Goal: Task Accomplishment & Management: Complete application form

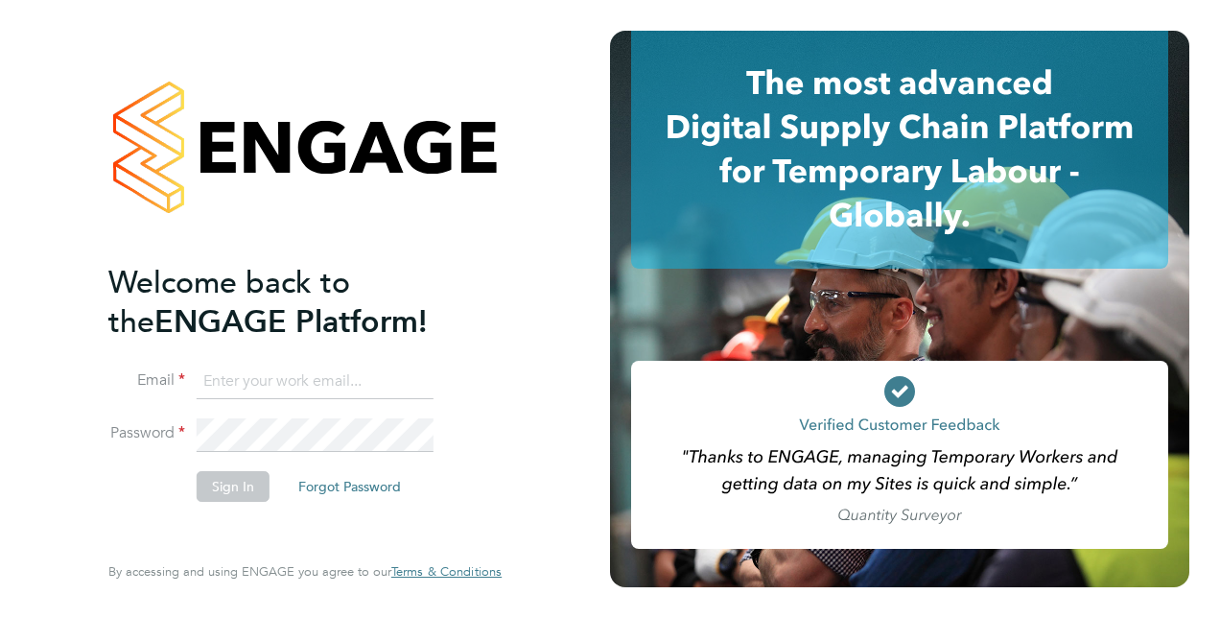
type input "[PERSON_NAME][EMAIL_ADDRESS][PERSON_NAME][DOMAIN_NAME]"
click at [238, 483] on button "Sign In" at bounding box center [233, 486] width 73 height 31
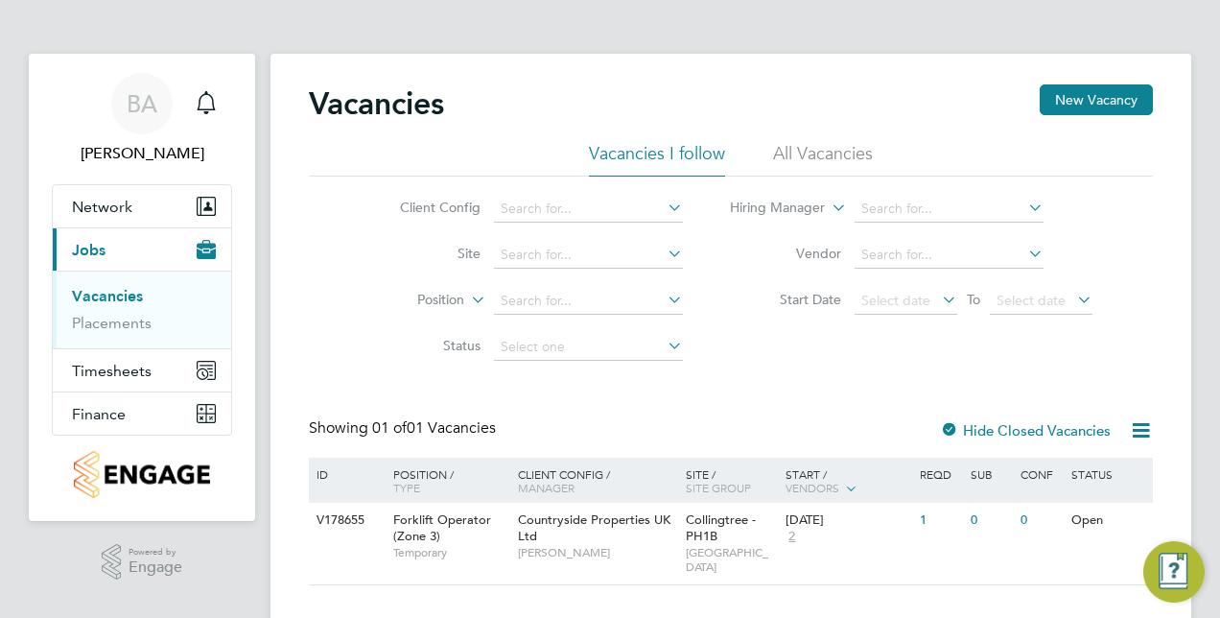
click at [1090, 122] on div "Vacancies New Vacancy" at bounding box center [731, 113] width 844 height 58
click at [1094, 101] on button "New Vacancy" at bounding box center [1096, 99] width 113 height 31
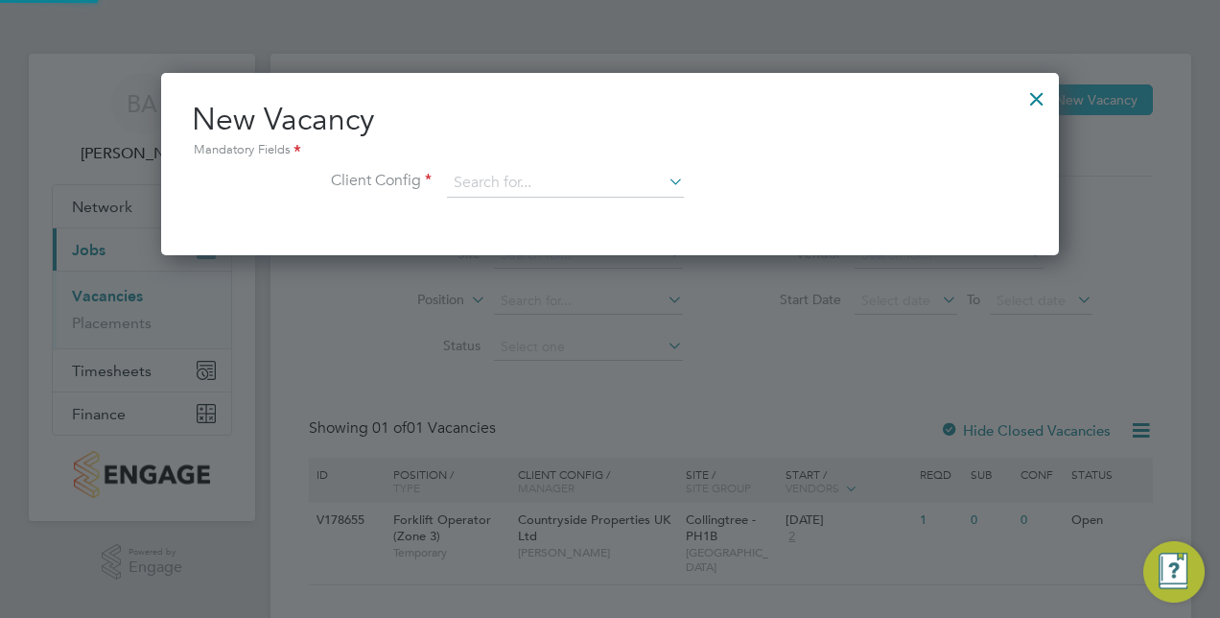
scroll to position [181, 898]
click at [643, 187] on input at bounding box center [565, 183] width 237 height 29
click at [665, 184] on icon at bounding box center [665, 181] width 0 height 27
click at [665, 183] on icon at bounding box center [665, 181] width 0 height 27
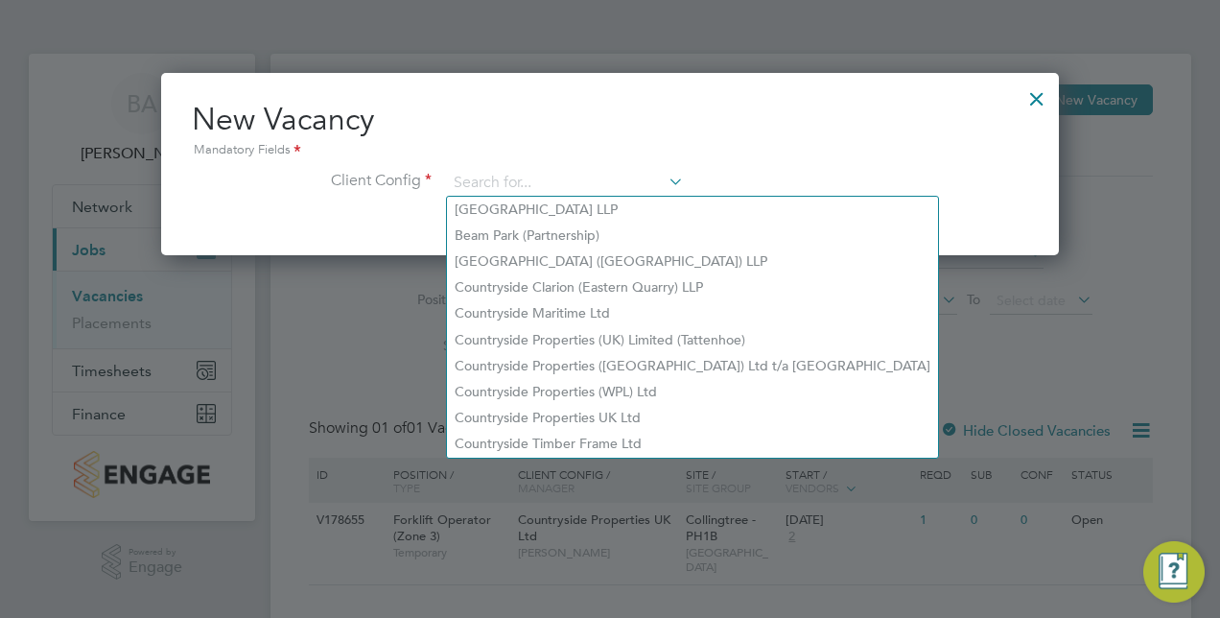
click at [665, 183] on icon at bounding box center [665, 181] width 0 height 27
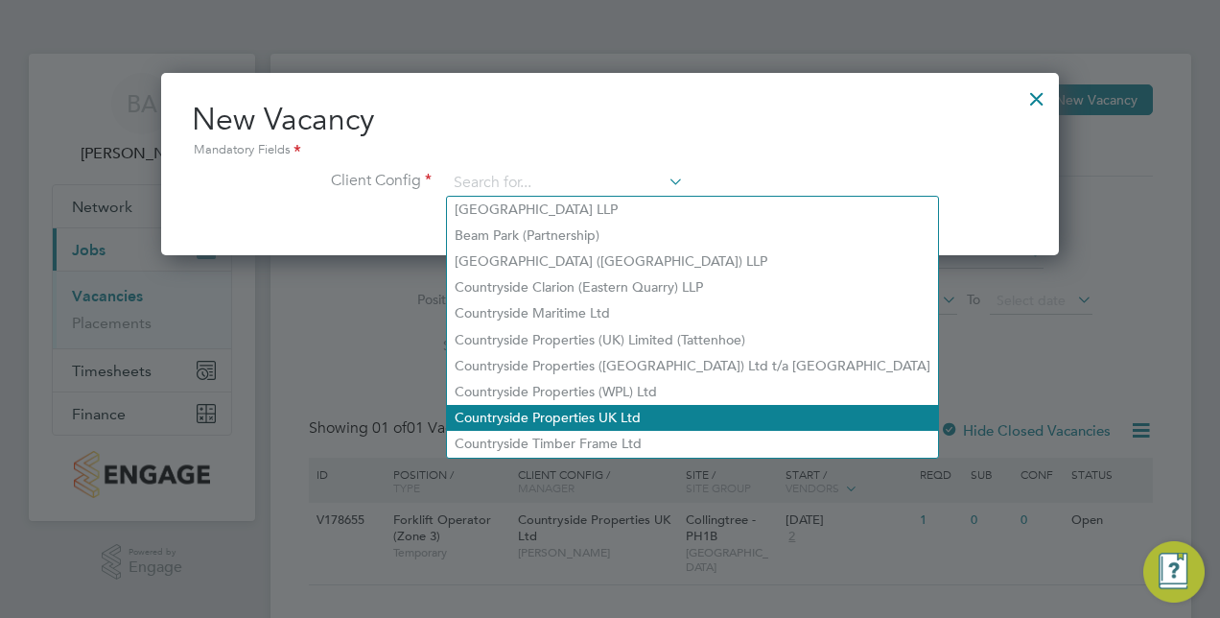
click at [590, 417] on li "Countryside Properties UK Ltd" at bounding box center [692, 418] width 491 height 26
type input "Countryside Properties UK Ltd"
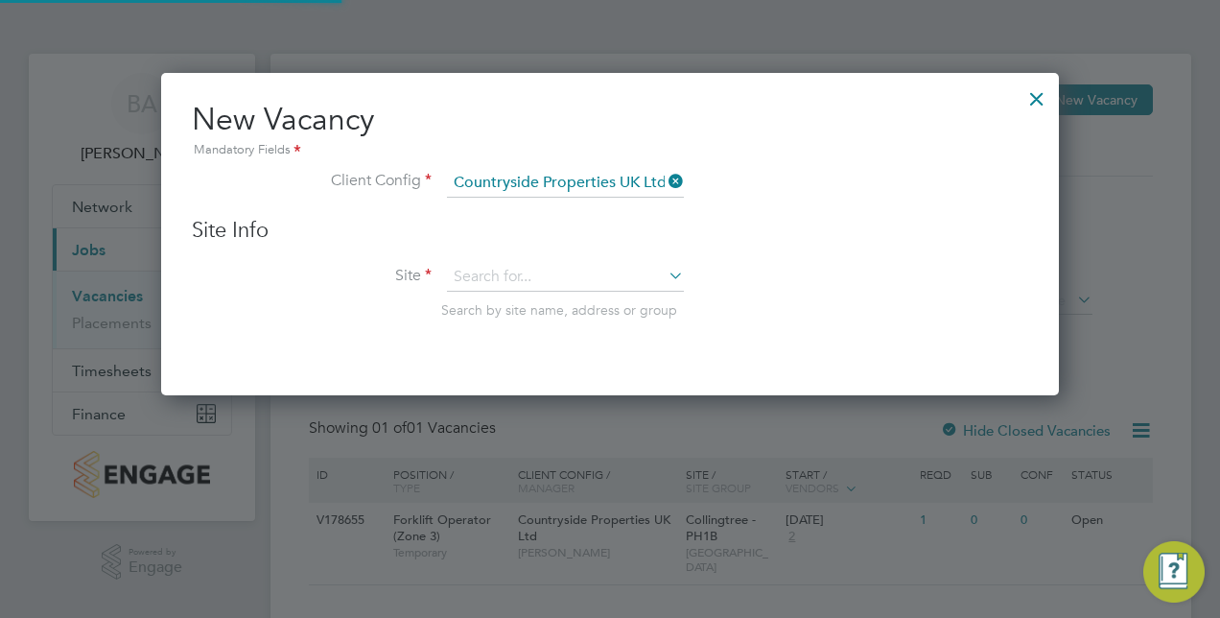
click at [665, 274] on icon at bounding box center [665, 275] width 0 height 27
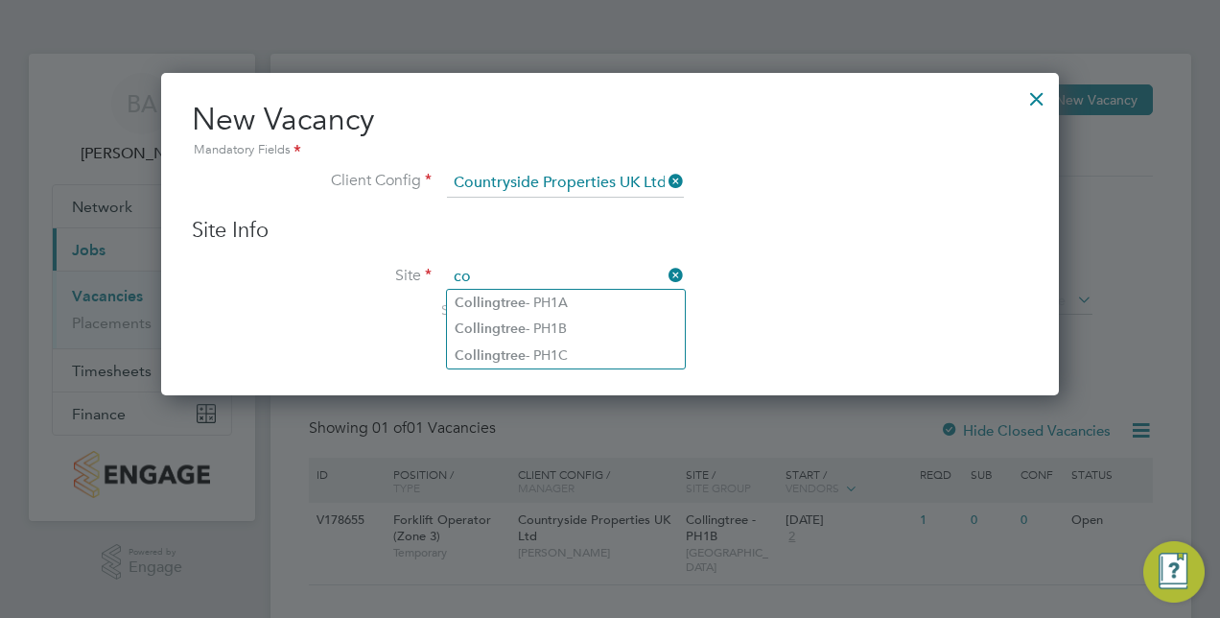
type input "c"
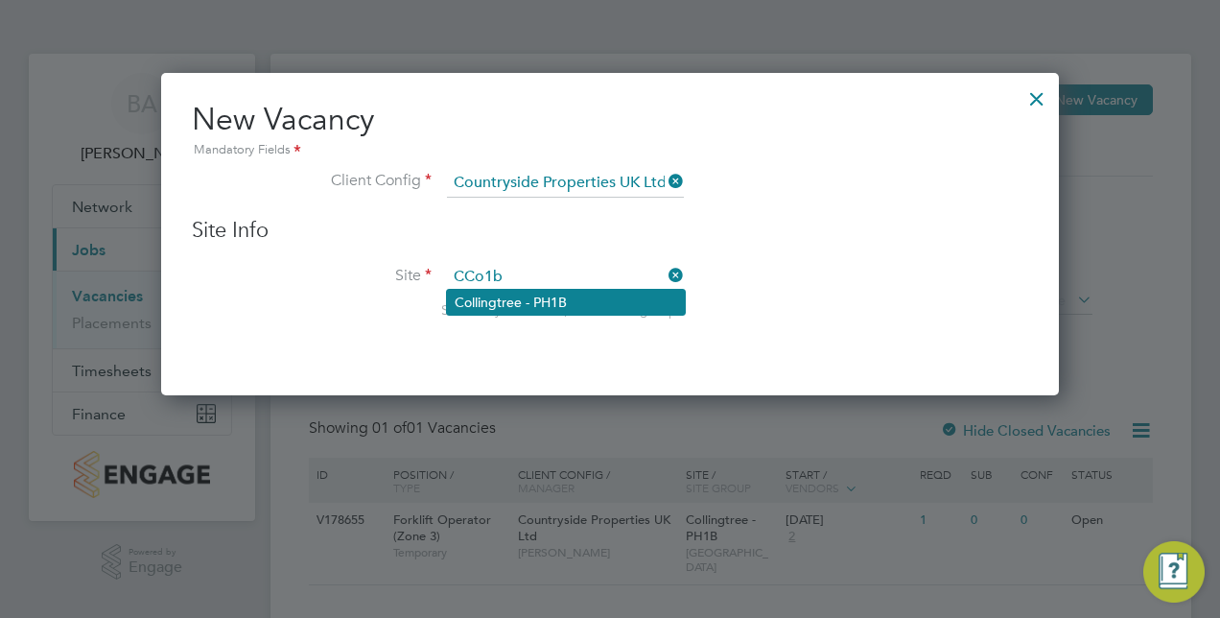
click at [578, 306] on li "Collingtree - PH1B" at bounding box center [566, 302] width 238 height 25
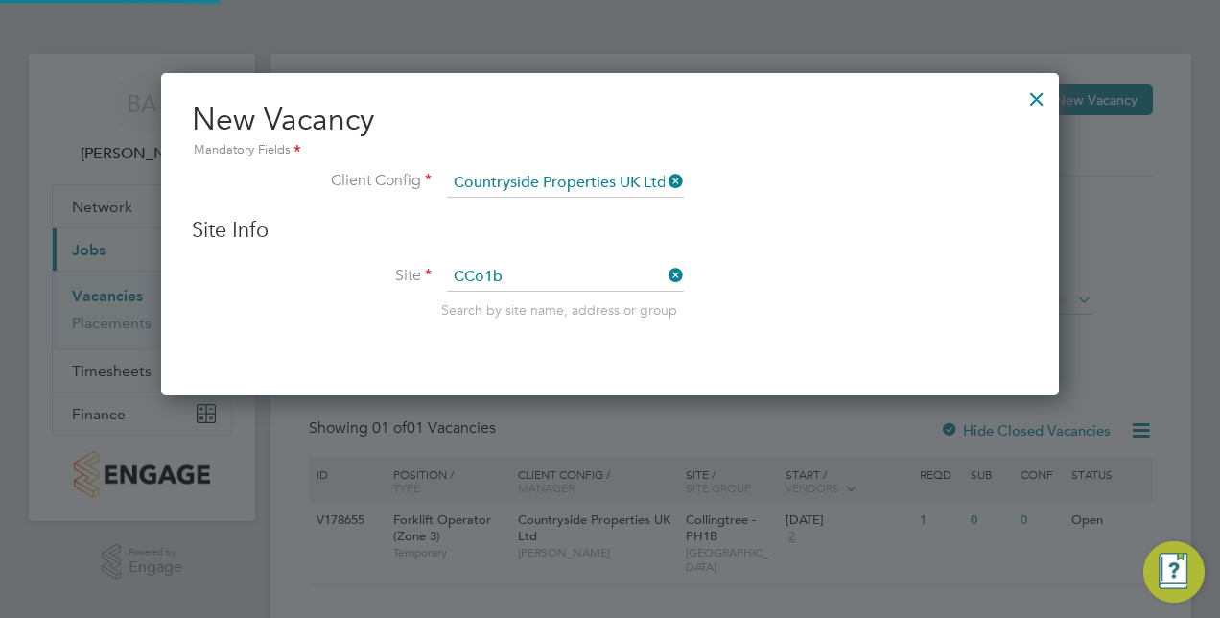
type input "Collingtree - PH1B"
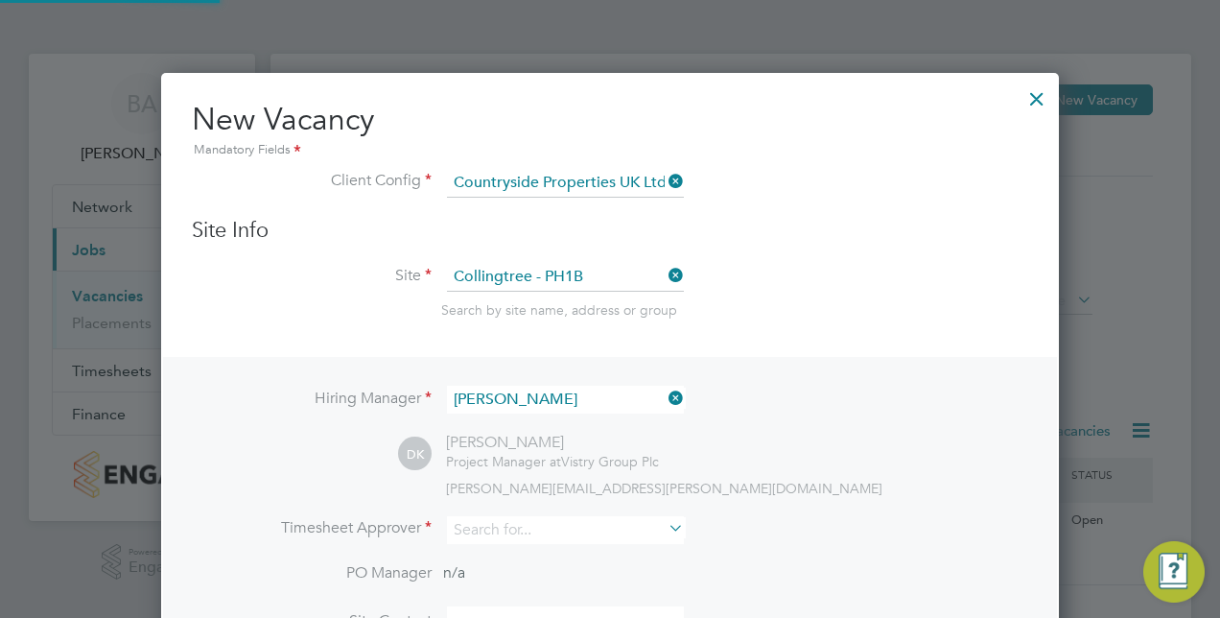
scroll to position [797, 898]
click at [843, 246] on div "Site Info Site Collingtree - PH1B Search by site name, address or group" at bounding box center [610, 287] width 836 height 141
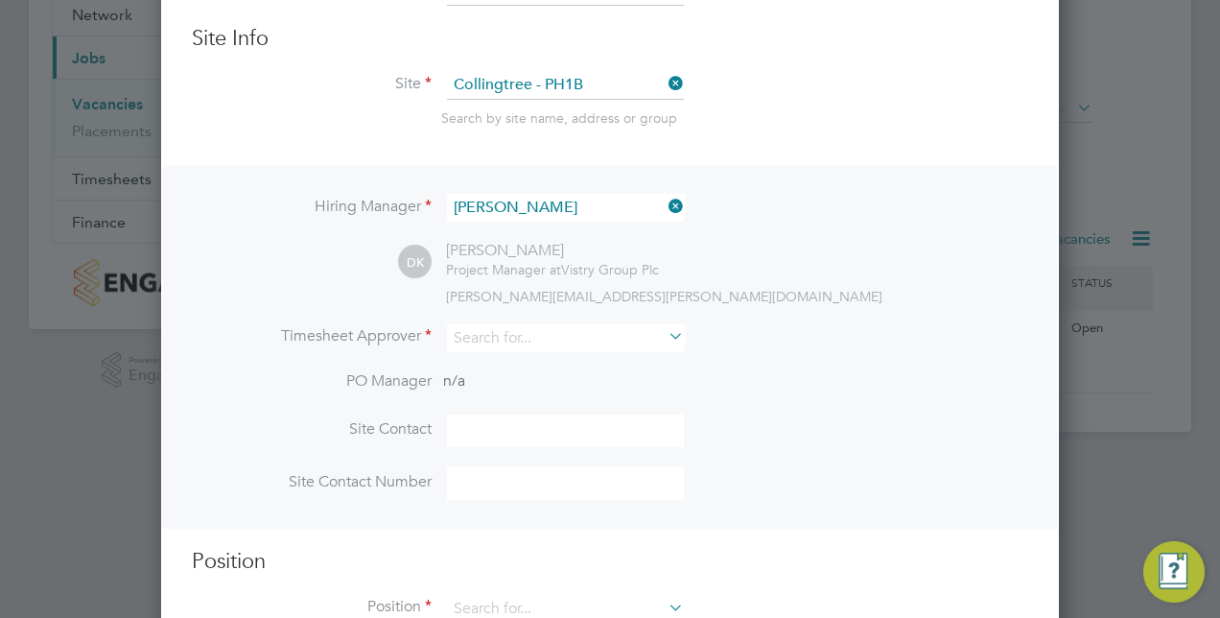
scroll to position [251, 0]
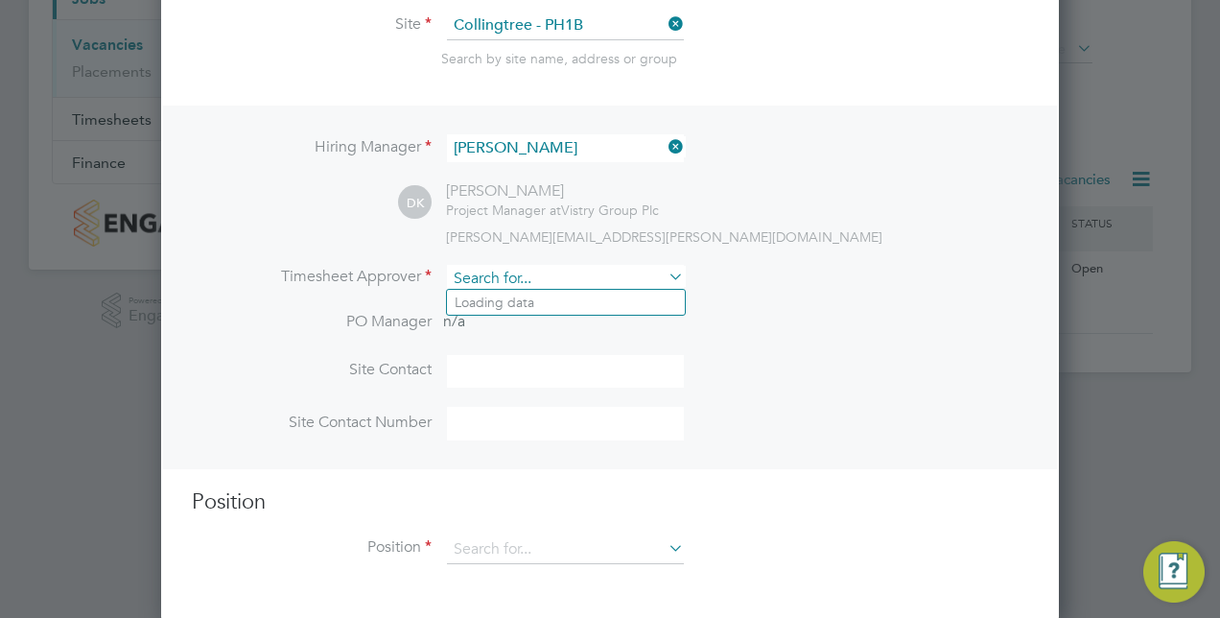
click at [631, 271] on input at bounding box center [565, 279] width 237 height 28
drag, startPoint x: 570, startPoint y: 297, endPoint x: 558, endPoint y: 305, distance: 13.8
click at [561, 303] on li "Dann y Kenny" at bounding box center [570, 303] width 247 height 26
type input "Danny Kenny"
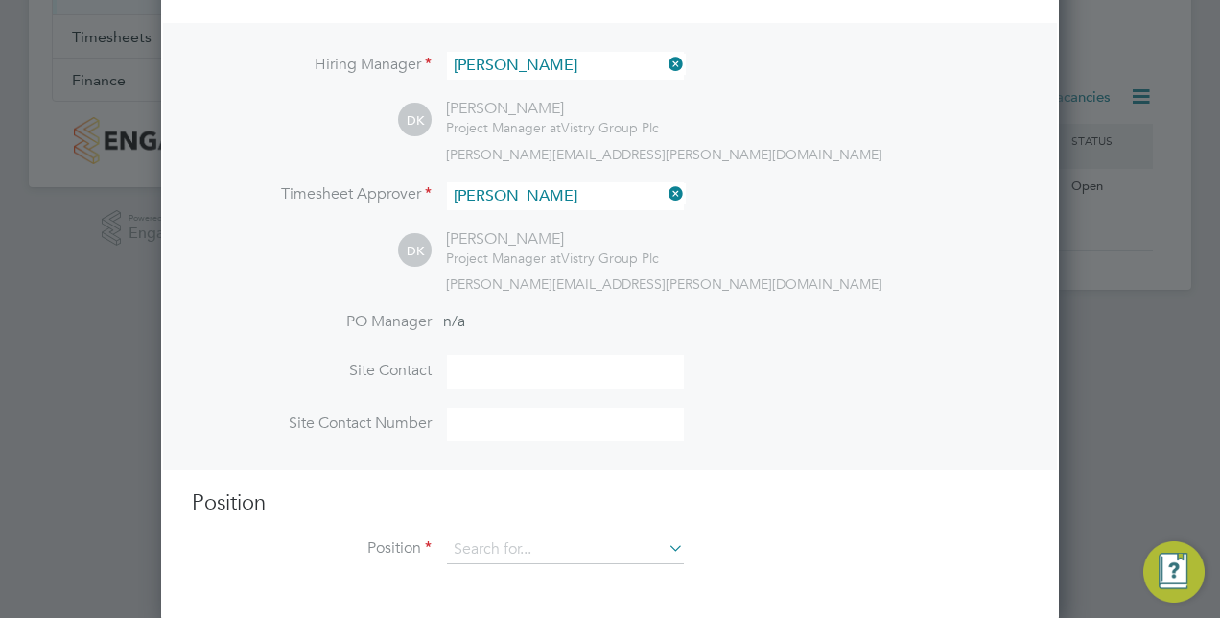
scroll to position [335, 0]
click at [587, 188] on div "Hiring Manager Danny Kenny DK Danny Kenny Project Manager at Vistry Group Plc d…" at bounding box center [610, 245] width 894 height 446
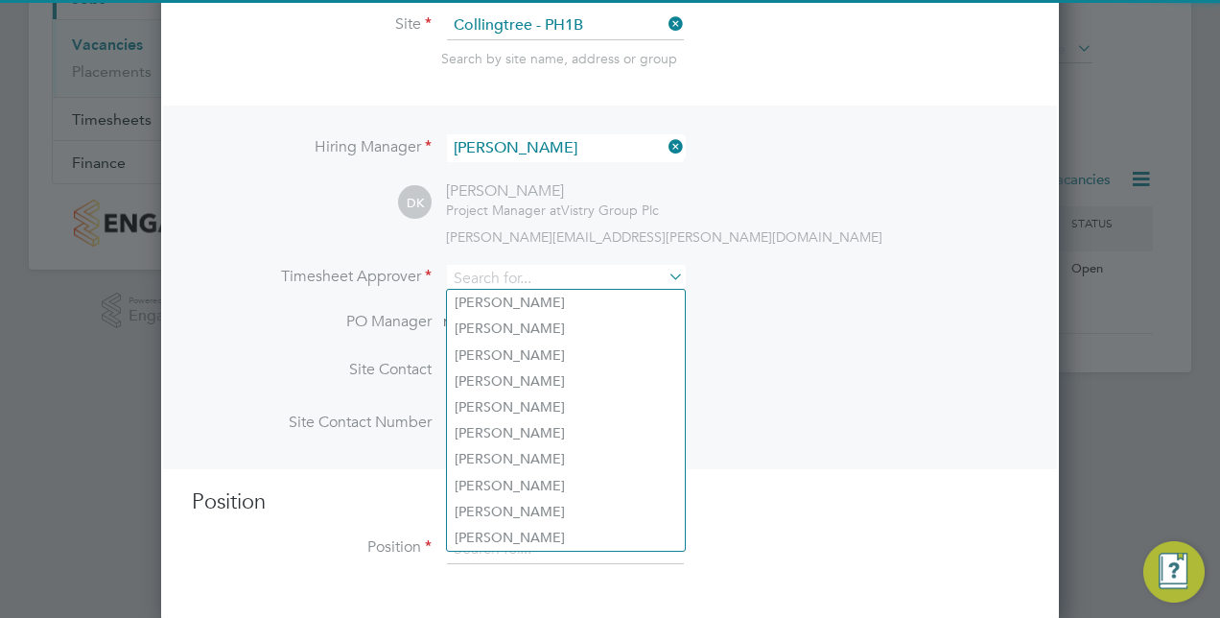
scroll to position [59, 0]
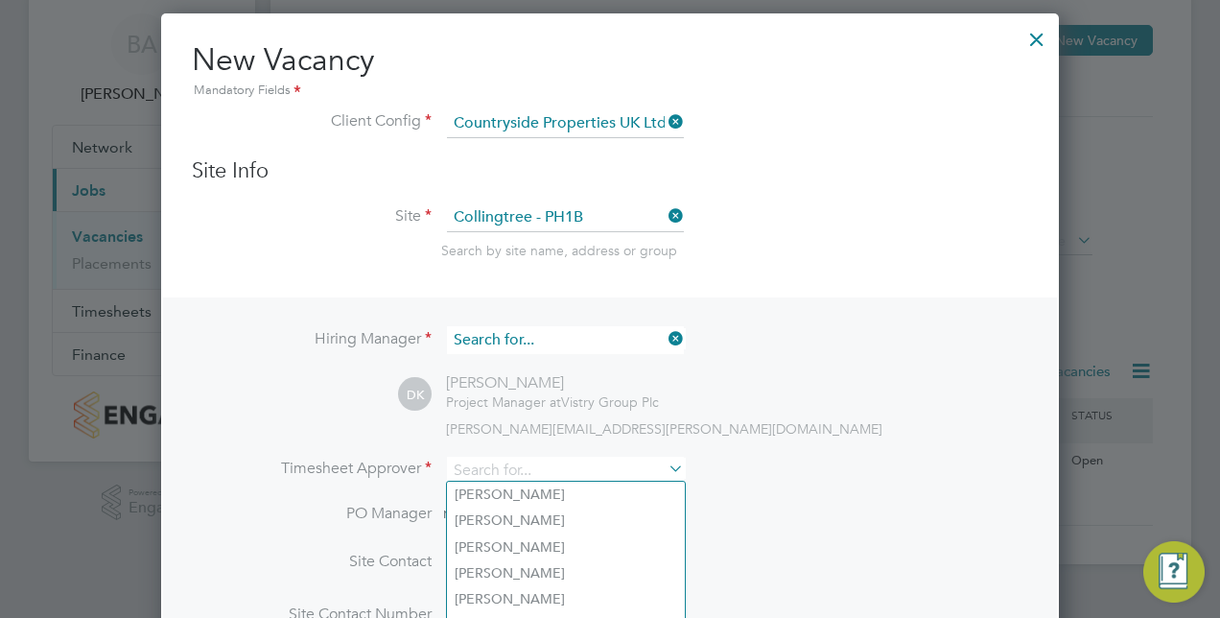
click at [553, 333] on input at bounding box center [565, 340] width 237 height 28
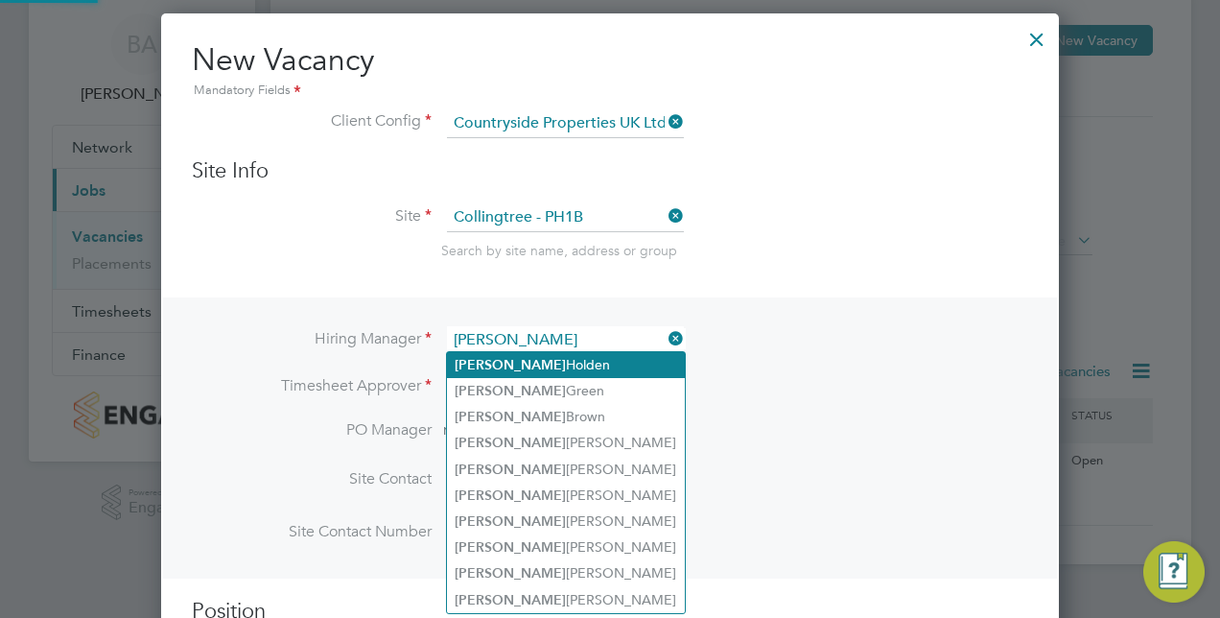
click at [549, 363] on li "David Holden" at bounding box center [566, 365] width 238 height 26
type input "David Holden"
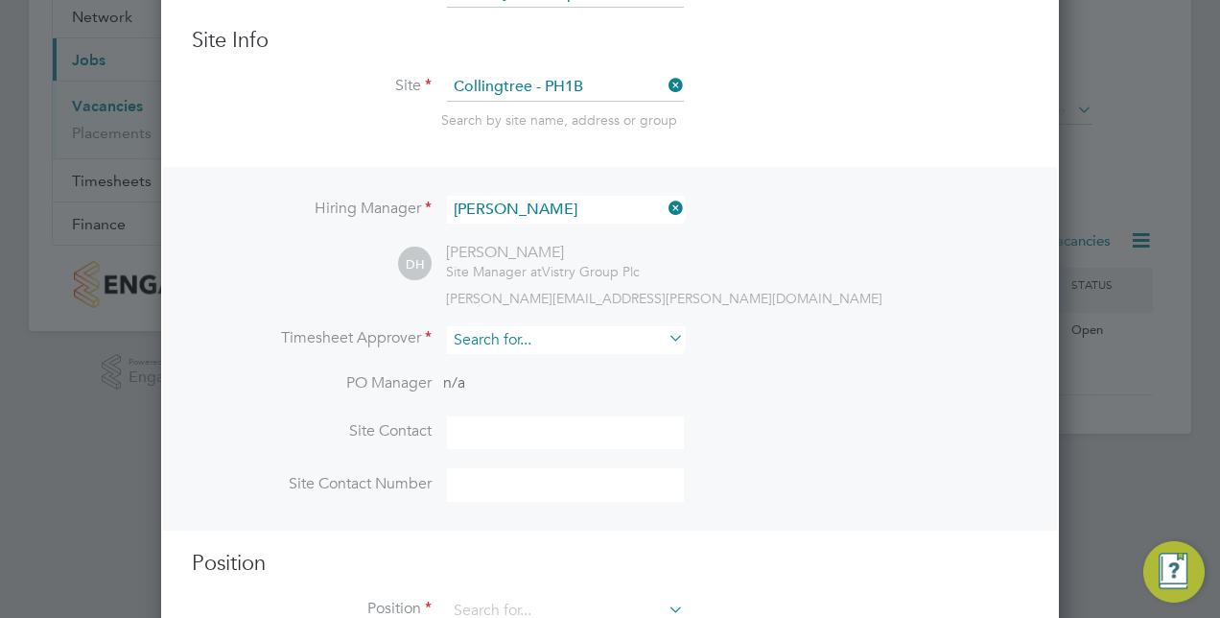
scroll to position [251, 0]
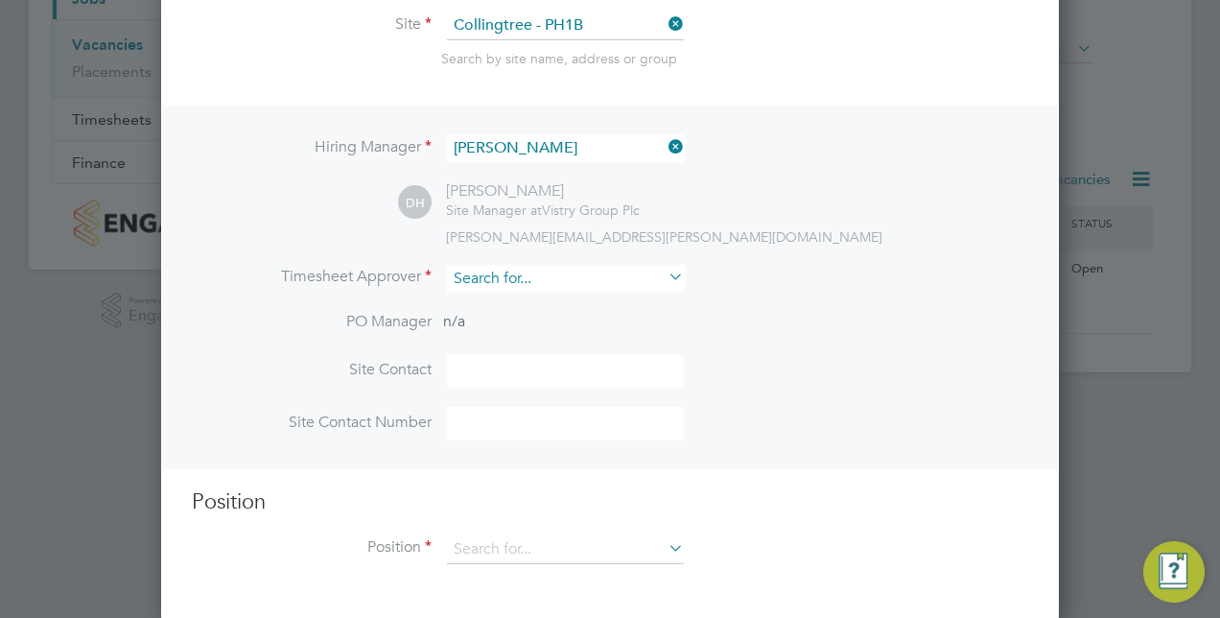
click at [520, 274] on input at bounding box center [565, 279] width 237 height 28
click at [533, 304] on li "David Holden" at bounding box center [573, 303] width 253 height 26
type input "David Holden"
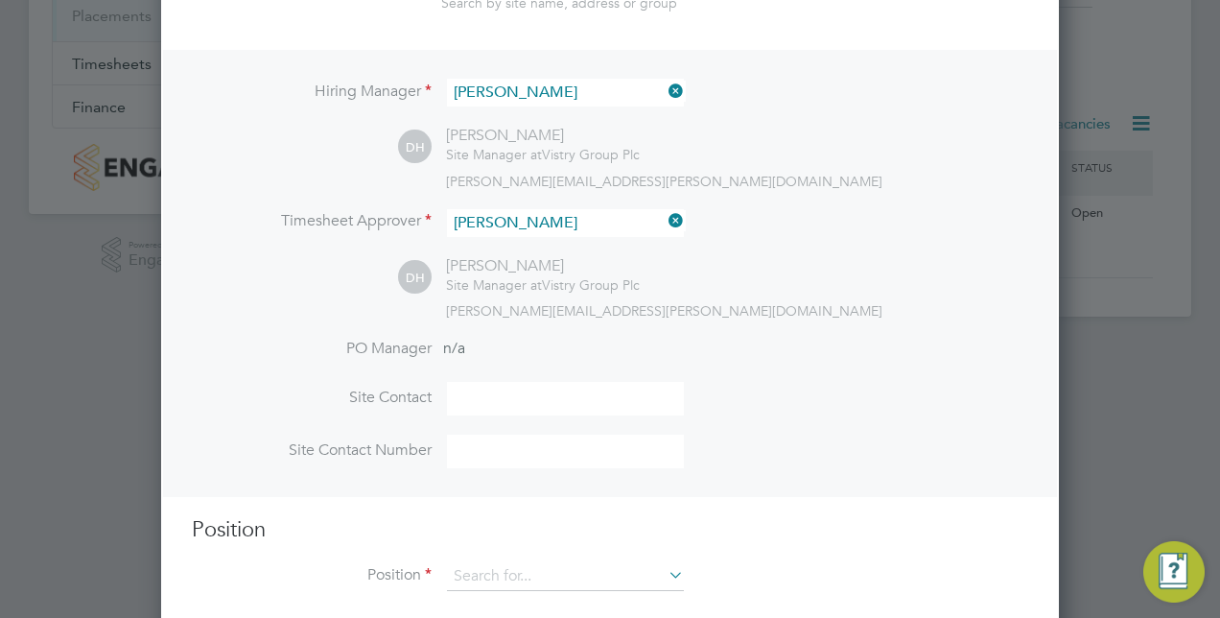
scroll to position [335, 0]
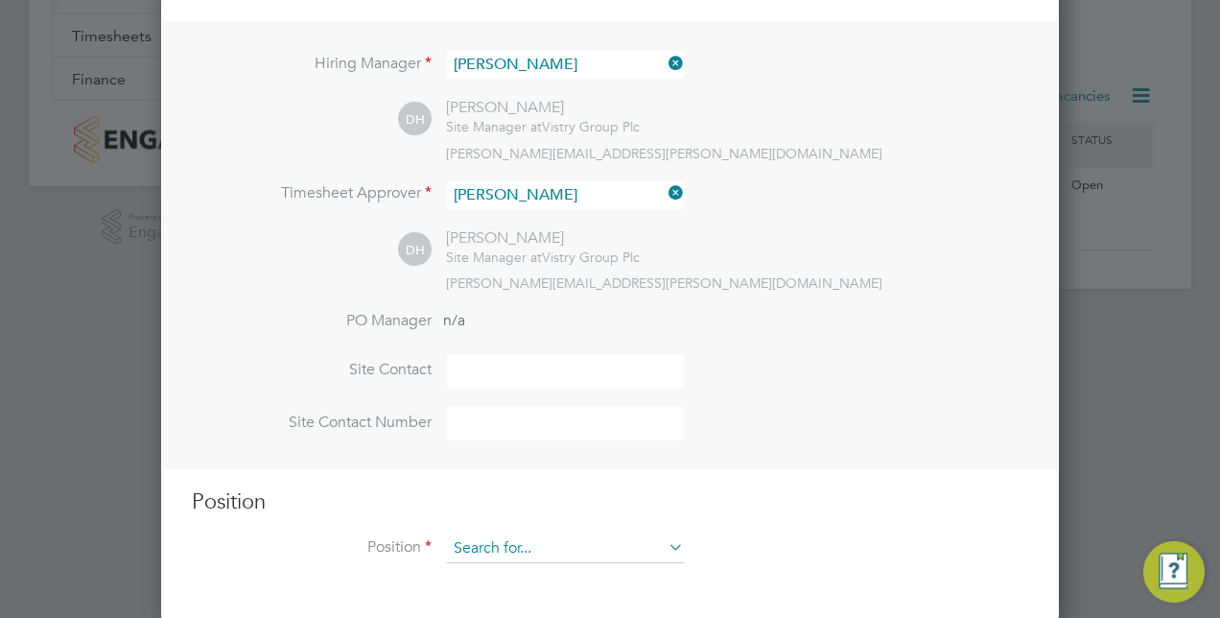
click at [531, 548] on input at bounding box center [565, 548] width 237 height 29
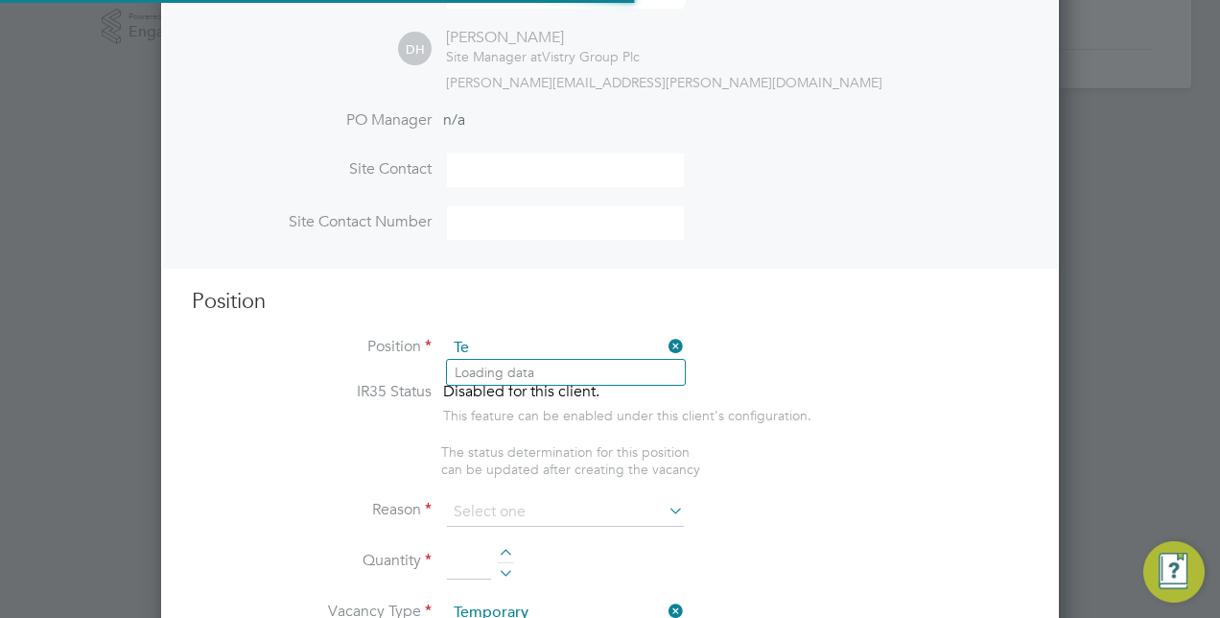
scroll to position [2751, 898]
type input "T"
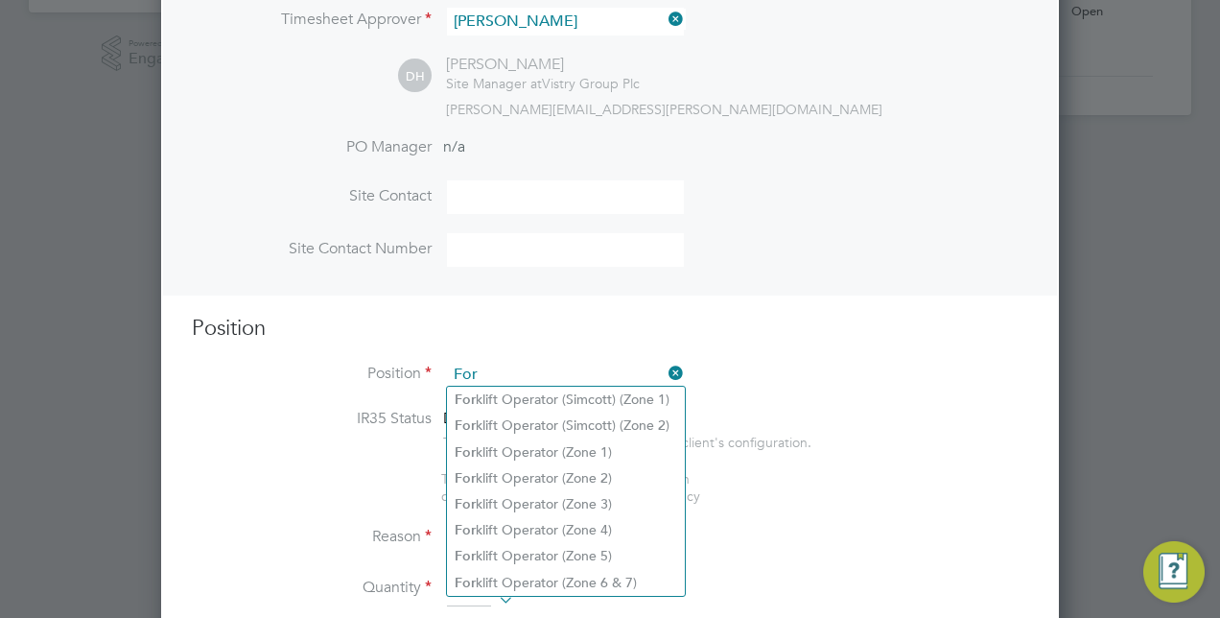
scroll to position [527, 0]
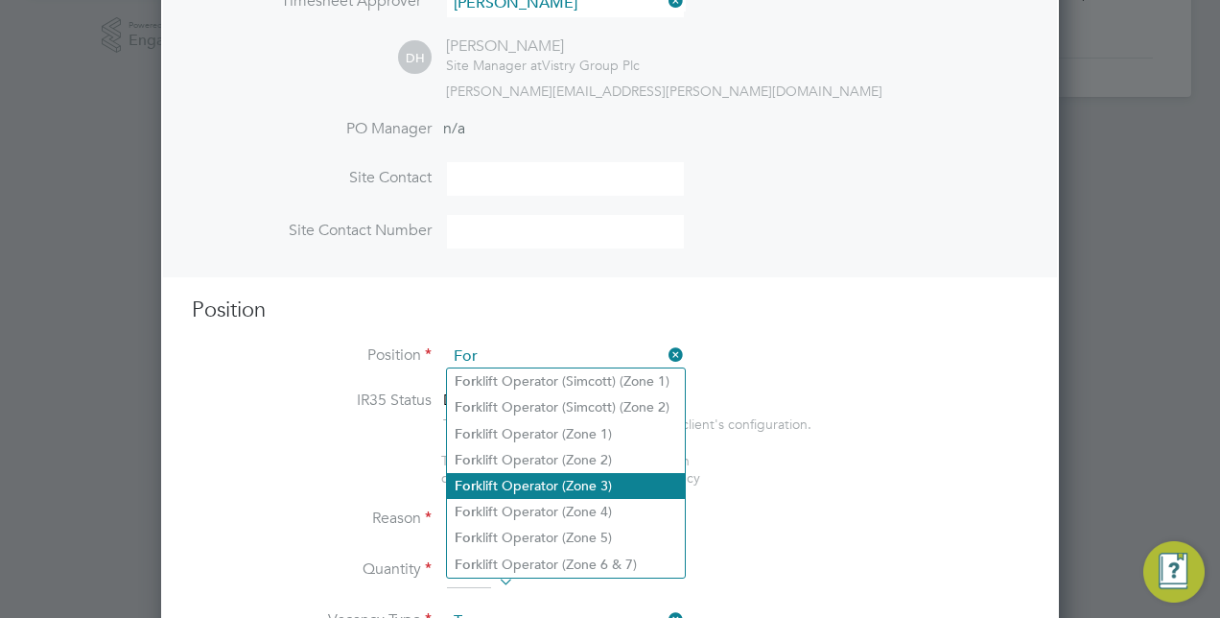
click at [612, 482] on li "For klift Operator (Zone 3)" at bounding box center [566, 486] width 238 height 26
type input "Forklift Operator (Zone 3)"
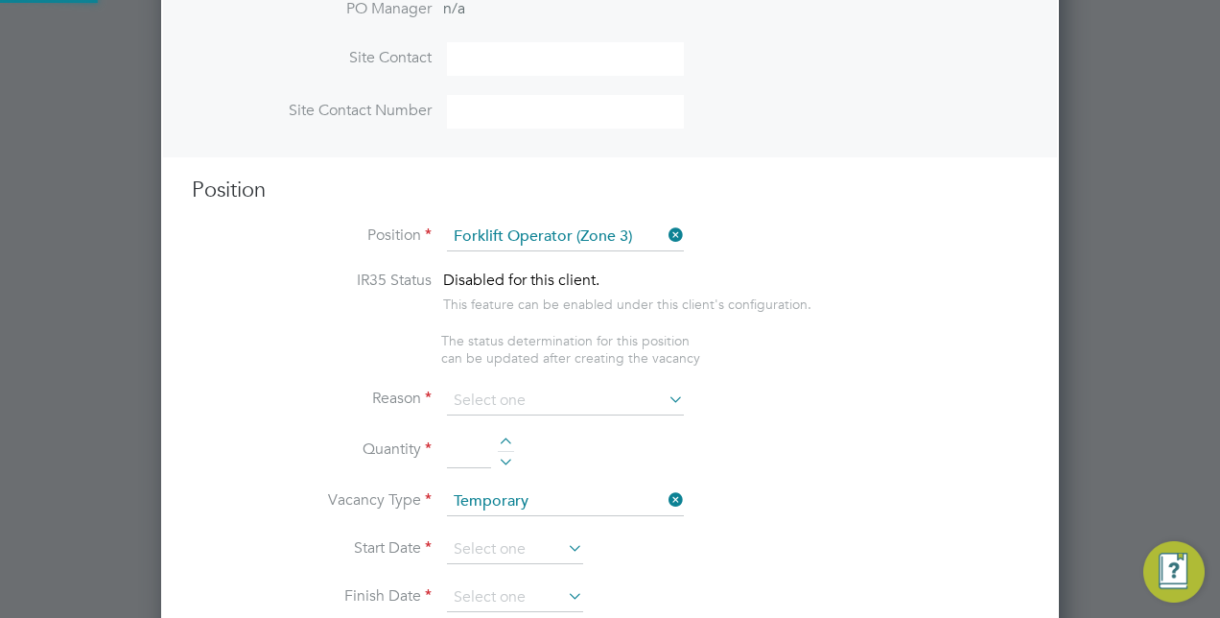
scroll to position [910, 0]
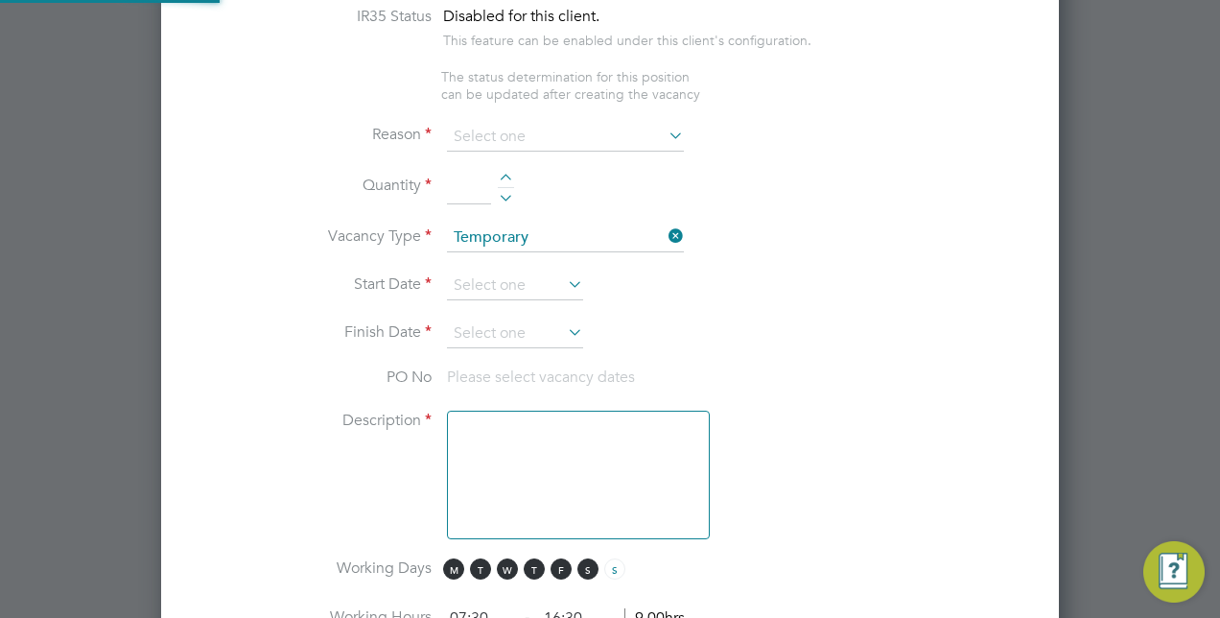
click at [665, 133] on icon at bounding box center [665, 135] width 0 height 27
type textarea "• Operate construction machinery • Delivering large quantities of materials to …"
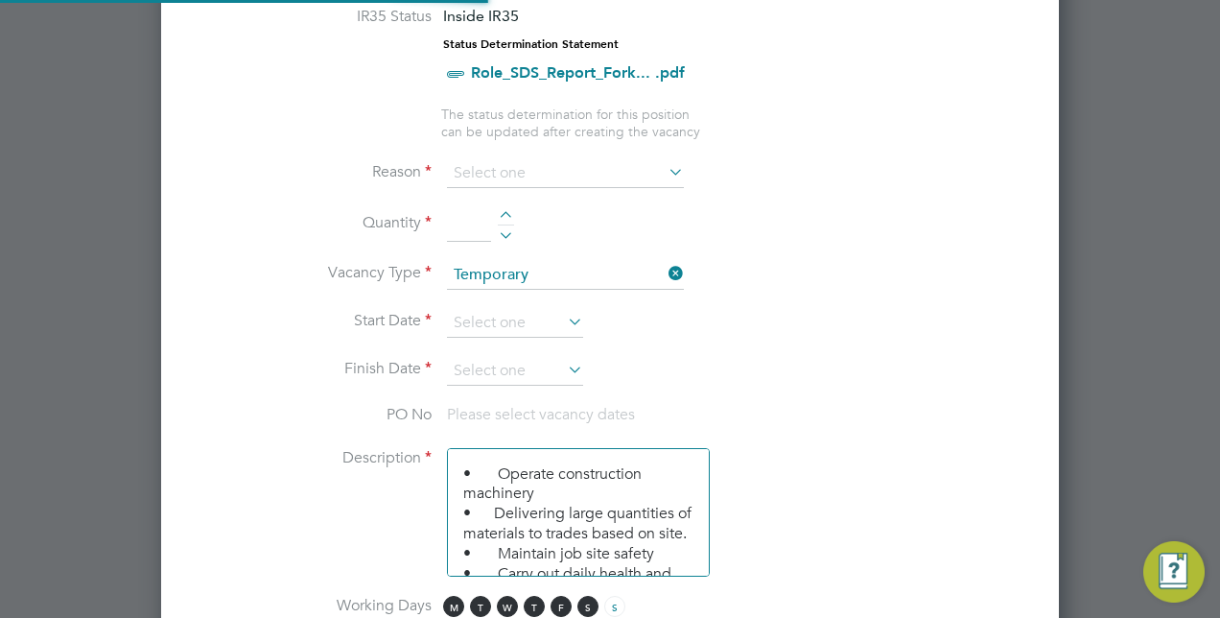
scroll to position [0, 0]
click at [665, 168] on icon at bounding box center [665, 171] width 0 height 27
click at [665, 167] on icon at bounding box center [665, 171] width 0 height 27
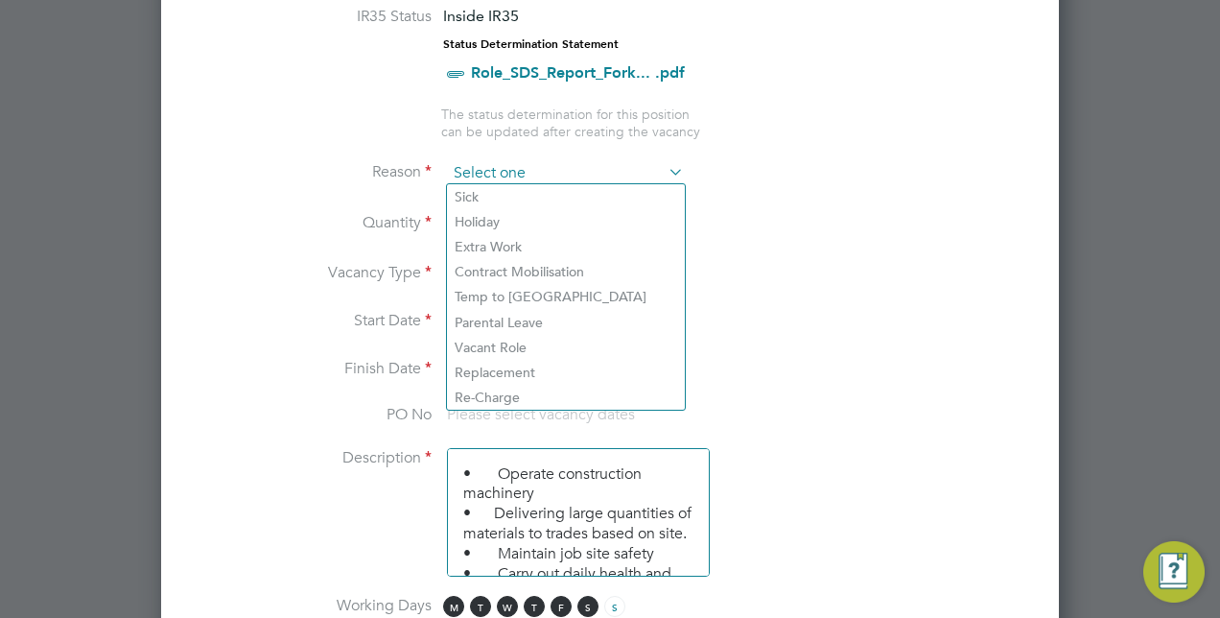
click at [564, 163] on input at bounding box center [565, 173] width 237 height 29
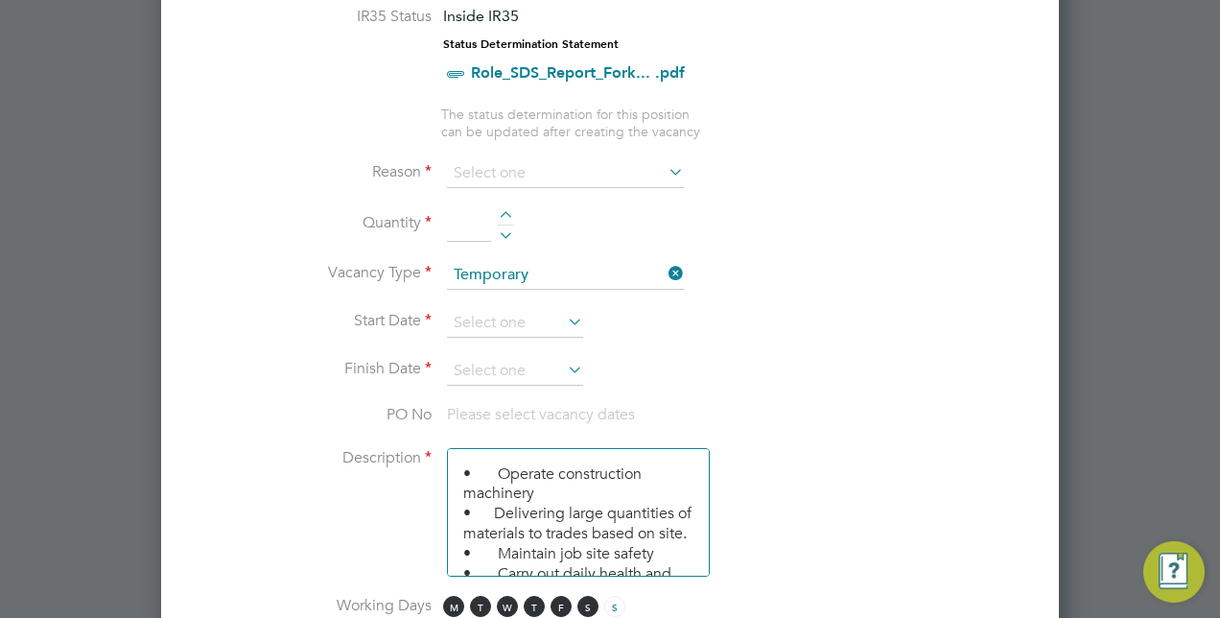
click at [503, 228] on li "Holiday" at bounding box center [566, 221] width 238 height 25
type input "Holiday"
click at [512, 211] on div at bounding box center [506, 217] width 16 height 13
type input "1"
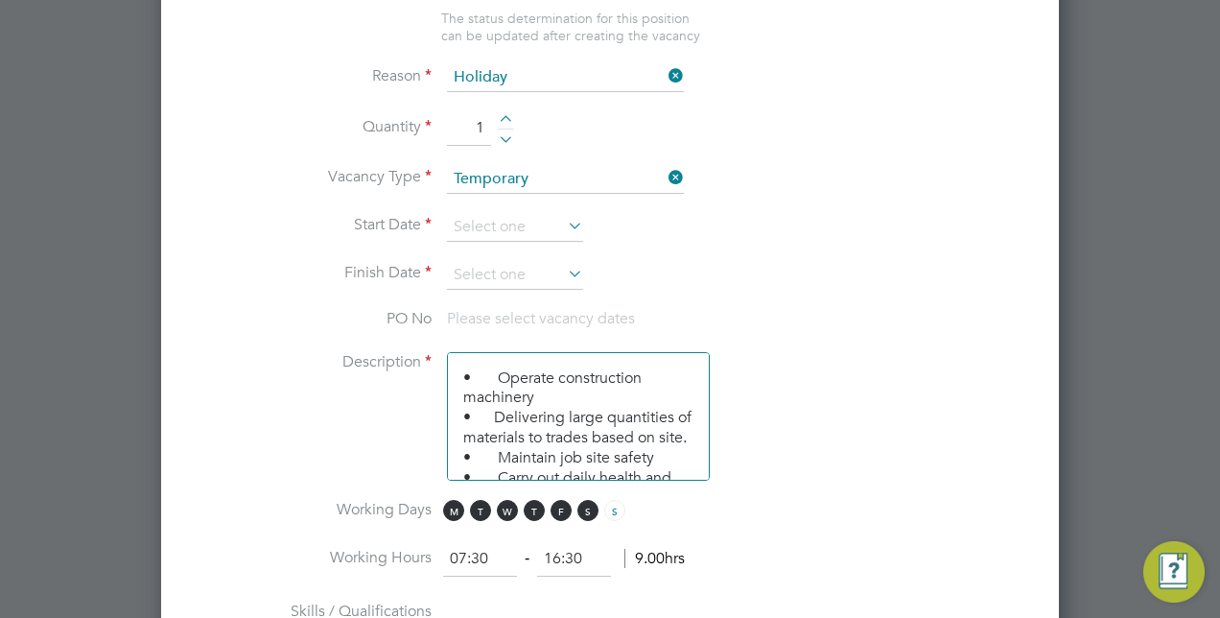
click at [564, 212] on icon at bounding box center [564, 225] width 0 height 27
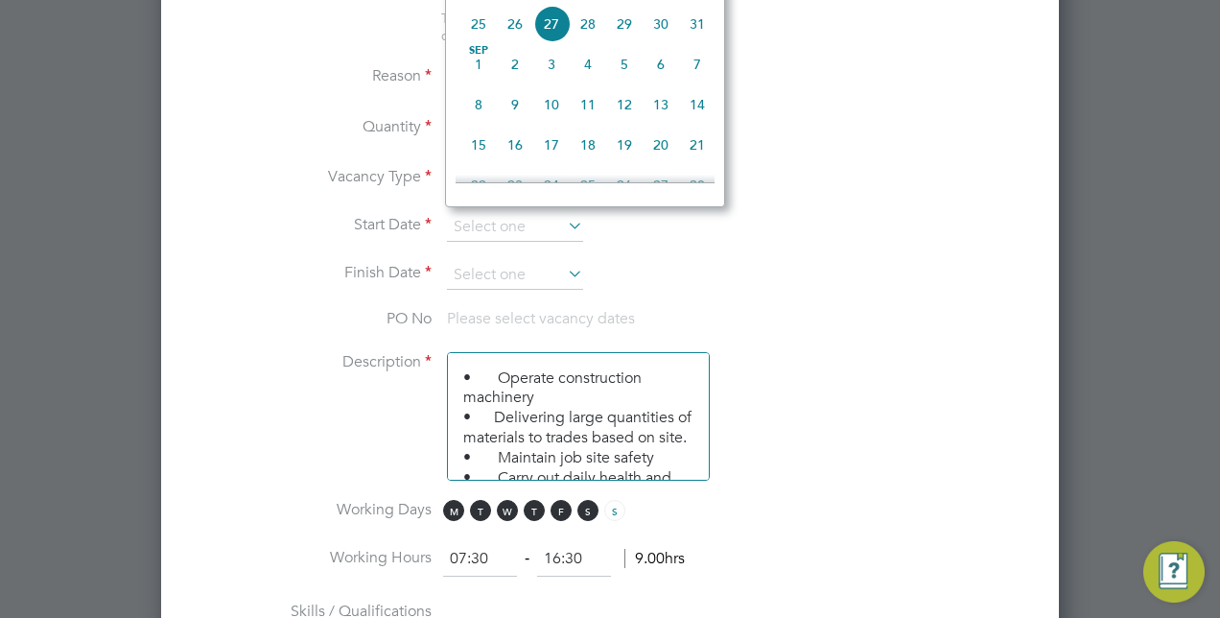
click at [624, 35] on span "29" at bounding box center [624, 24] width 36 height 36
type input "29 Aug 2025"
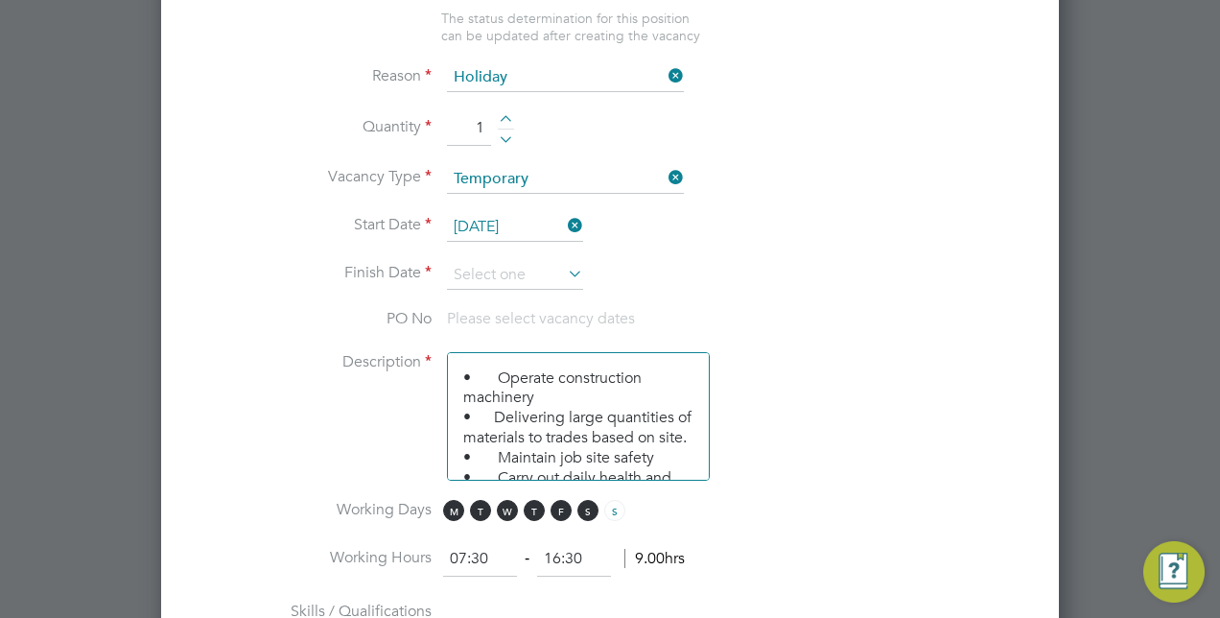
click at [564, 265] on icon at bounding box center [564, 273] width 0 height 27
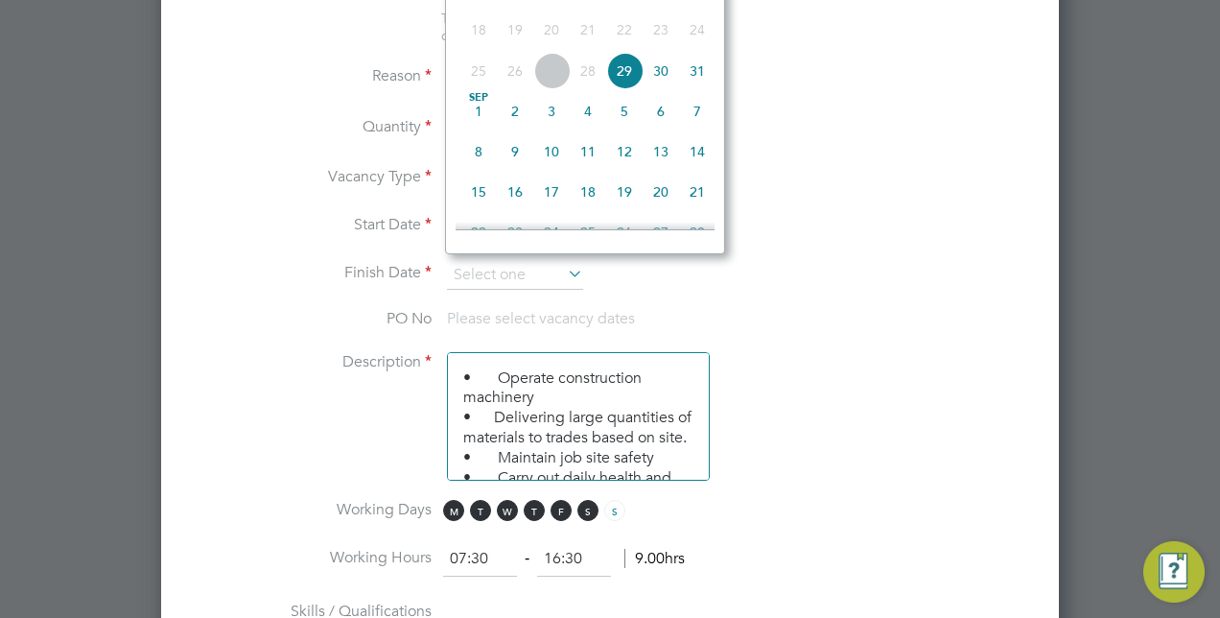
click at [487, 164] on span "8" at bounding box center [478, 151] width 36 height 36
type input "08 Sep 2025"
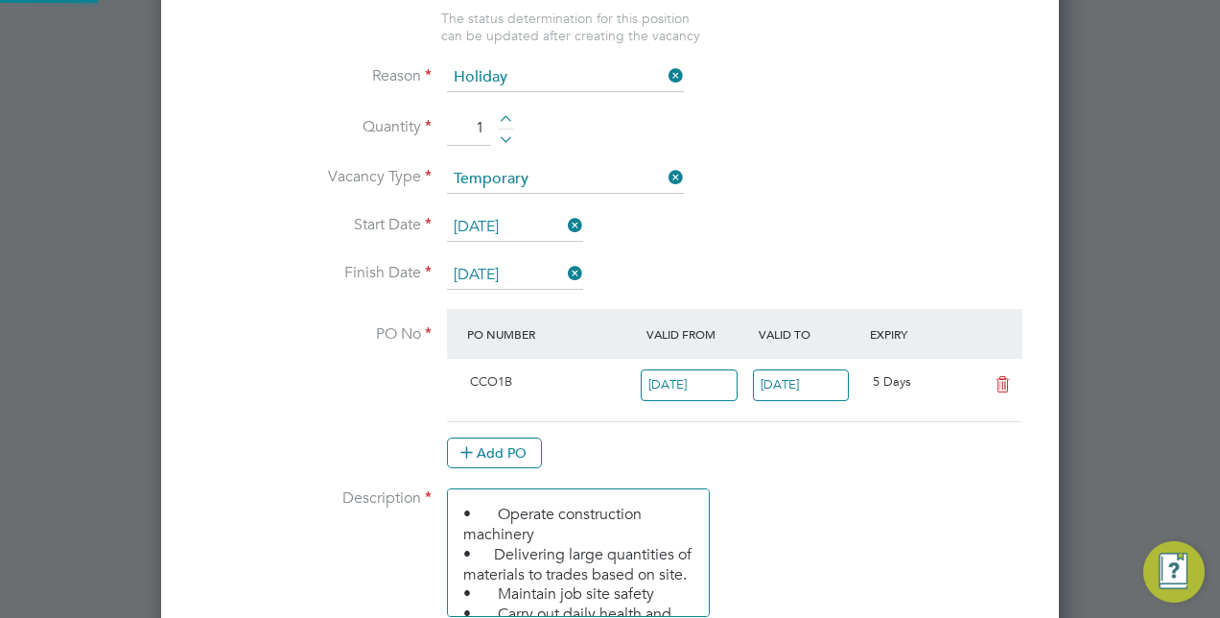
scroll to position [33, 180]
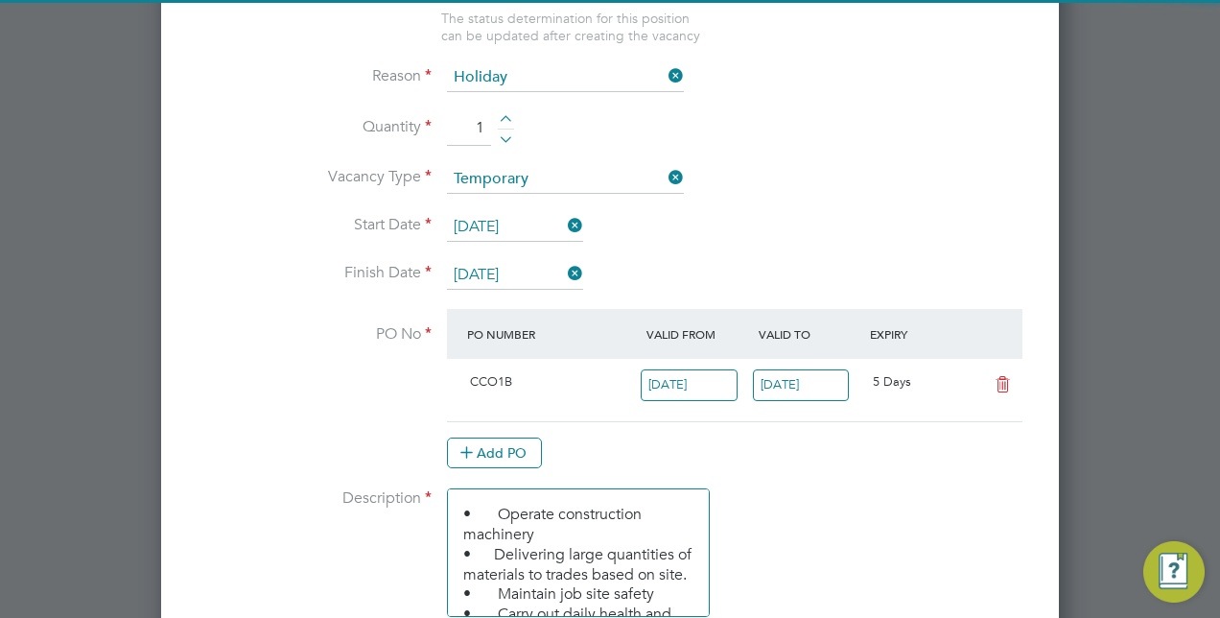
click at [909, 261] on li "Finish Date 08 Sep 2025" at bounding box center [610, 285] width 836 height 48
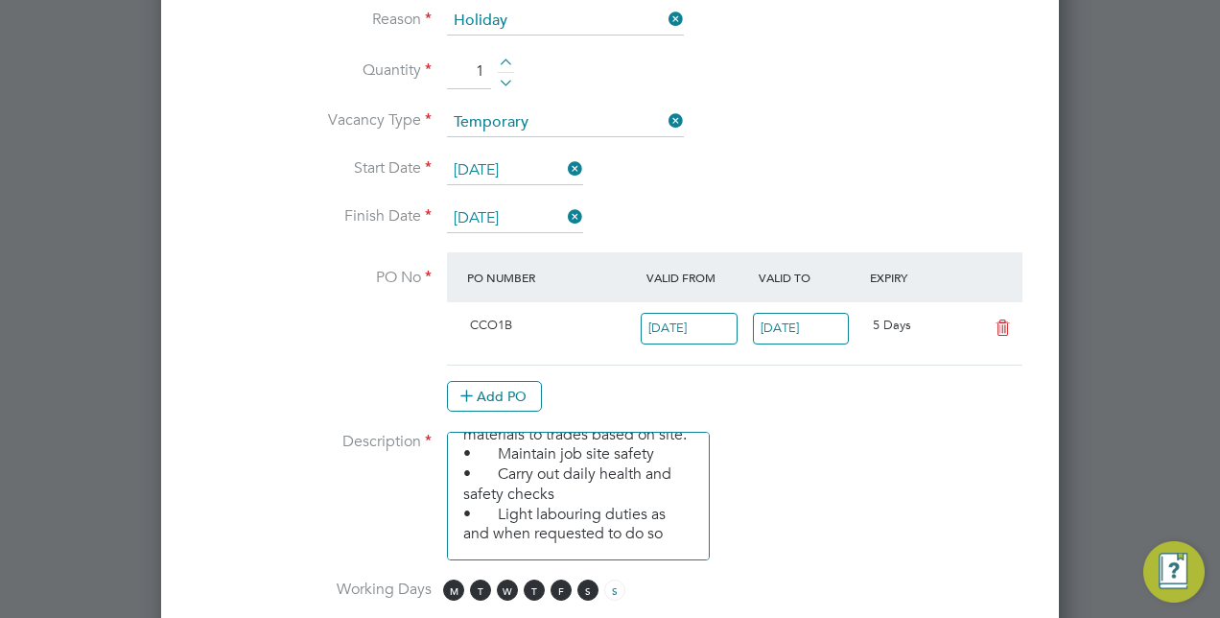
scroll to position [1102, 0]
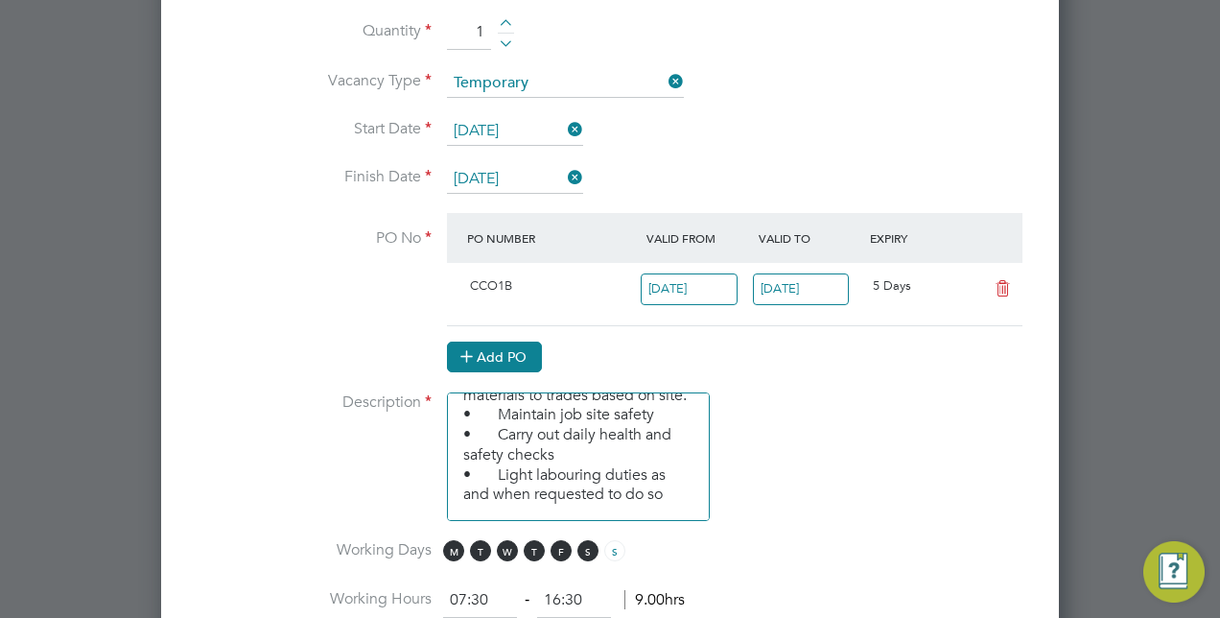
click at [523, 347] on button "Add PO" at bounding box center [494, 356] width 95 height 31
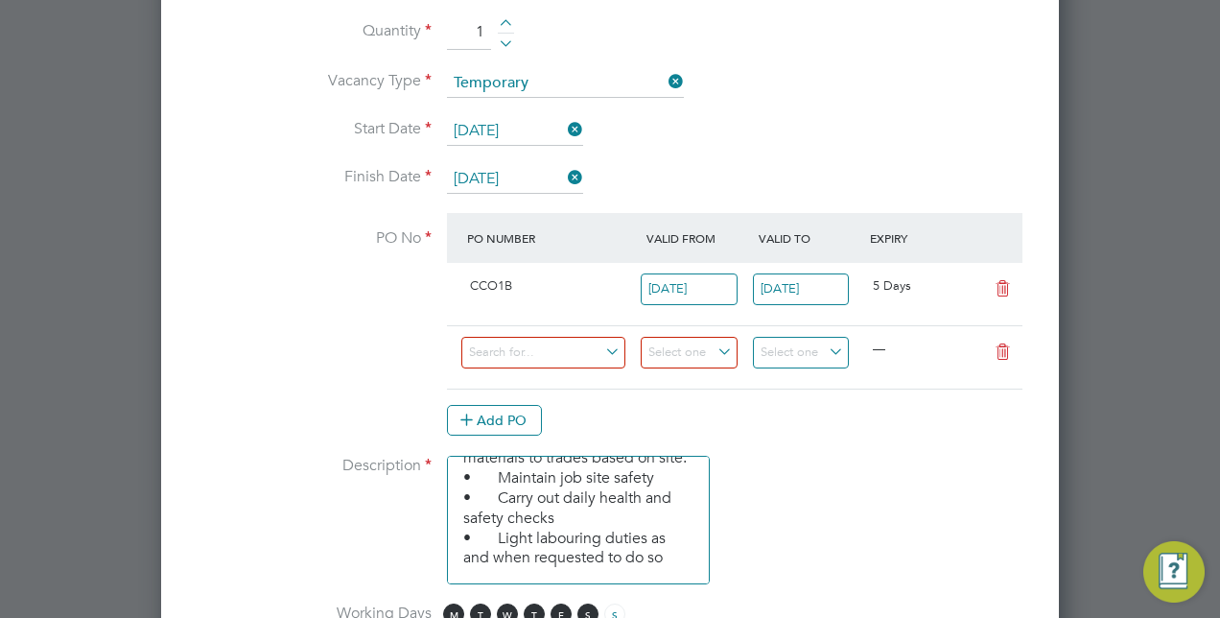
click at [1003, 344] on icon at bounding box center [1003, 351] width 24 height 15
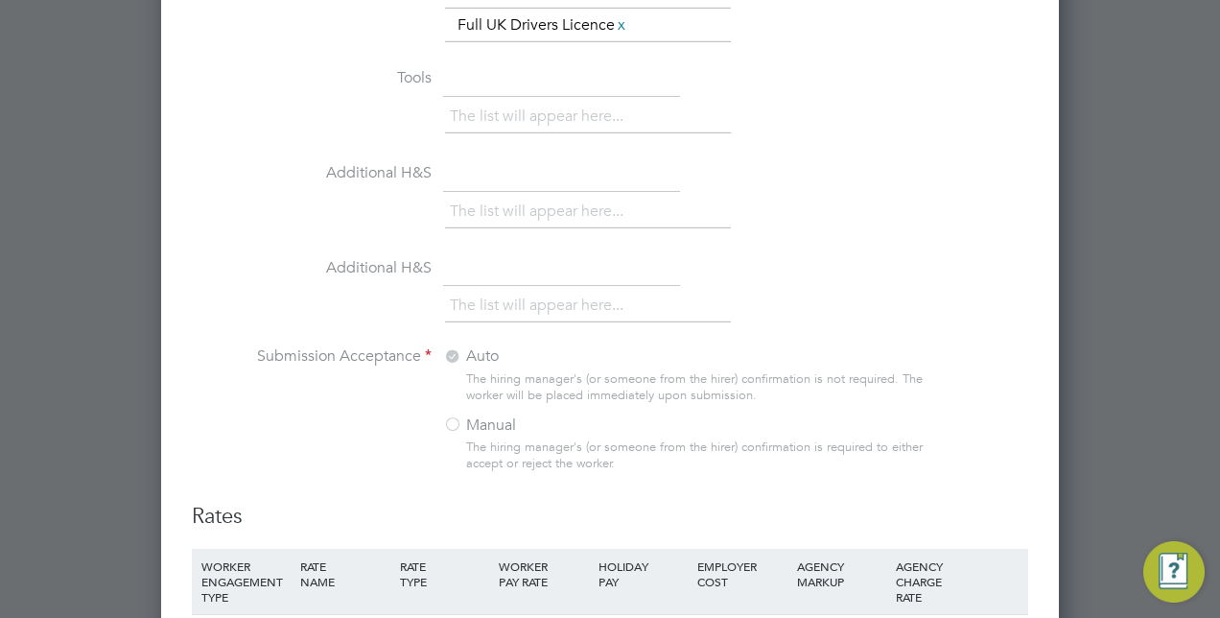
scroll to position [1870, 0]
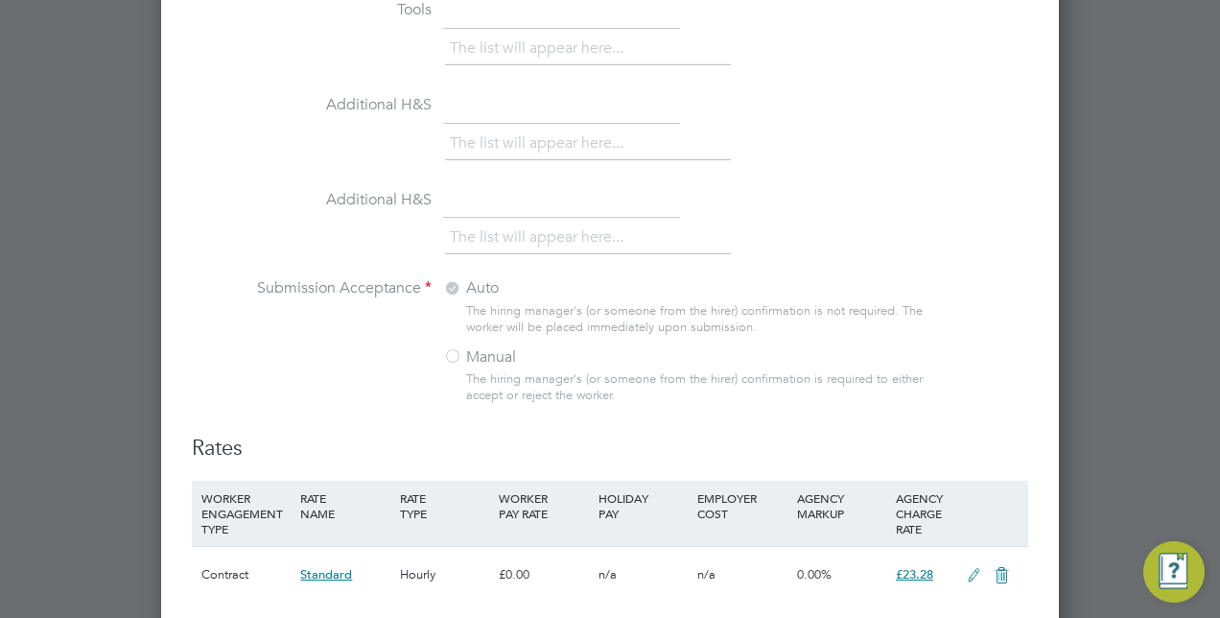
click at [463, 347] on label "Manual" at bounding box center [563, 357] width 240 height 20
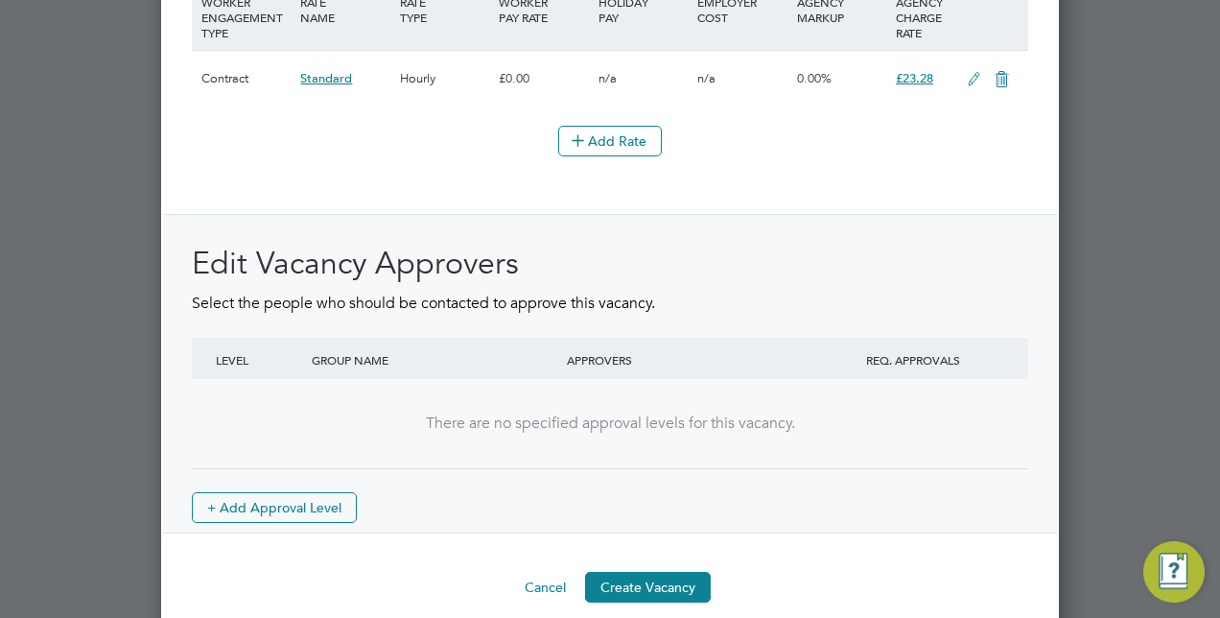
scroll to position [2375, 0]
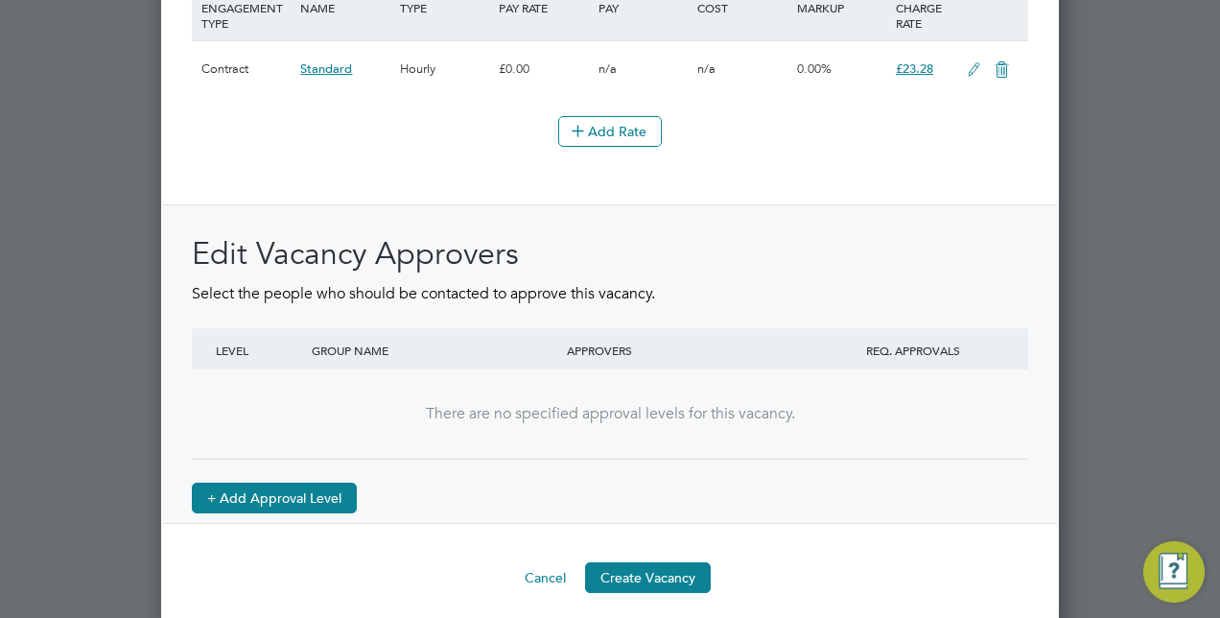
click at [259, 485] on button "+ Add Approval Level" at bounding box center [274, 498] width 165 height 31
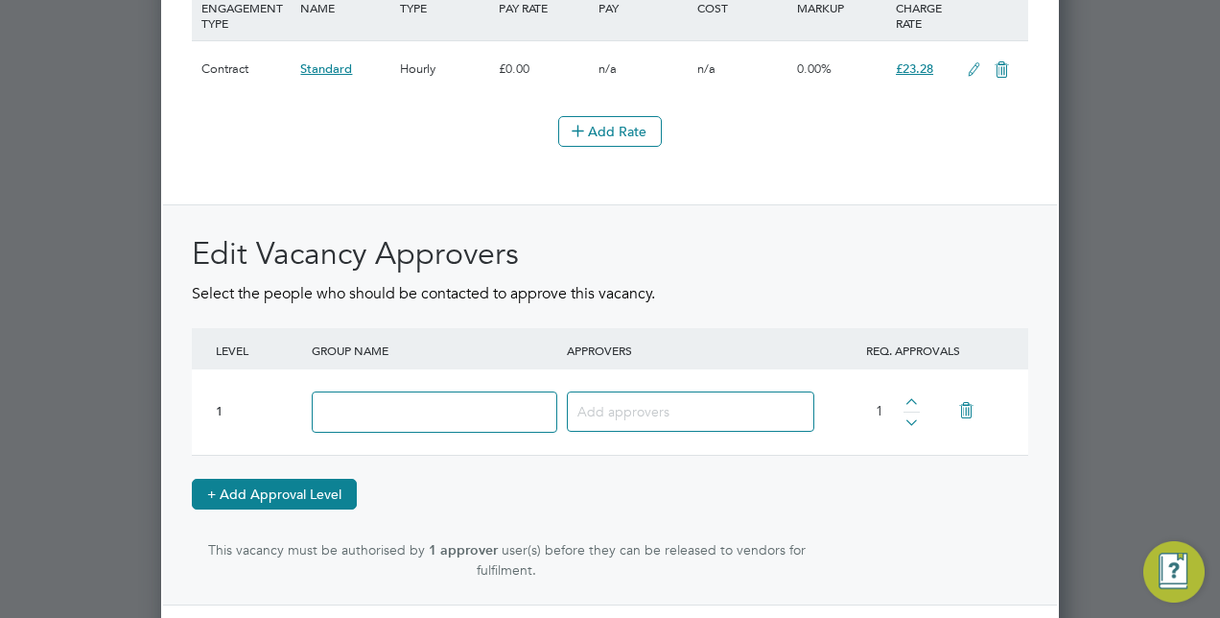
scroll to position [3002, 898]
drag, startPoint x: 1186, startPoint y: 417, endPoint x: 1098, endPoint y: 422, distance: 87.4
click at [1187, 417] on div at bounding box center [610, 309] width 1220 height 618
click at [965, 392] on icon at bounding box center [967, 411] width 34 height 44
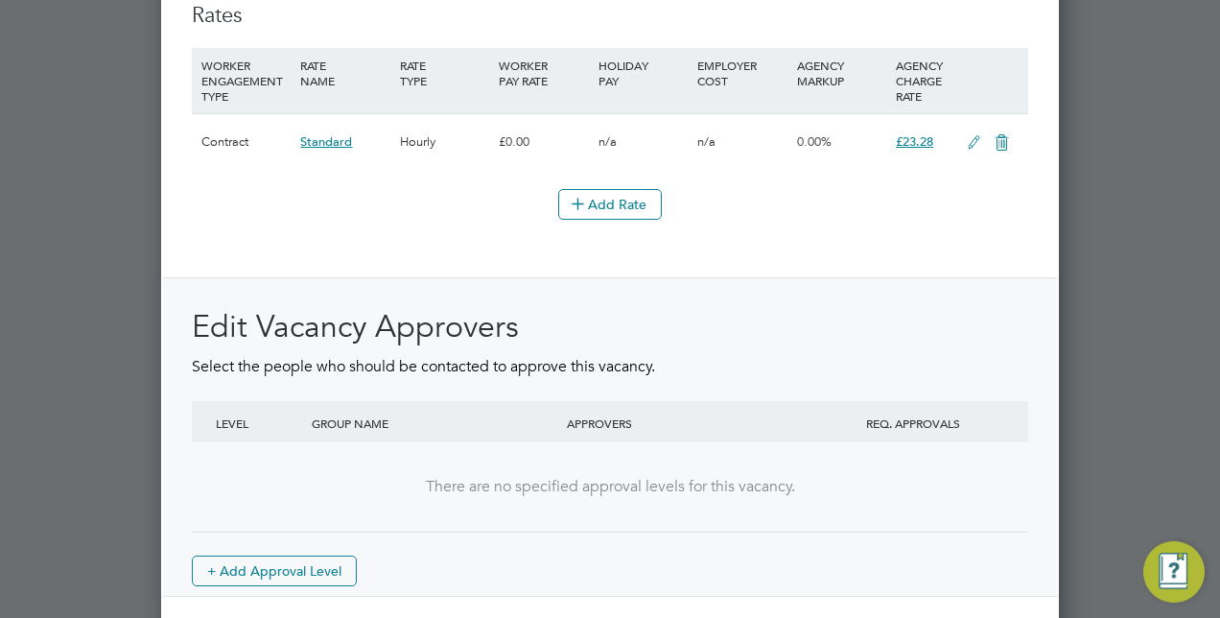
scroll to position [2375, 0]
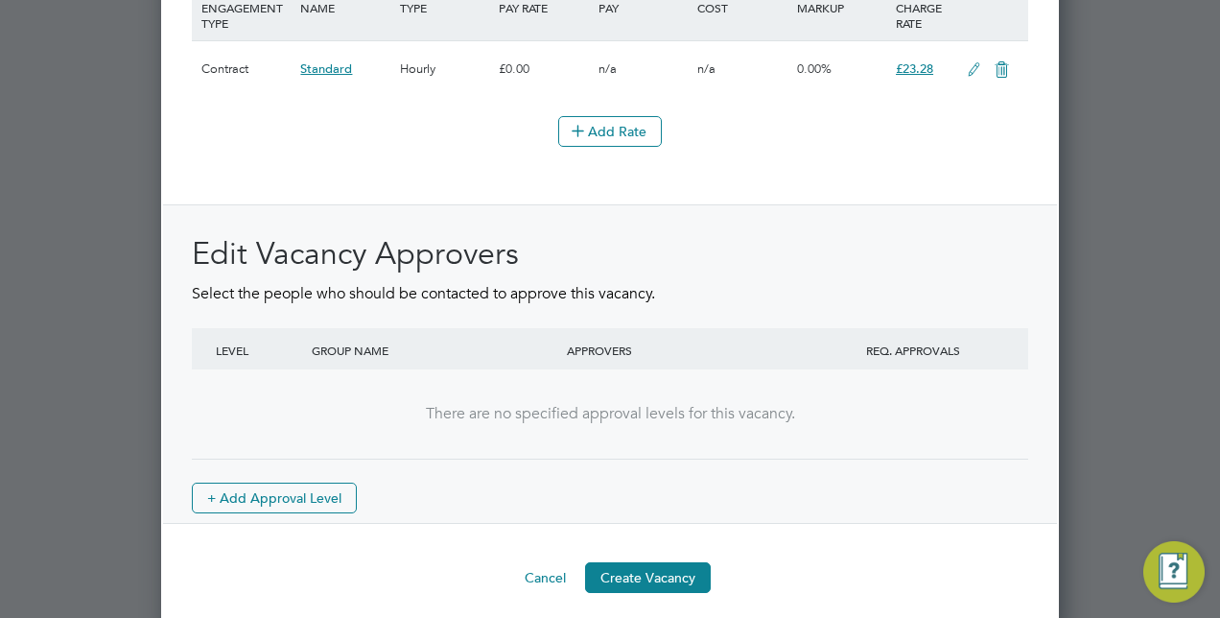
click at [670, 328] on div "APPROVERS" at bounding box center [689, 350] width 255 height 44
click at [668, 577] on button "Create Vacancy" at bounding box center [648, 577] width 126 height 31
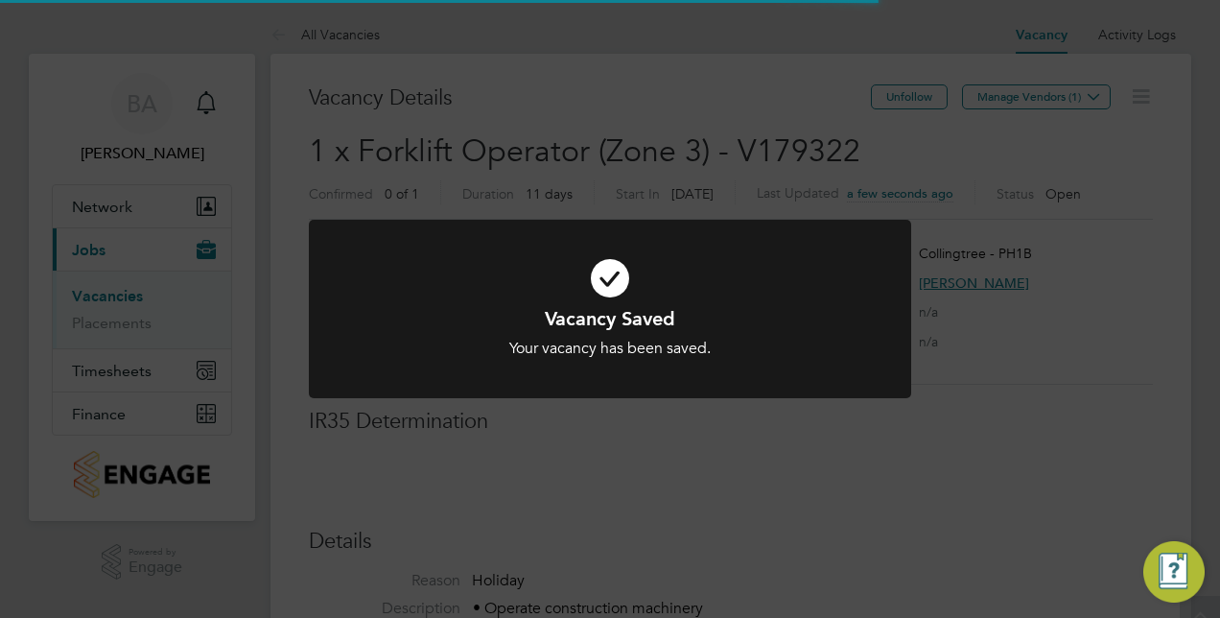
scroll to position [57, 134]
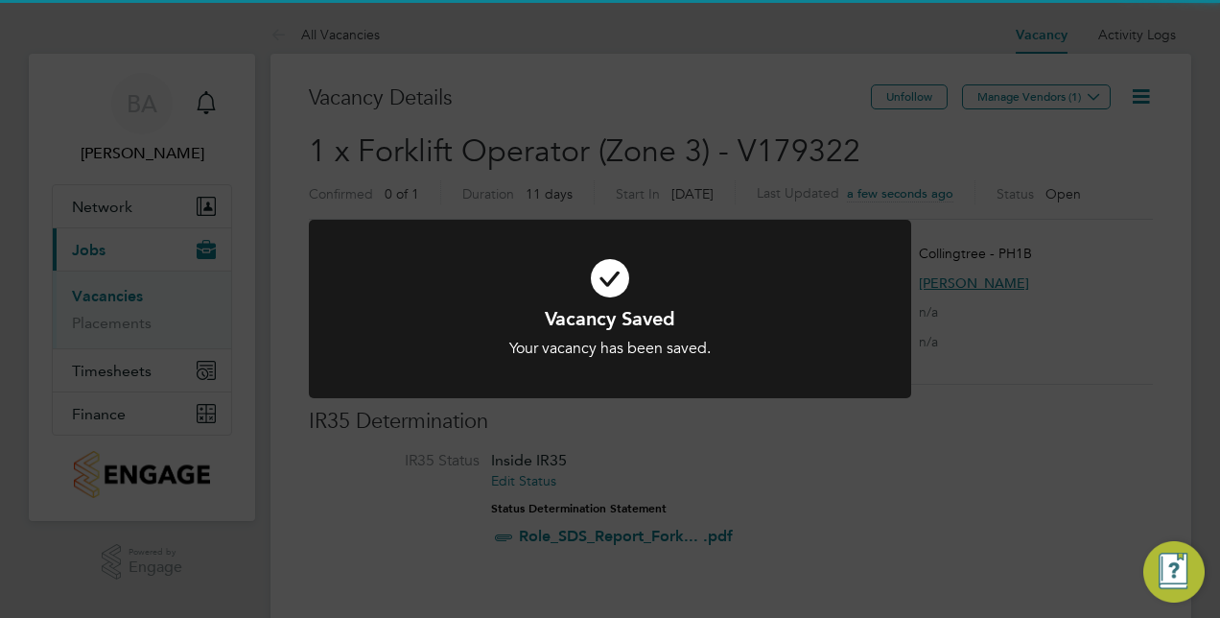
click at [1118, 445] on div "Vacancy Saved Your vacancy has been saved. Cancel Okay" at bounding box center [610, 309] width 1220 height 618
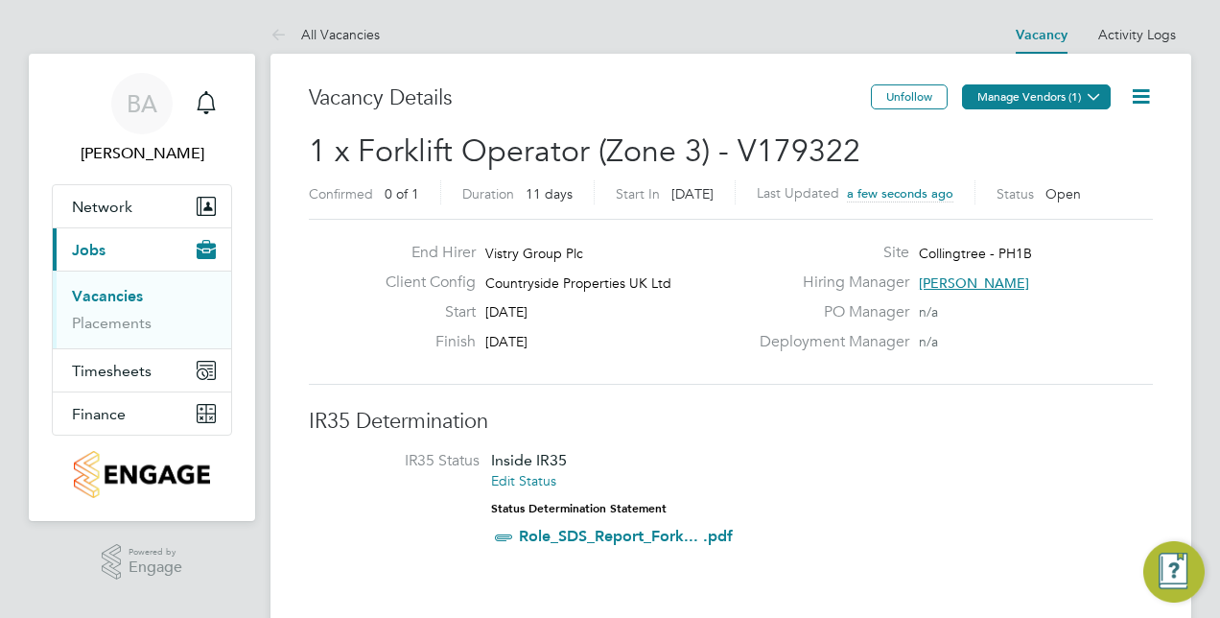
click at [1075, 98] on button "Manage Vendors (1)" at bounding box center [1036, 96] width 149 height 25
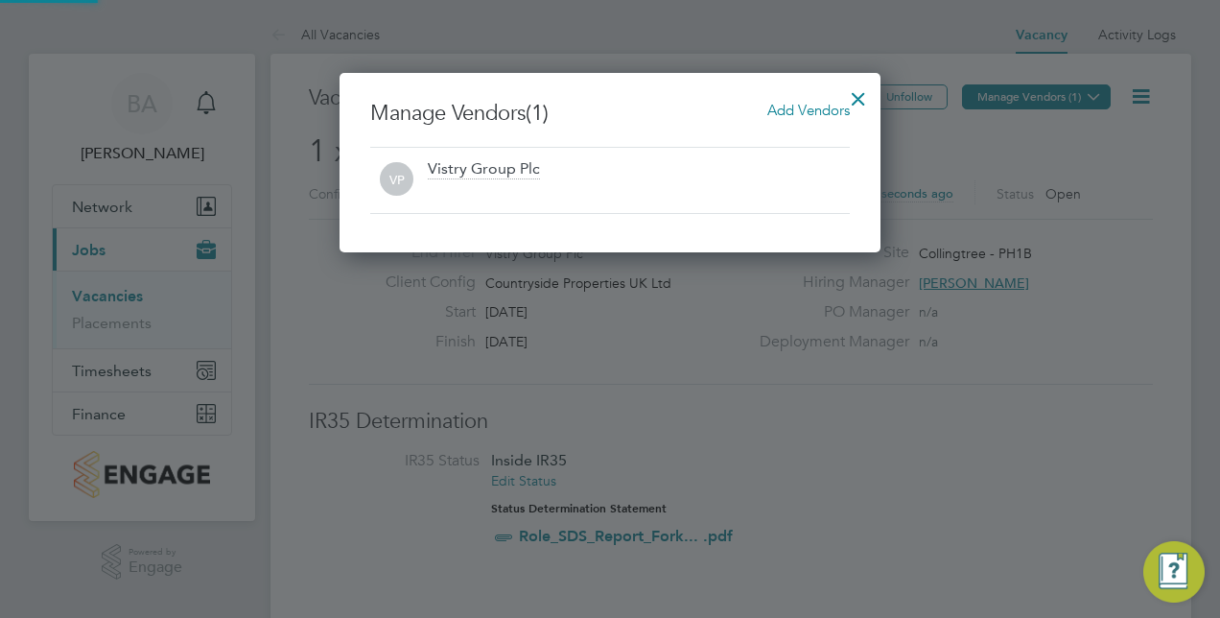
scroll to position [179, 541]
click at [780, 111] on span "Add Vendors" at bounding box center [808, 110] width 82 height 18
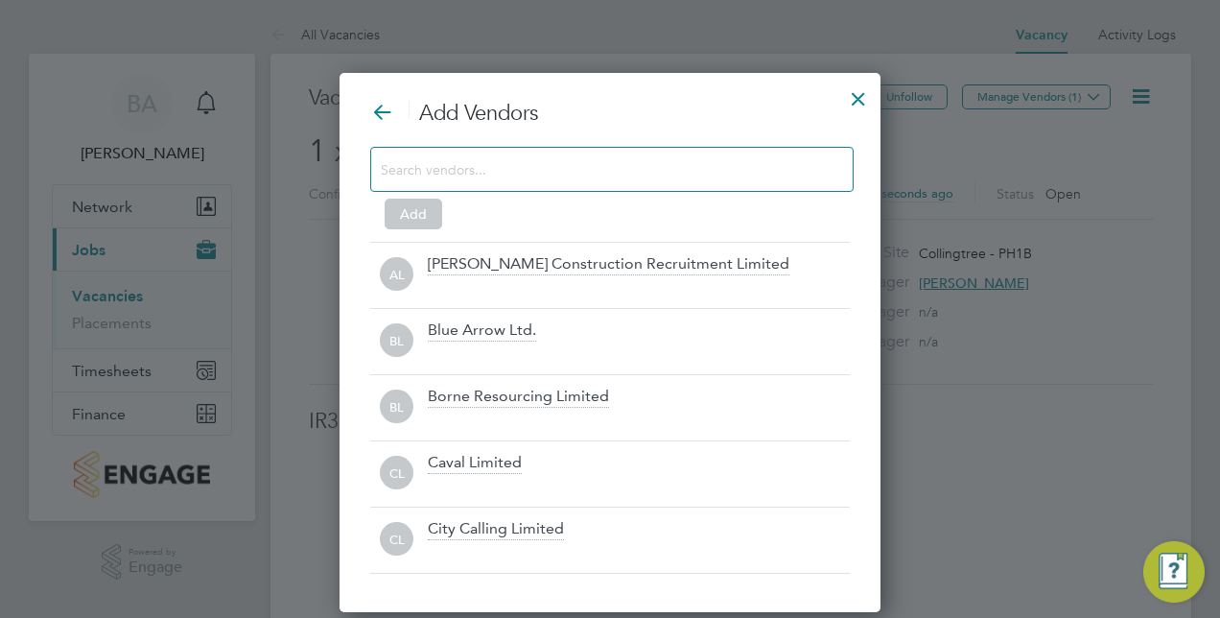
click at [610, 166] on input at bounding box center [597, 168] width 432 height 25
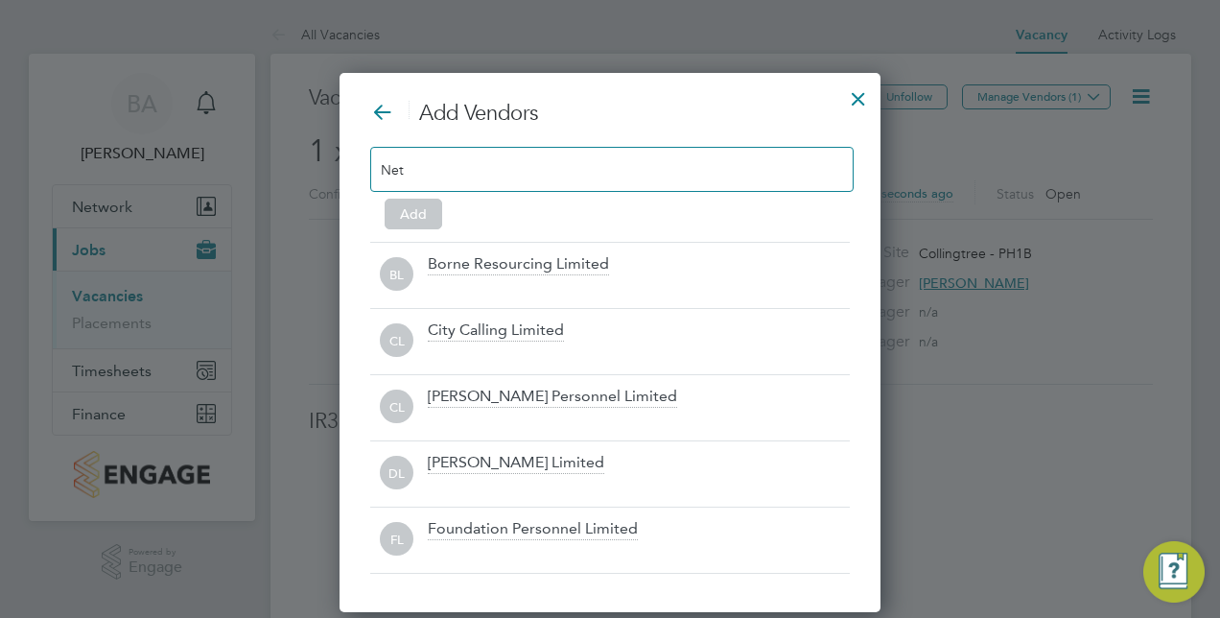
scroll to position [273, 541]
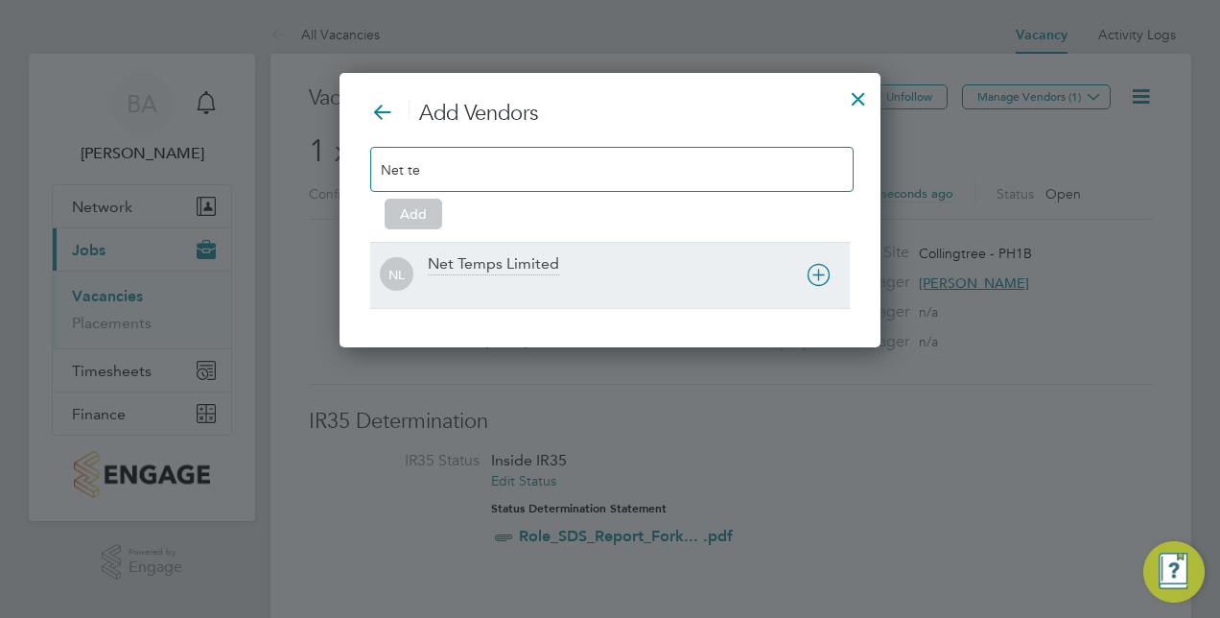
type input "Net te"
click at [527, 259] on div "Net Temps Limited" at bounding box center [493, 264] width 131 height 21
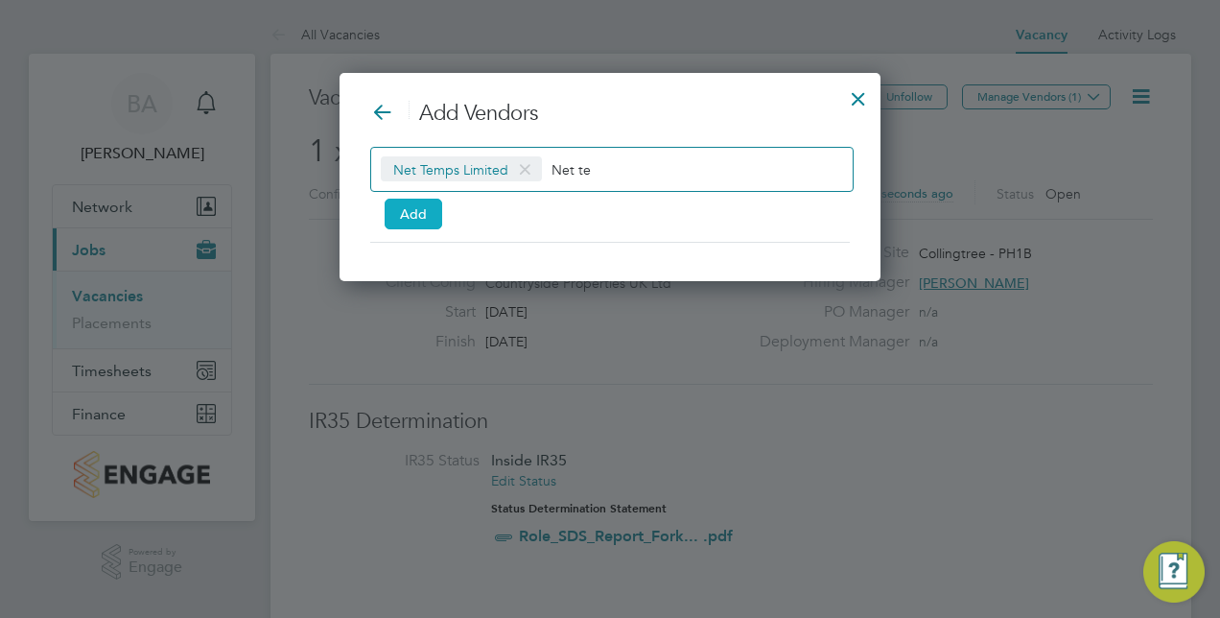
click at [409, 215] on button "Add" at bounding box center [414, 214] width 58 height 31
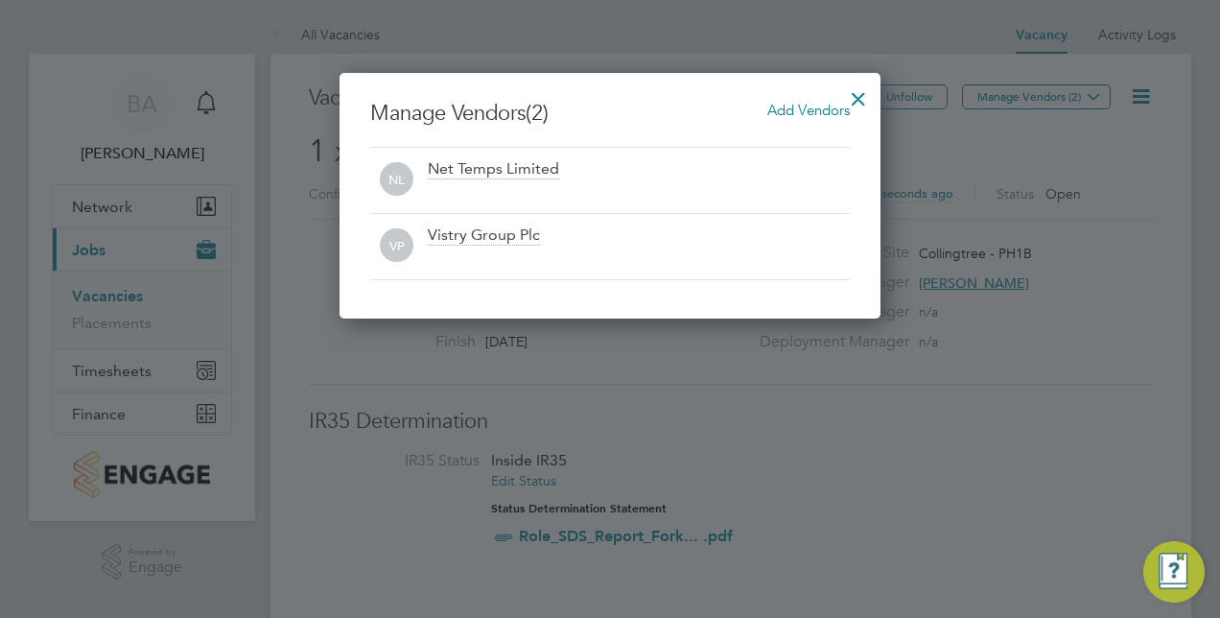
click at [856, 96] on div at bounding box center [858, 94] width 35 height 35
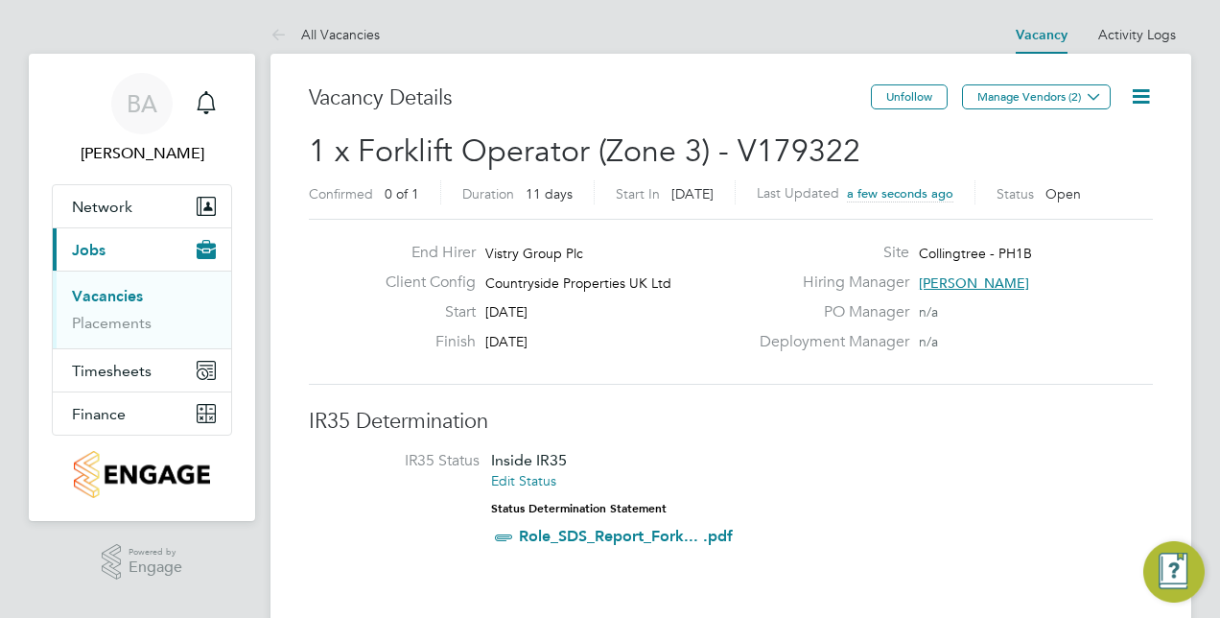
drag, startPoint x: 78, startPoint y: 248, endPoint x: 98, endPoint y: 289, distance: 45.0
click at [78, 248] on span "Jobs" at bounding box center [89, 250] width 34 height 18
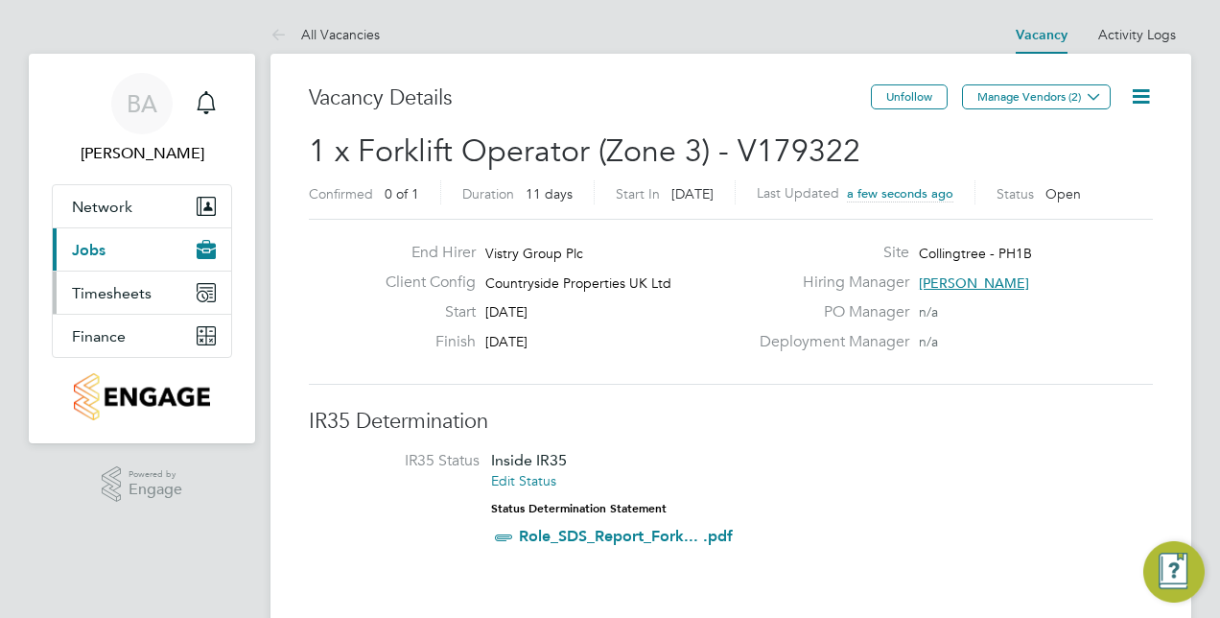
click at [99, 291] on span "Timesheets" at bounding box center [112, 293] width 80 height 18
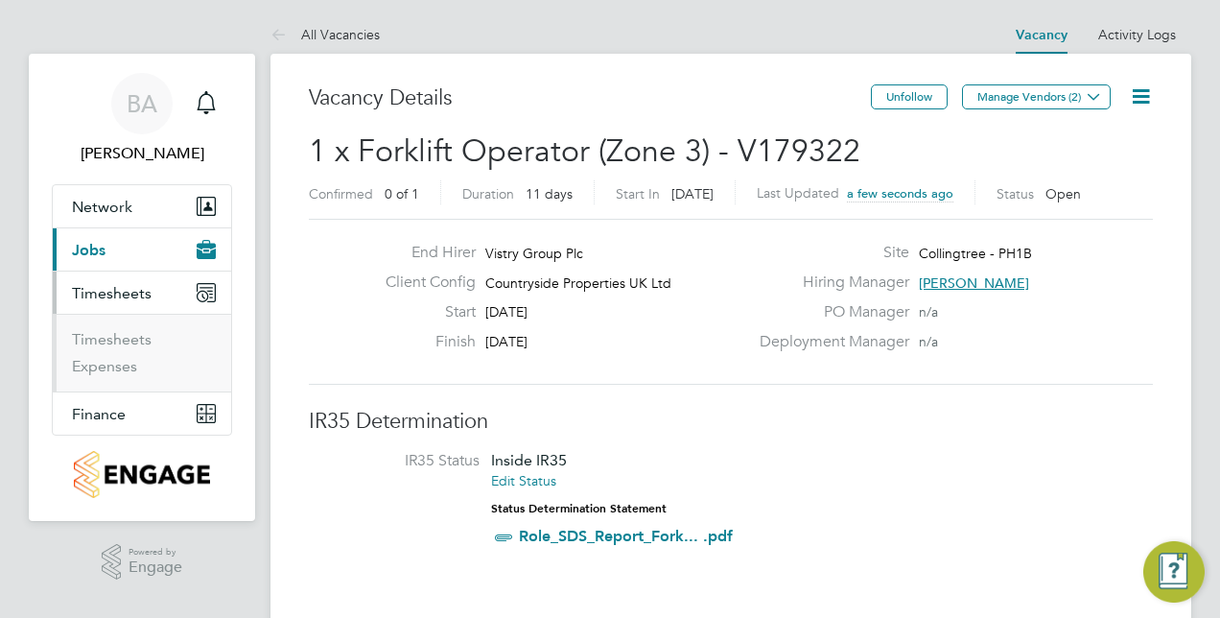
click at [82, 241] on span "Jobs" at bounding box center [89, 250] width 34 height 18
click at [106, 293] on link "Vacancies" at bounding box center [107, 296] width 71 height 18
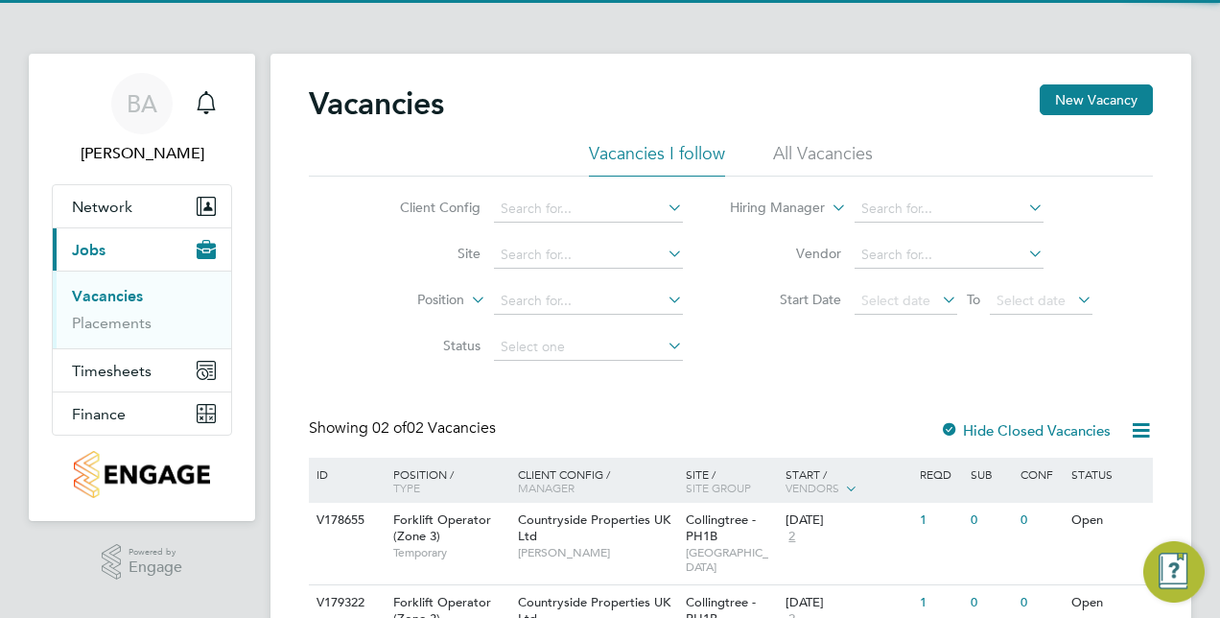
click at [1079, 79] on div "Vacancies New Vacancy Vacancies I follow All Vacancies Client Config Site Posit…" at bounding box center [731, 380] width 921 height 652
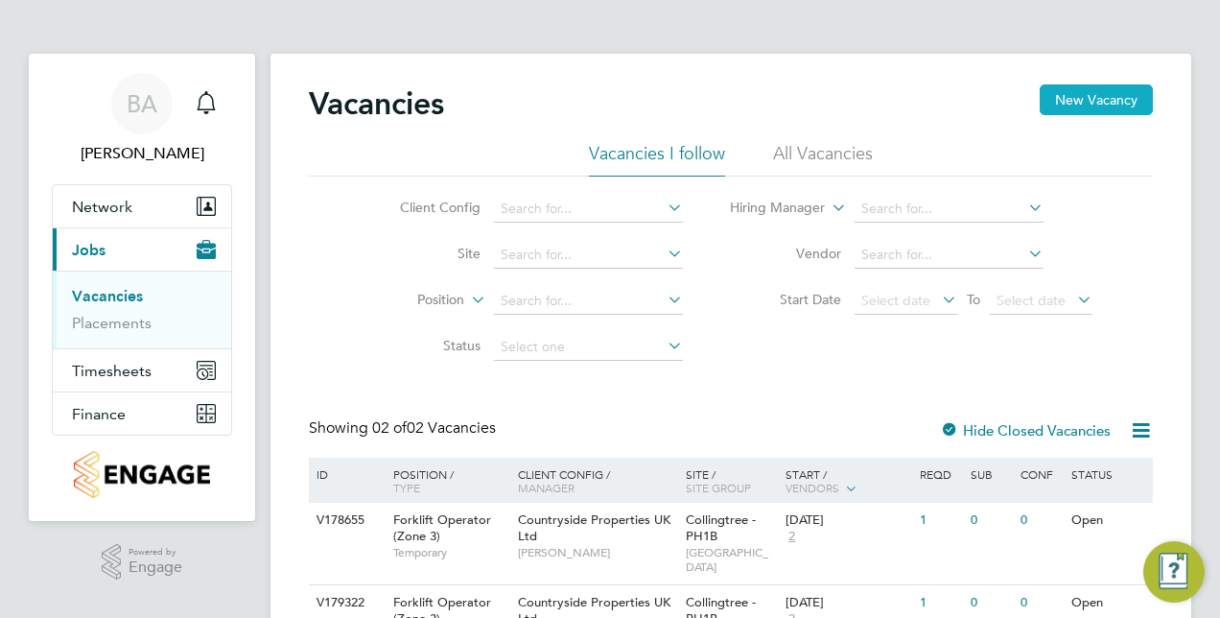
click at [1073, 87] on button "New Vacancy" at bounding box center [1096, 99] width 113 height 31
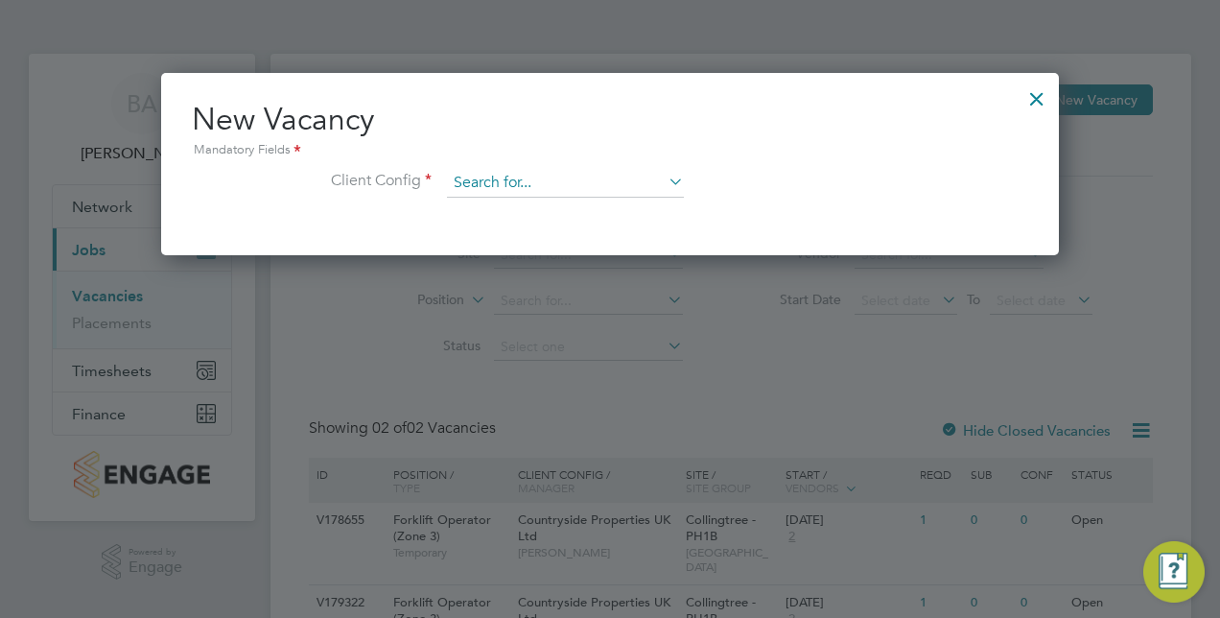
click at [512, 175] on input at bounding box center [565, 183] width 237 height 29
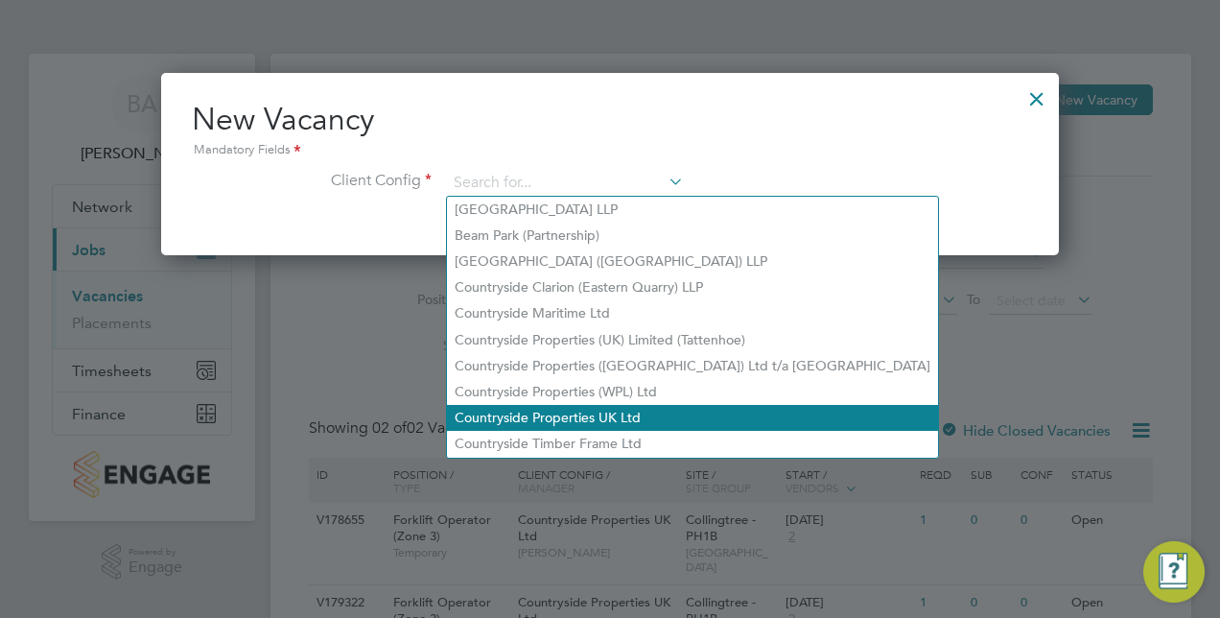
click at [548, 416] on li "Countryside Properties UK Ltd" at bounding box center [692, 418] width 491 height 26
type input "Countryside Properties UK Ltd"
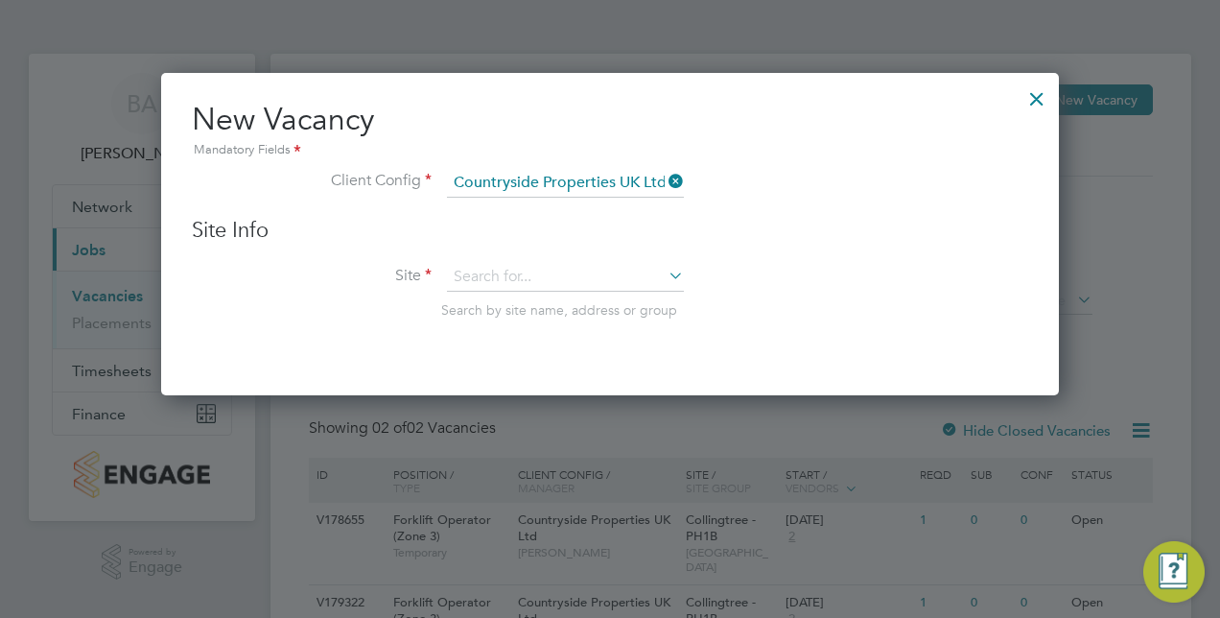
click at [665, 277] on icon at bounding box center [665, 275] width 0 height 27
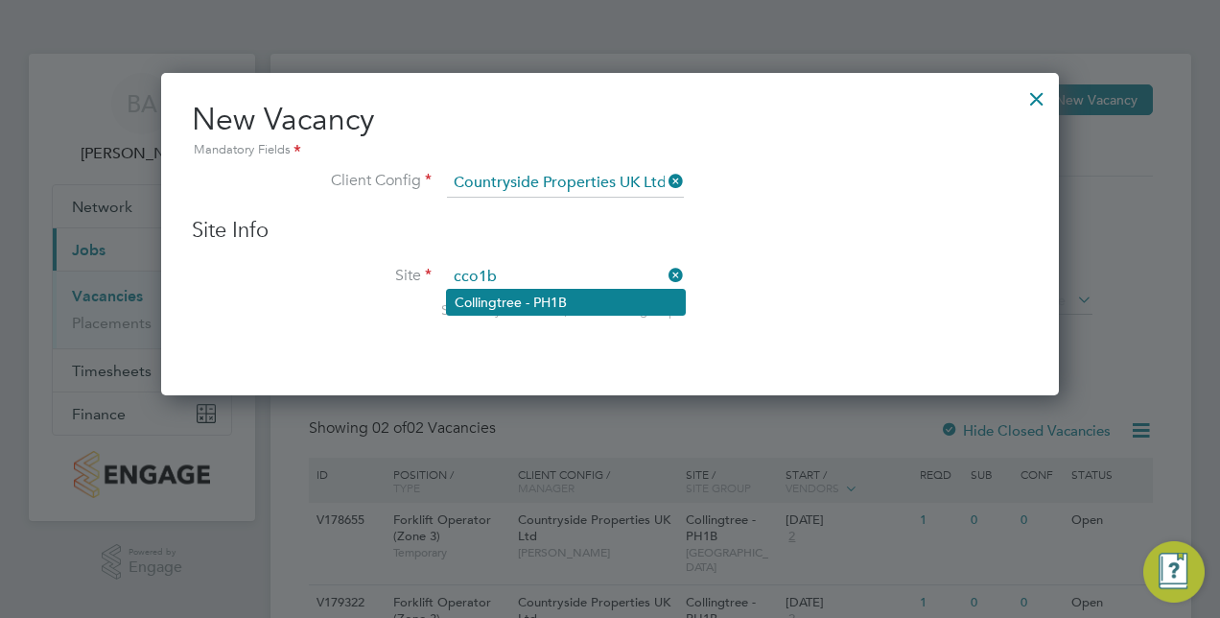
click at [550, 299] on li "Collingtree - PH1B" at bounding box center [566, 302] width 238 height 25
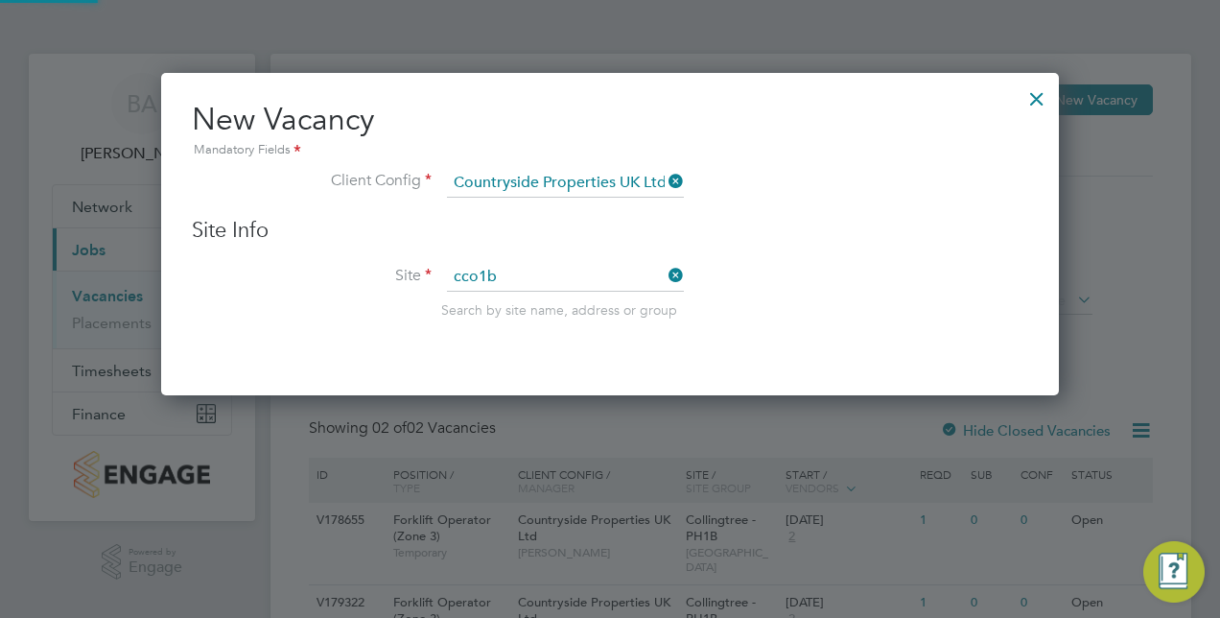
type input "Collingtree - PH1B"
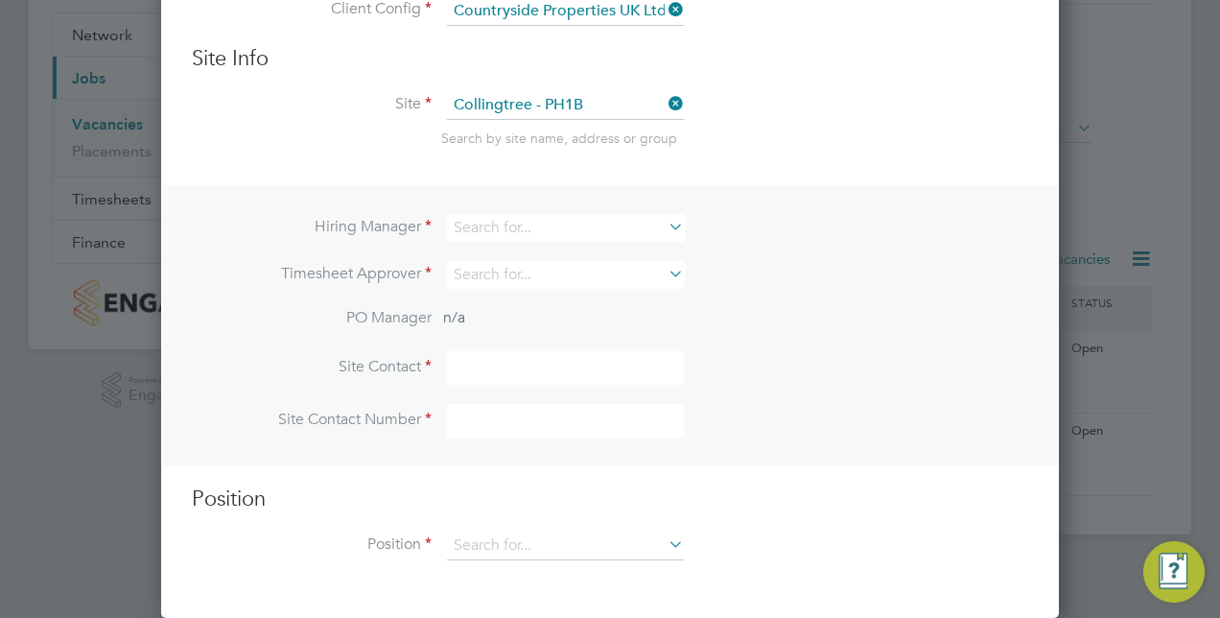
drag, startPoint x: 574, startPoint y: 212, endPoint x: 574, endPoint y: 200, distance: 12.5
click at [575, 205] on div "Hiring Manager Timesheet Approver PO Manager n/a Site Contact Site Contact Numb…" at bounding box center [610, 325] width 894 height 280
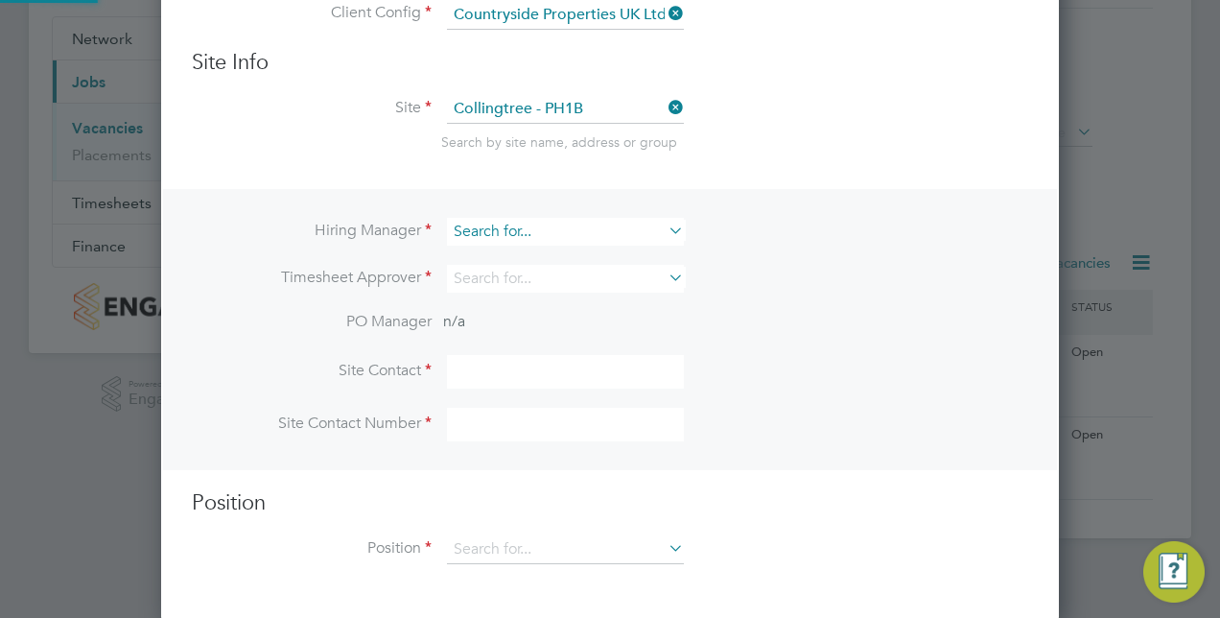
drag, startPoint x: 574, startPoint y: 200, endPoint x: 549, endPoint y: 234, distance: 42.6
click at [568, 203] on div "Hiring Manager Timesheet Approver PO Manager n/a Site Contact Site Contact Numb…" at bounding box center [610, 329] width 894 height 280
click at [553, 231] on input at bounding box center [565, 232] width 237 height 28
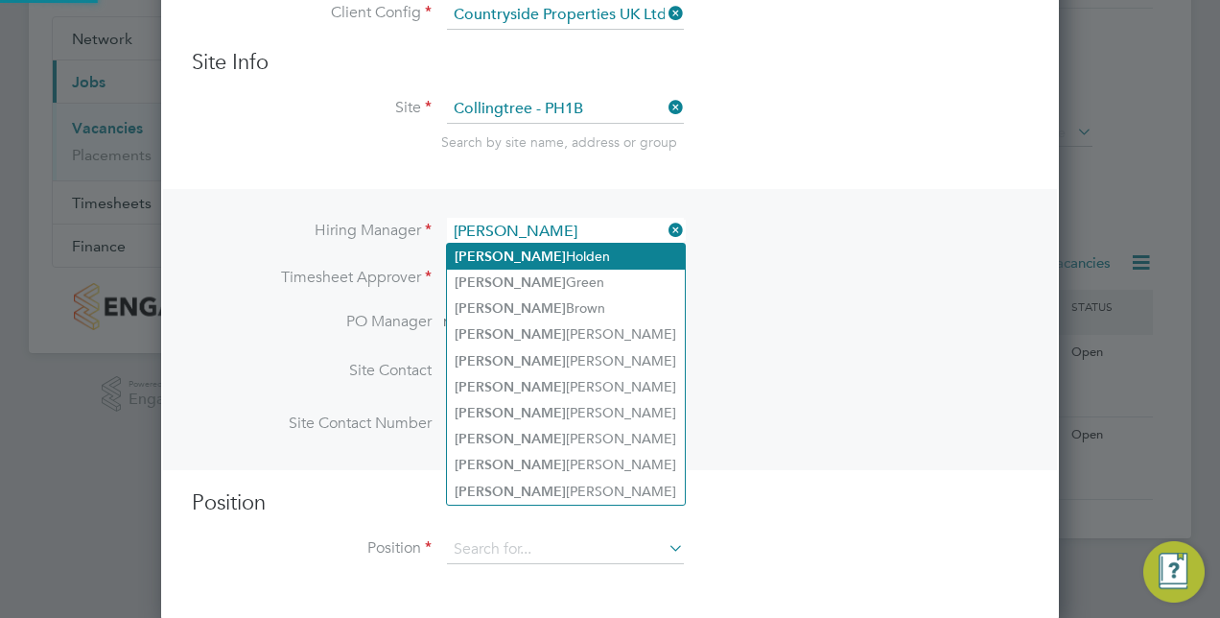
click at [524, 252] on li "David Holden" at bounding box center [566, 257] width 238 height 26
type input "David Holden"
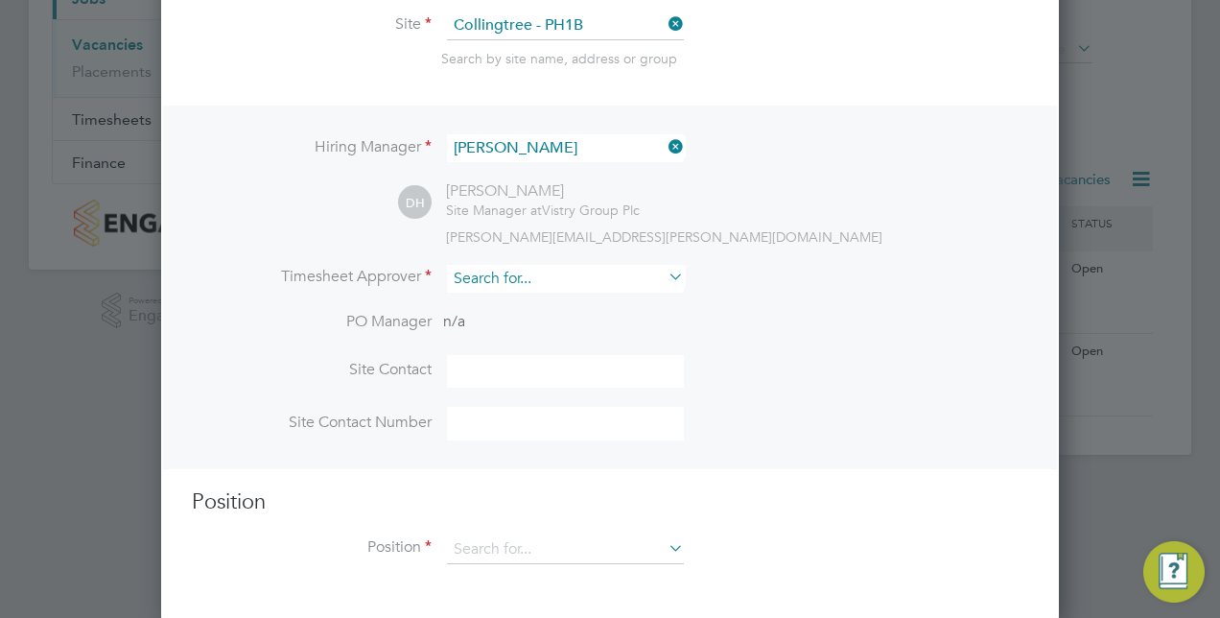
click at [545, 274] on input at bounding box center [565, 279] width 237 height 28
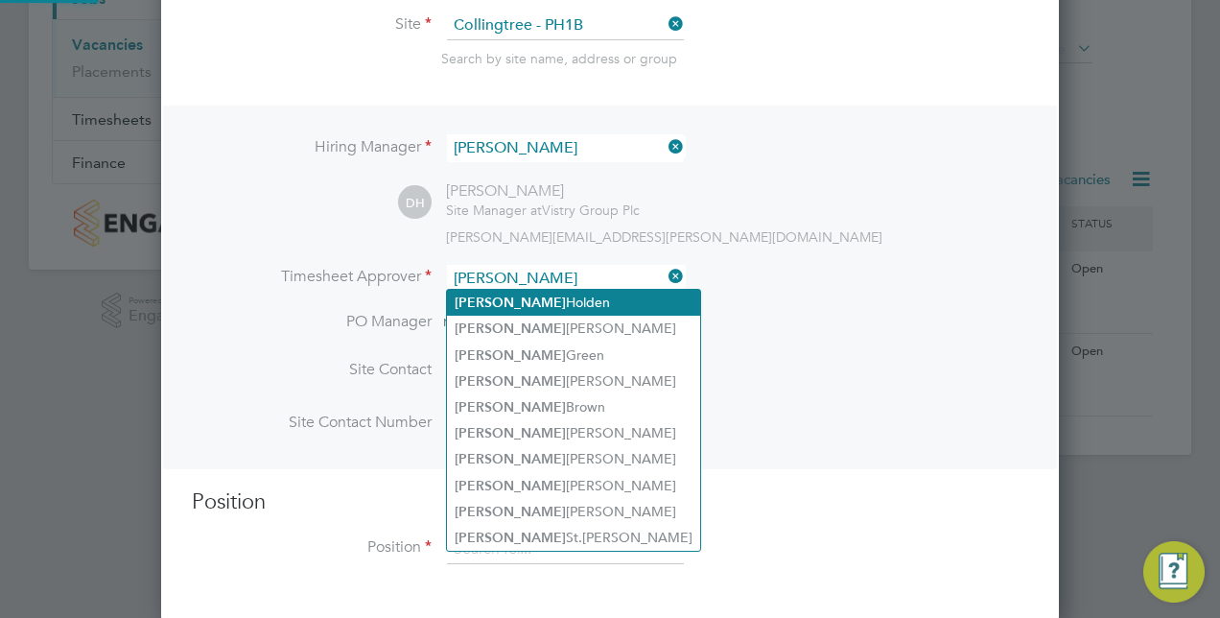
click at [526, 303] on li "David Holden" at bounding box center [573, 303] width 253 height 26
type input "David Holden"
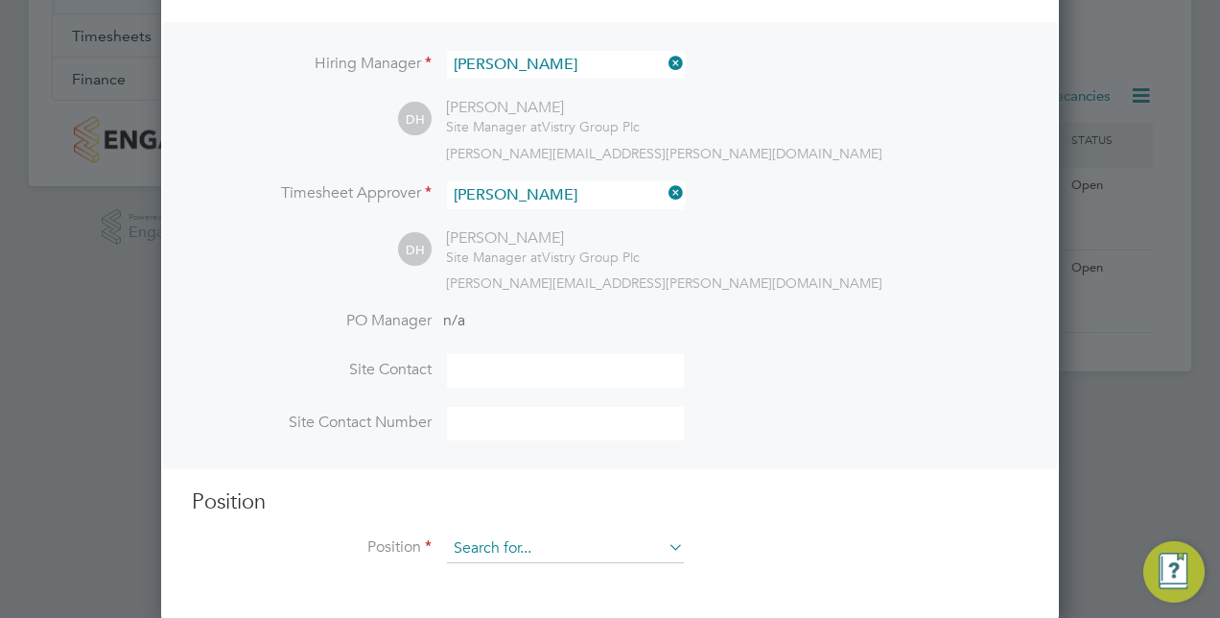
click at [476, 548] on input at bounding box center [565, 548] width 237 height 29
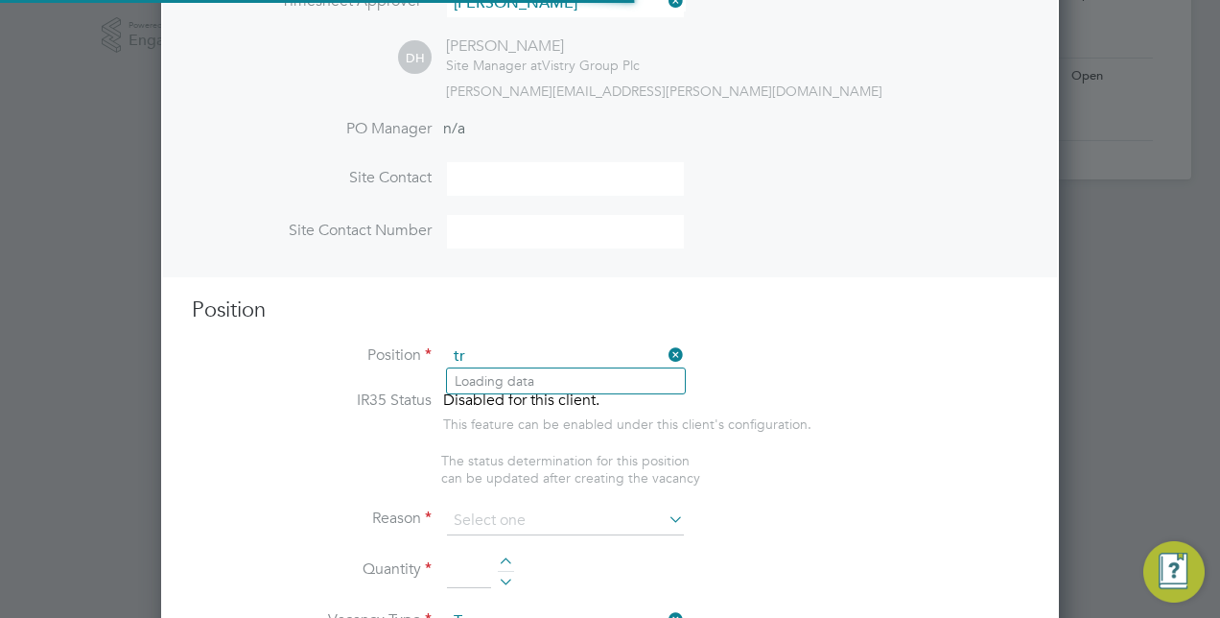
scroll to position [2751, 898]
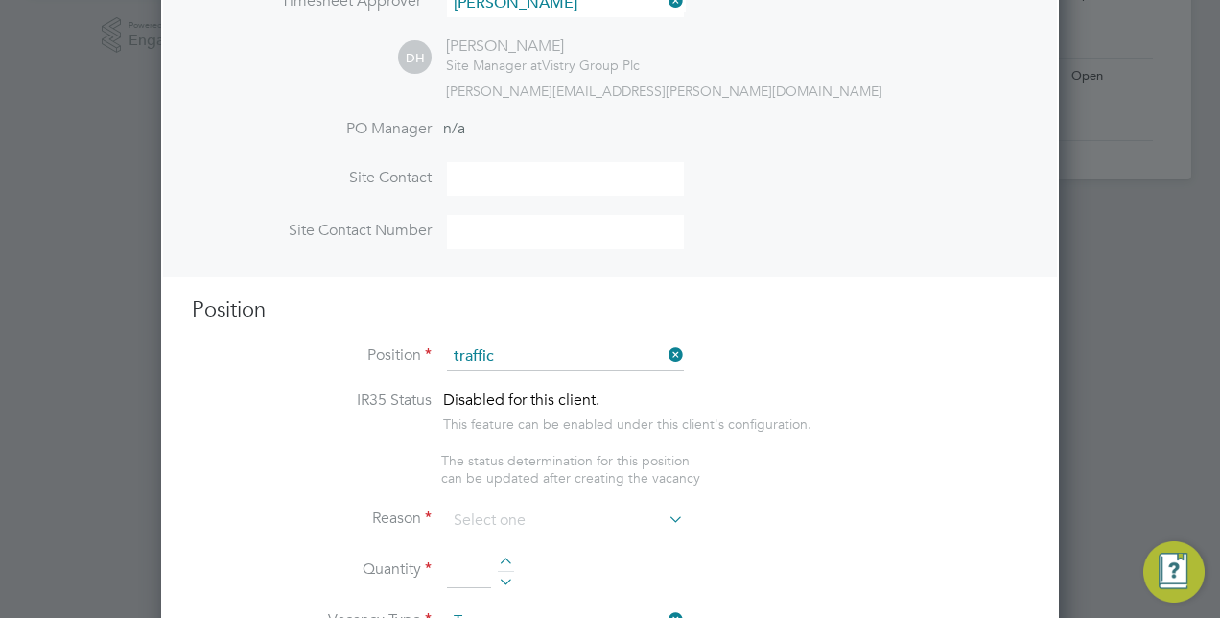
click at [589, 434] on li "Traffic Marshall (CPCS) (Zone 3)" at bounding box center [594, 434] width 294 height 26
type input "Traffic Marshall (CPCS) (Zone 3)"
type textarea "- Working under the supervision and management of the Project Manager, Site Man…"
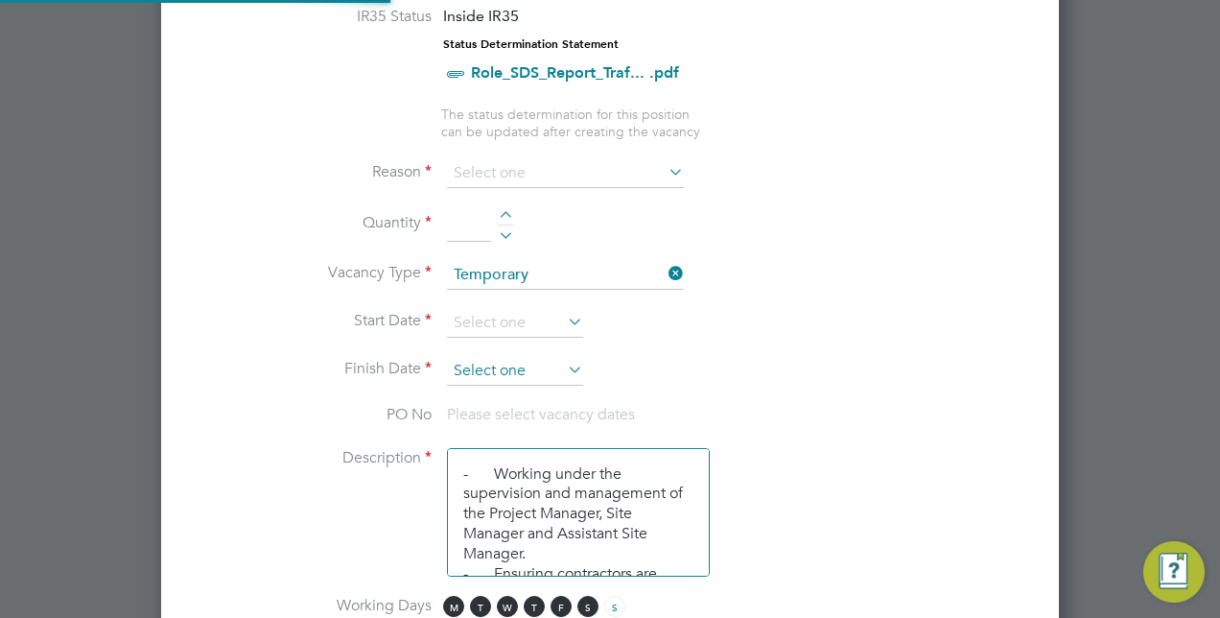
scroll to position [10, 9]
click at [623, 168] on input at bounding box center [565, 173] width 237 height 29
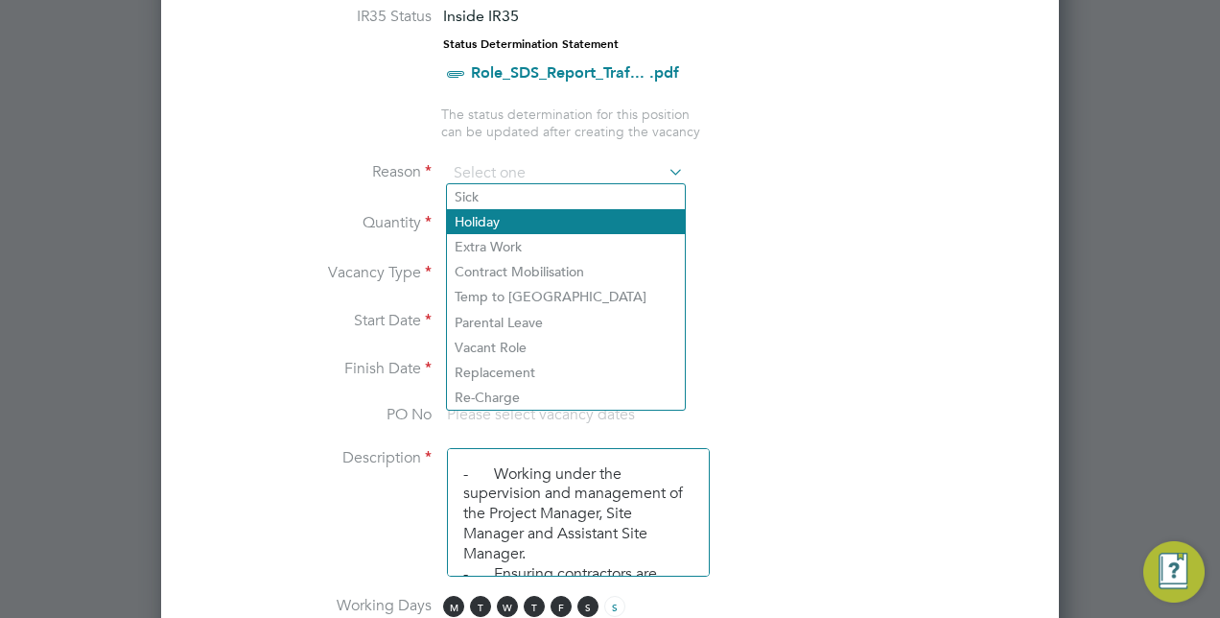
click at [520, 217] on li "Holiday" at bounding box center [566, 221] width 238 height 25
type input "Holiday"
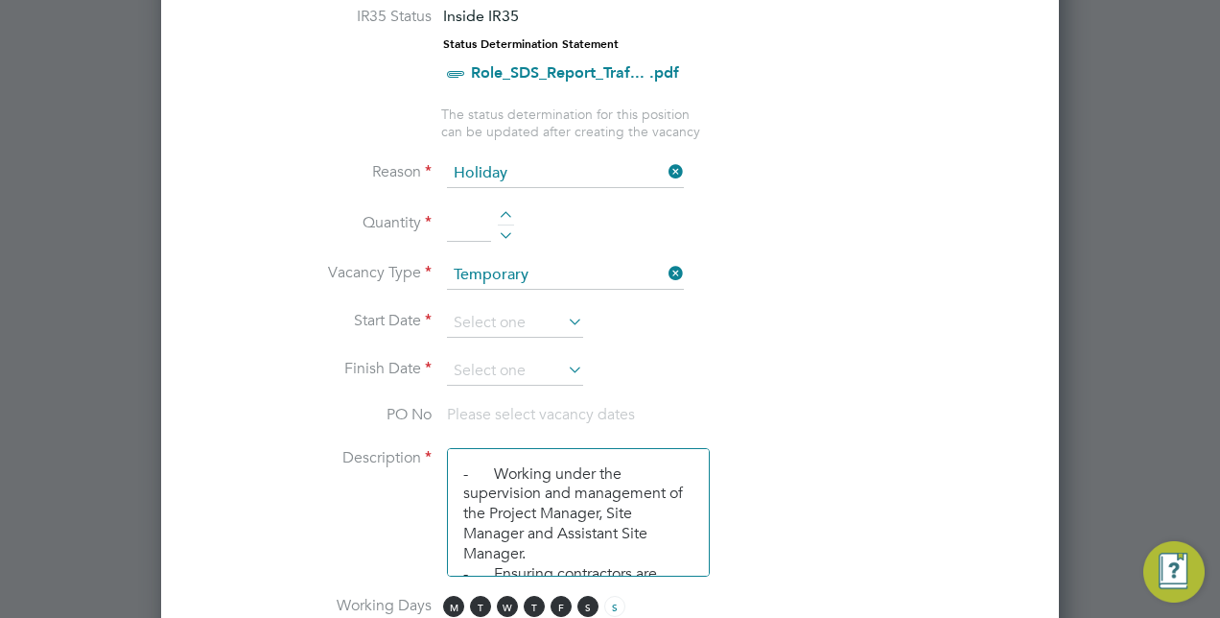
click at [503, 211] on div at bounding box center [506, 217] width 16 height 13
type input "1"
click at [540, 322] on input at bounding box center [515, 323] width 136 height 29
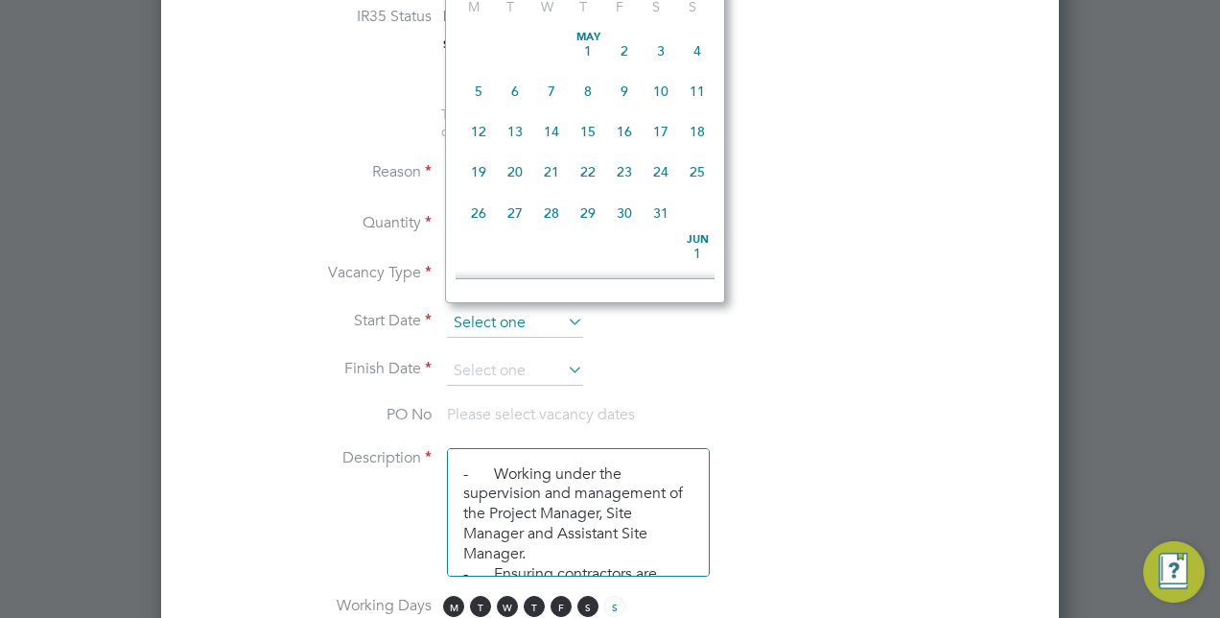
scroll to position [741, 0]
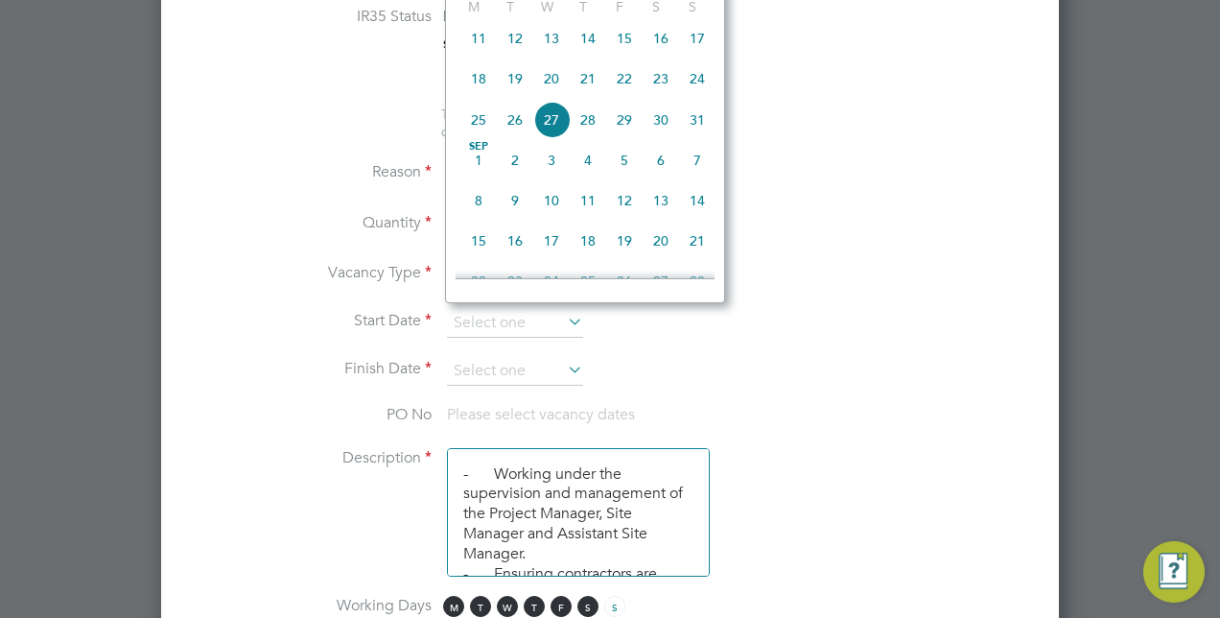
click at [635, 134] on span "29" at bounding box center [624, 120] width 36 height 36
type input "29 Aug 2025"
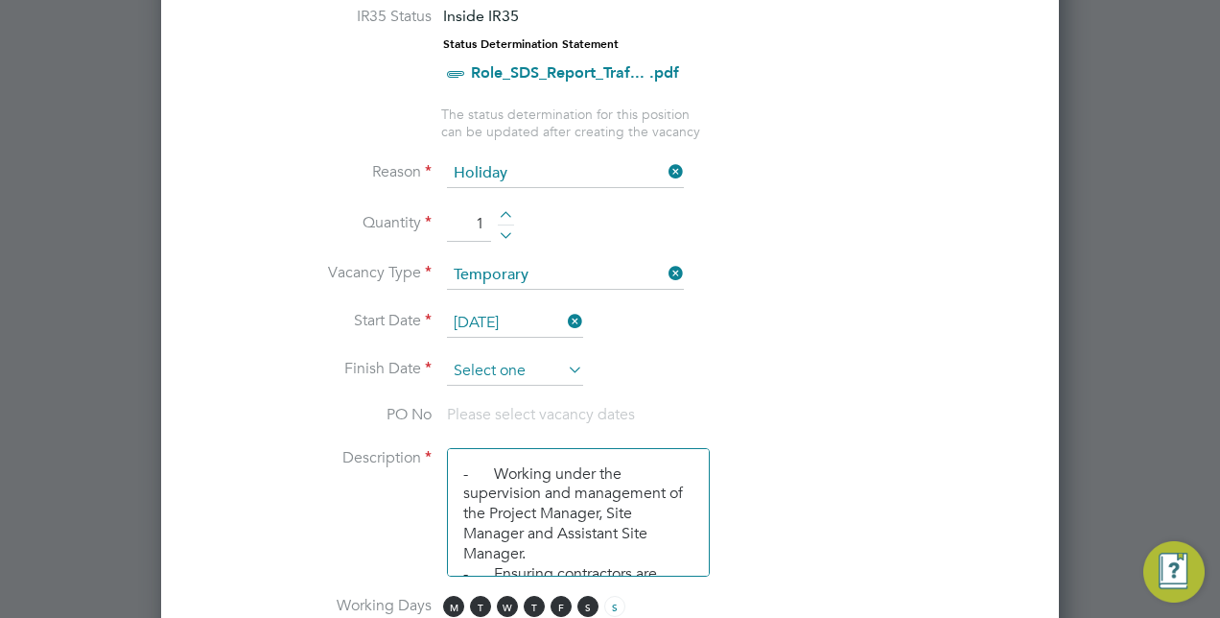
click at [559, 363] on input at bounding box center [515, 371] width 136 height 29
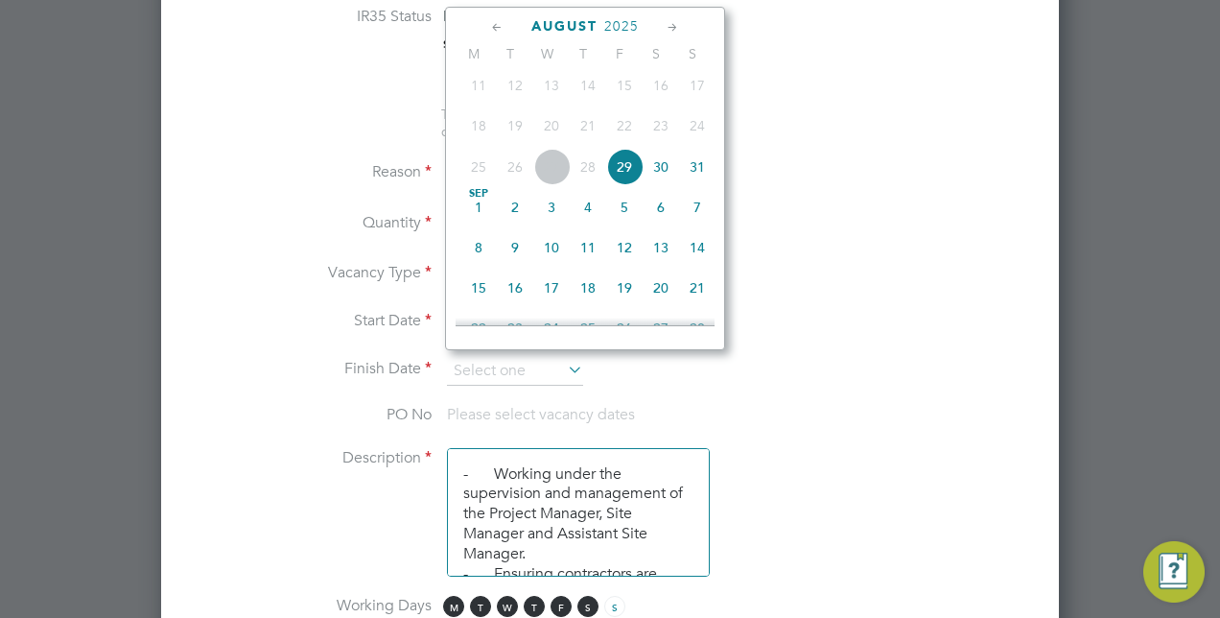
click at [621, 223] on span "5" at bounding box center [624, 207] width 36 height 36
type input "05 Sep 2025"
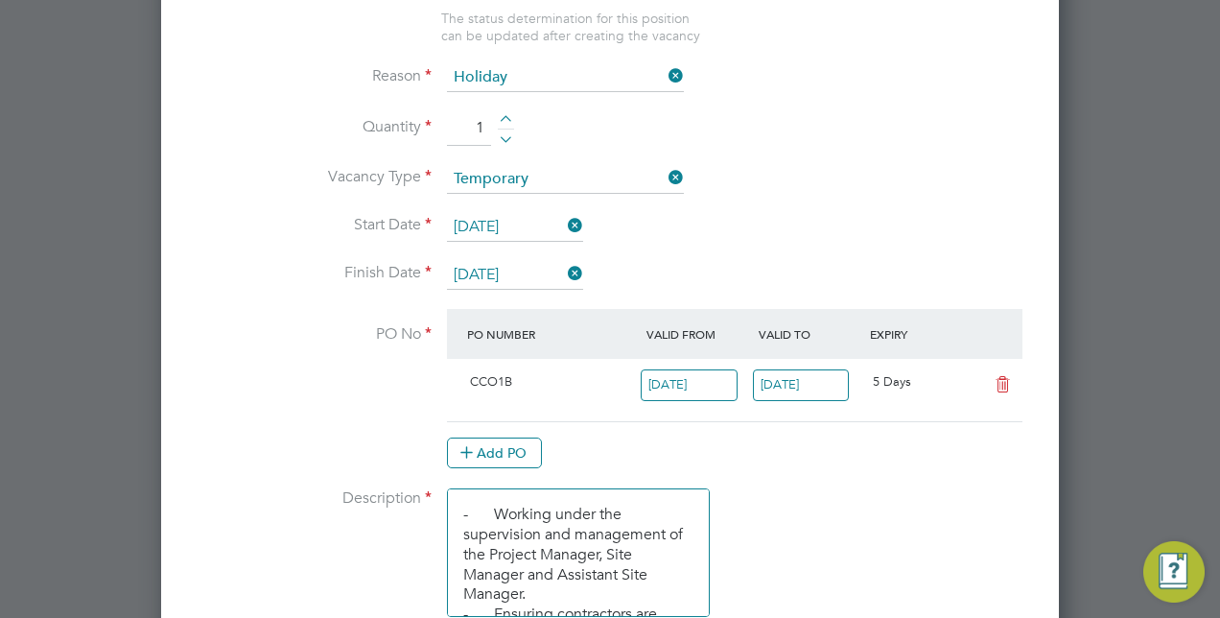
click at [680, 372] on input "16 Jul 2025" at bounding box center [689, 385] width 97 height 32
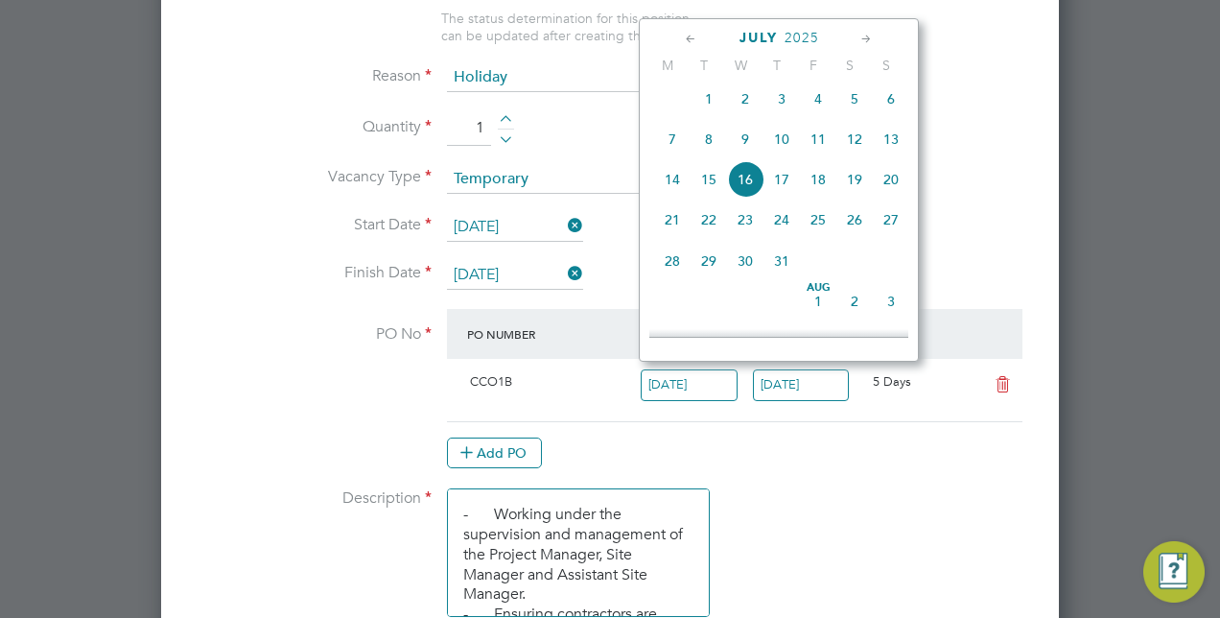
click at [859, 40] on icon at bounding box center [867, 39] width 18 height 21
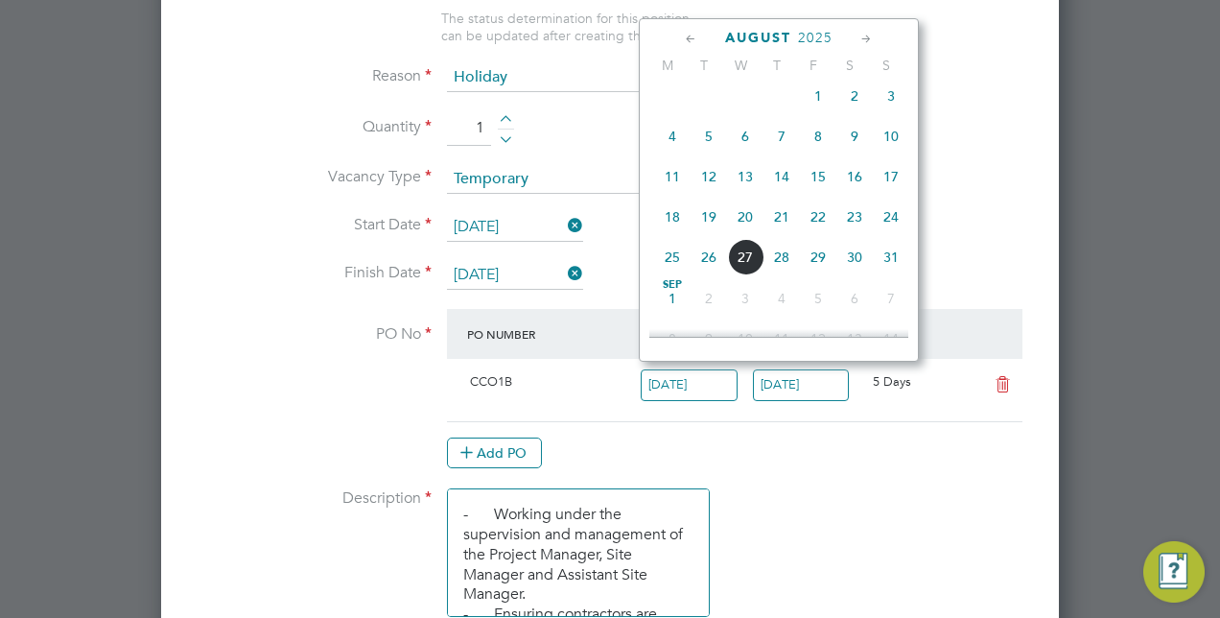
click at [819, 263] on span "29" at bounding box center [818, 257] width 36 height 36
type input "29 Aug 2025"
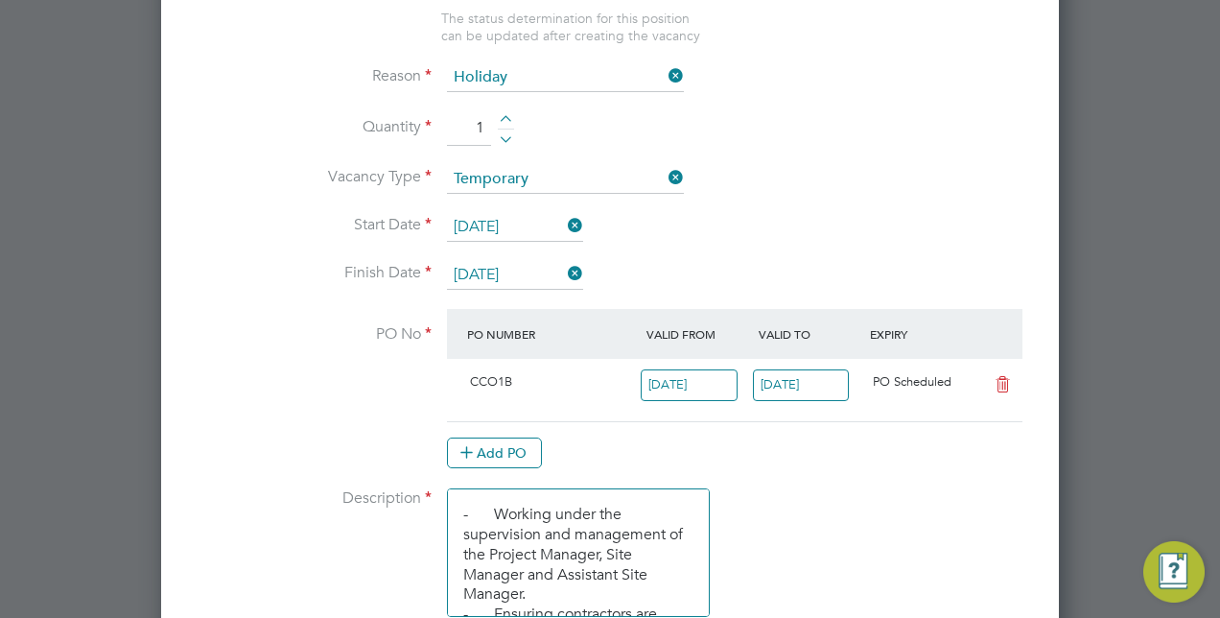
click at [789, 377] on input "01 Sep 2025" at bounding box center [801, 385] width 97 height 32
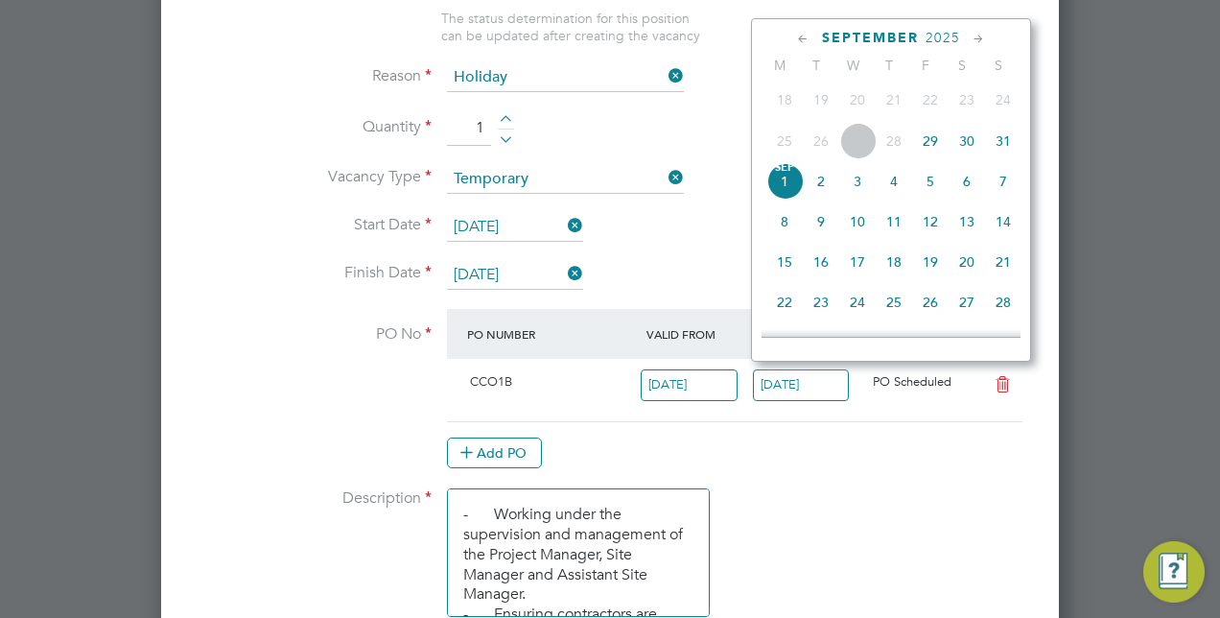
click at [923, 186] on span "5" at bounding box center [930, 181] width 36 height 36
type input "05 Sep 2025"
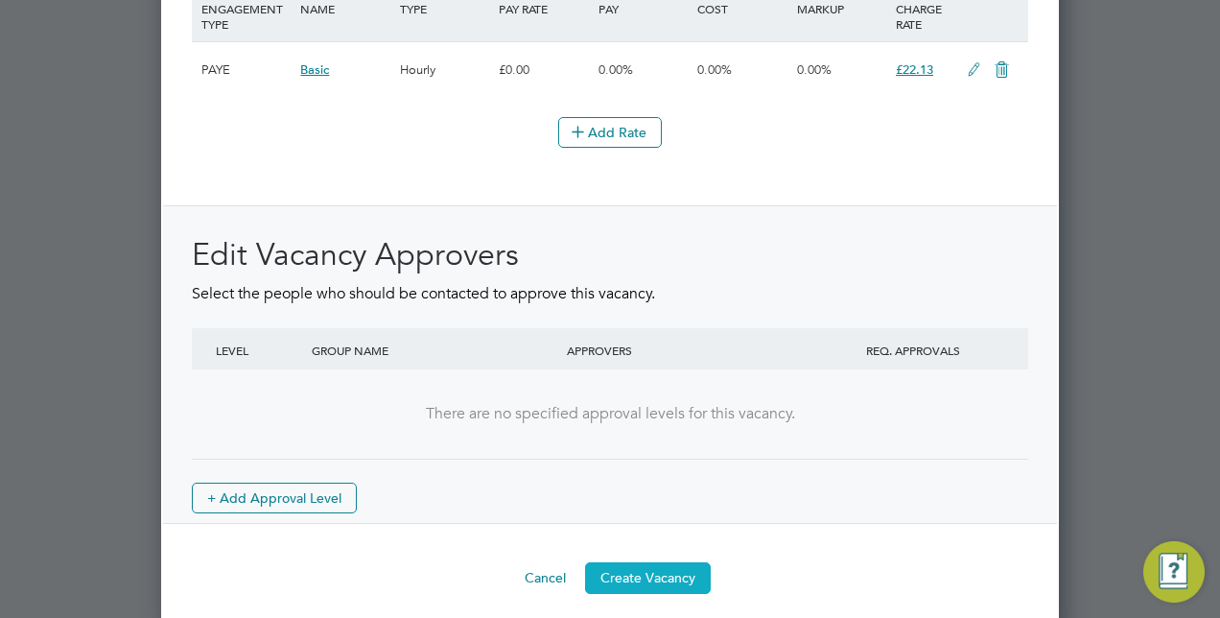
click at [622, 565] on button "Create Vacancy" at bounding box center [648, 577] width 126 height 31
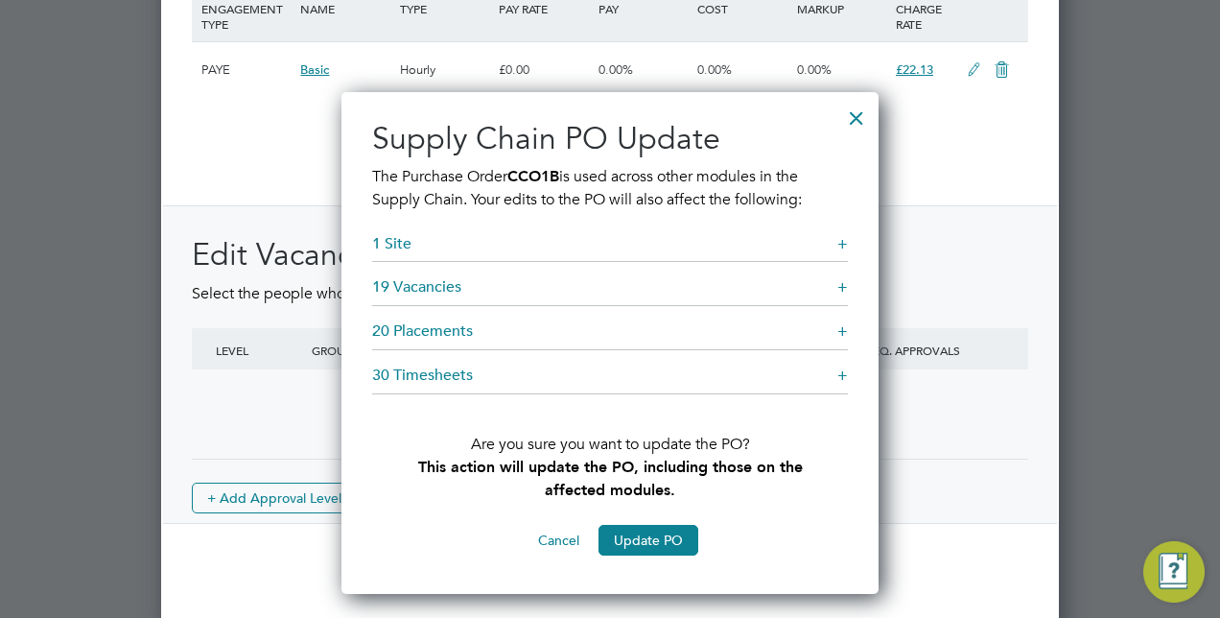
click at [838, 326] on div "+" at bounding box center [842, 331] width 11 height 20
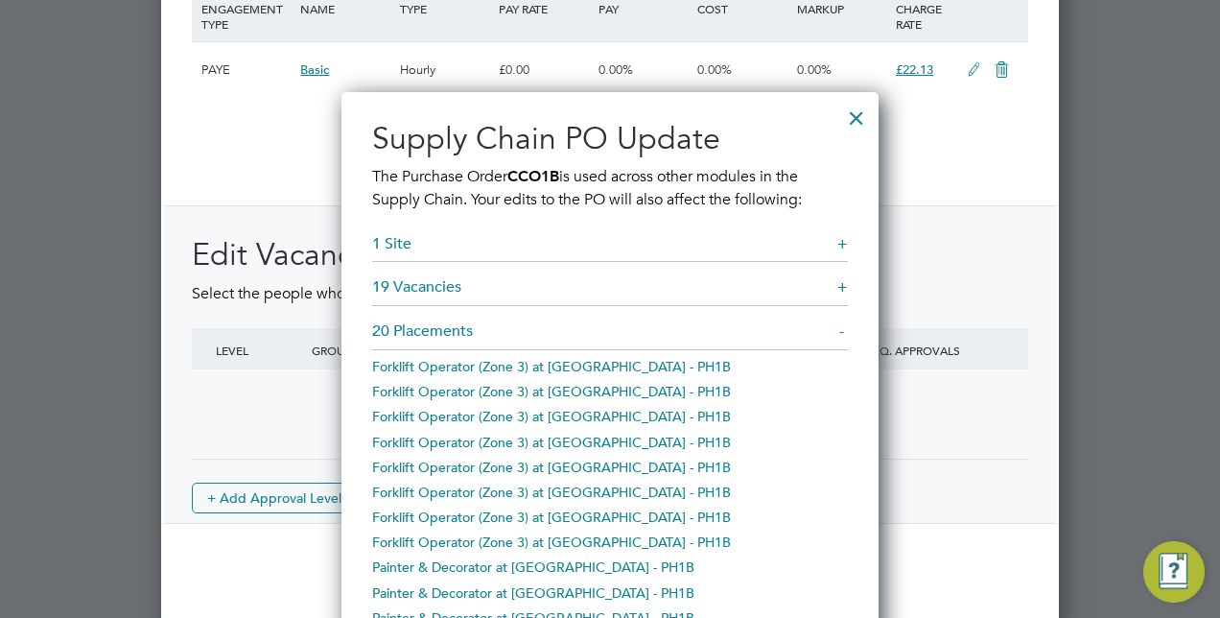
click at [839, 326] on div "-" at bounding box center [843, 331] width 9 height 20
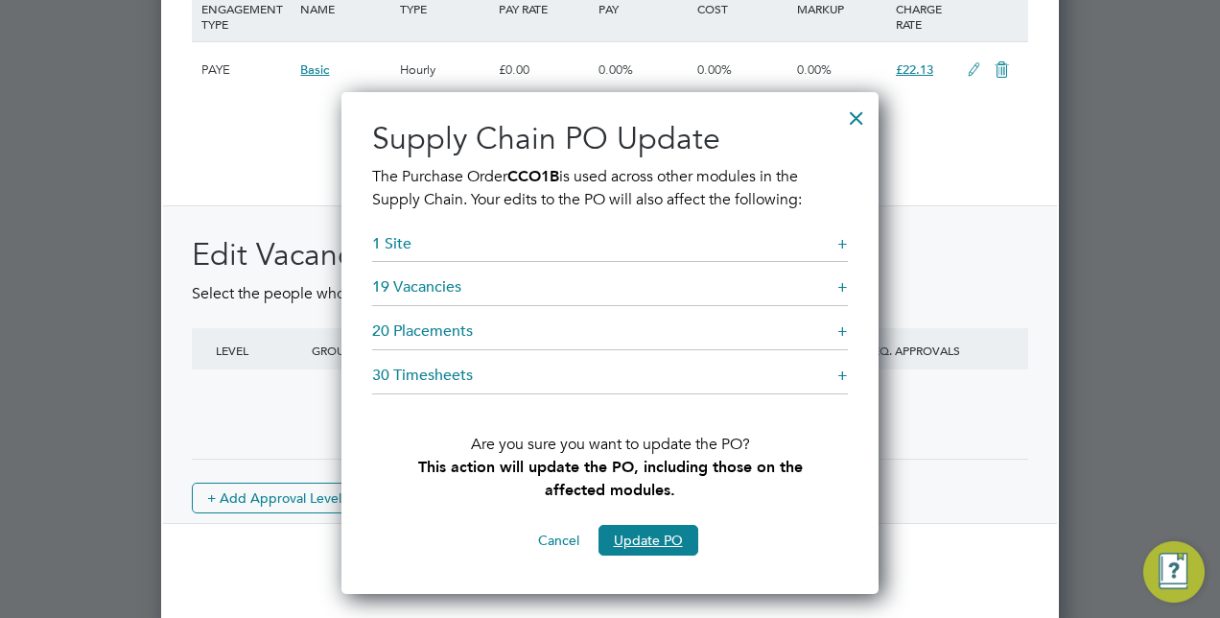
drag, startPoint x: 624, startPoint y: 544, endPoint x: 861, endPoint y: 489, distance: 244.1
click at [862, 489] on div "Supply Chain PO Update The Purchase Order CCO1B is used across other modules in…" at bounding box center [609, 343] width 537 height 502
click at [859, 489] on div "Supply Chain PO Update The Purchase Order CCO1B is used across other modules in…" at bounding box center [609, 343] width 537 height 502
click at [648, 531] on button "Update PO" at bounding box center [649, 540] width 100 height 31
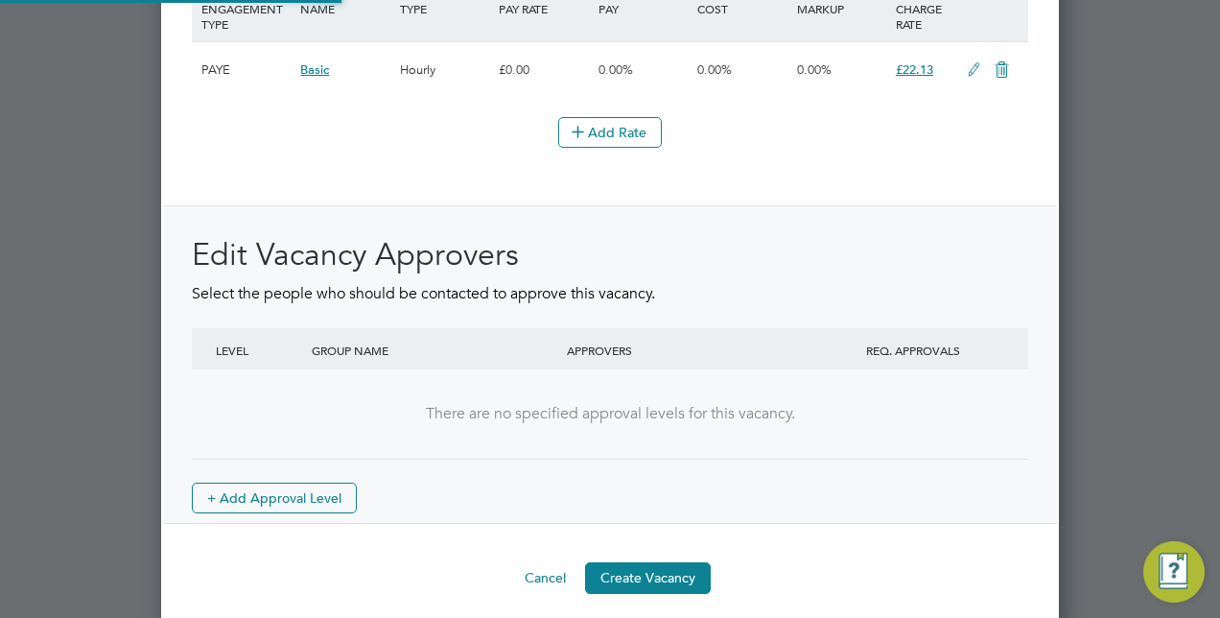
click at [639, 564] on button "Create Vacancy" at bounding box center [648, 577] width 126 height 31
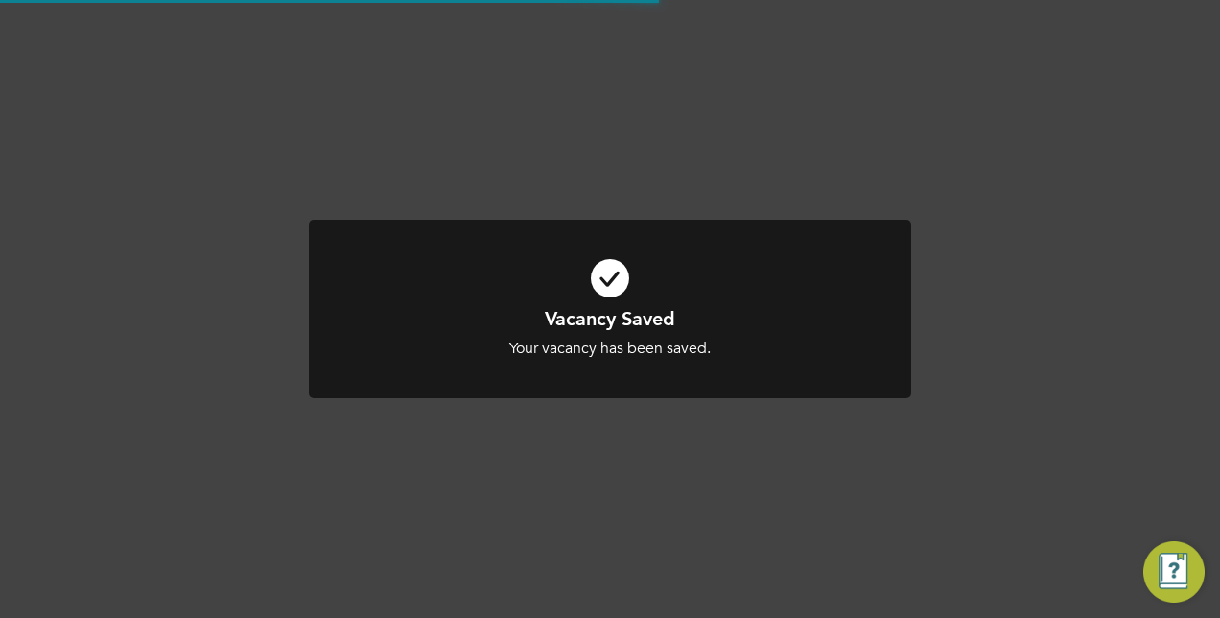
scroll to position [1283, 0]
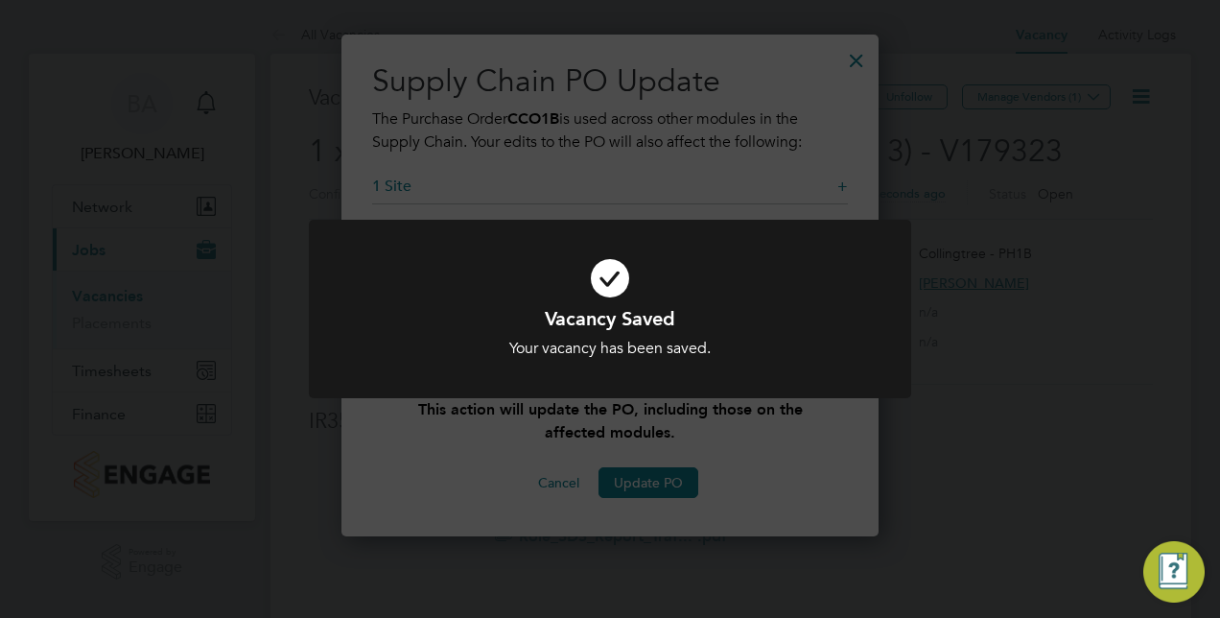
click at [1033, 284] on div "Vacancy Saved Your vacancy has been saved. Cancel Okay" at bounding box center [610, 309] width 1220 height 618
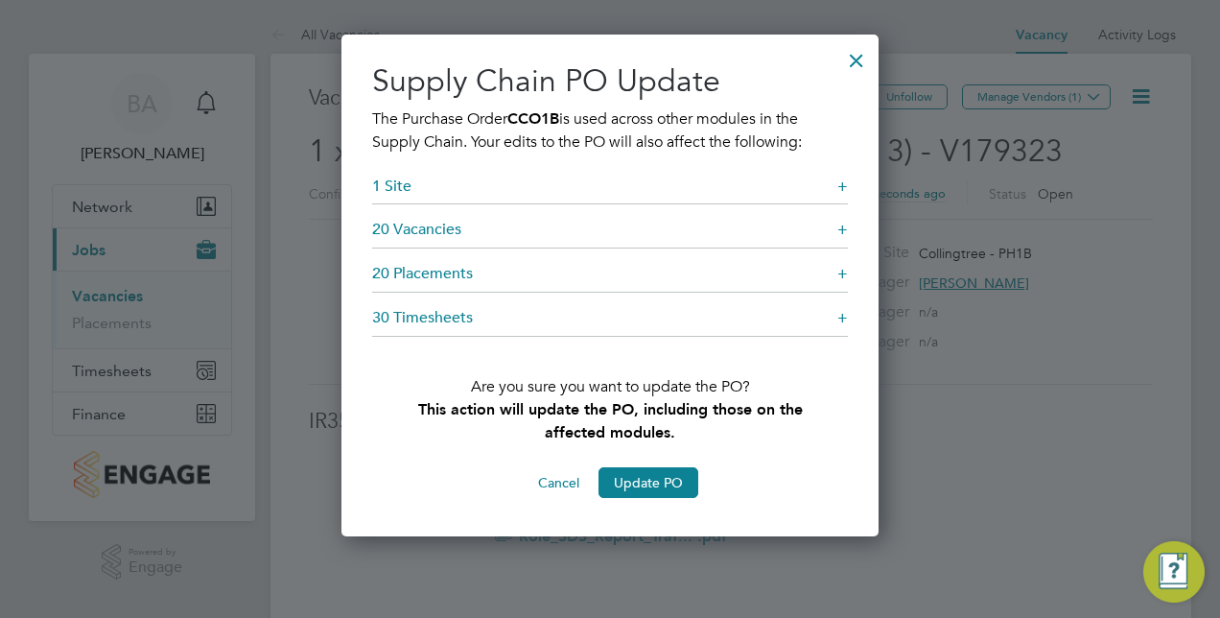
click at [845, 67] on div at bounding box center [856, 55] width 35 height 35
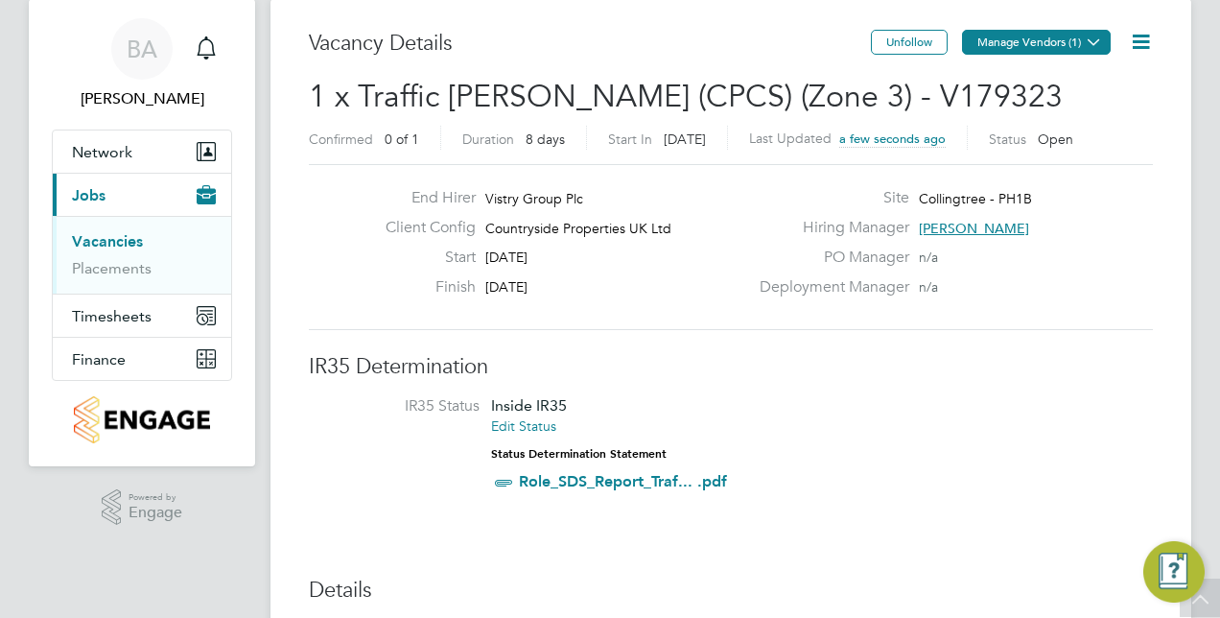
click at [1038, 44] on button "Manage Vendors (1)" at bounding box center [1036, 42] width 149 height 25
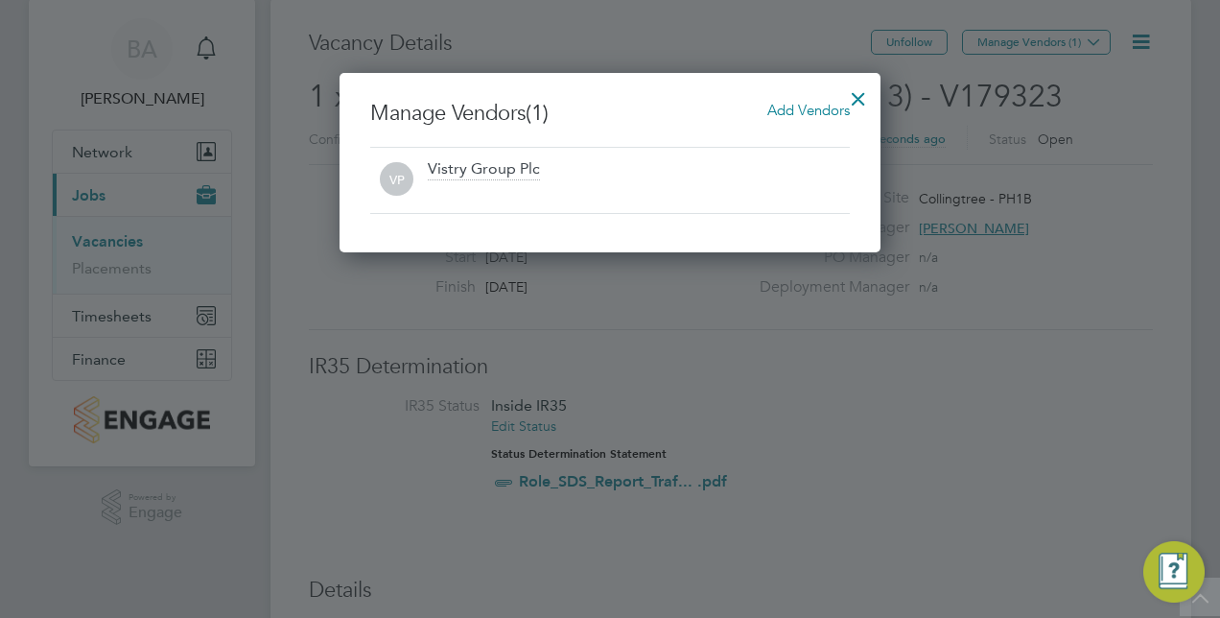
click at [785, 107] on span "Add Vendors" at bounding box center [808, 110] width 82 height 18
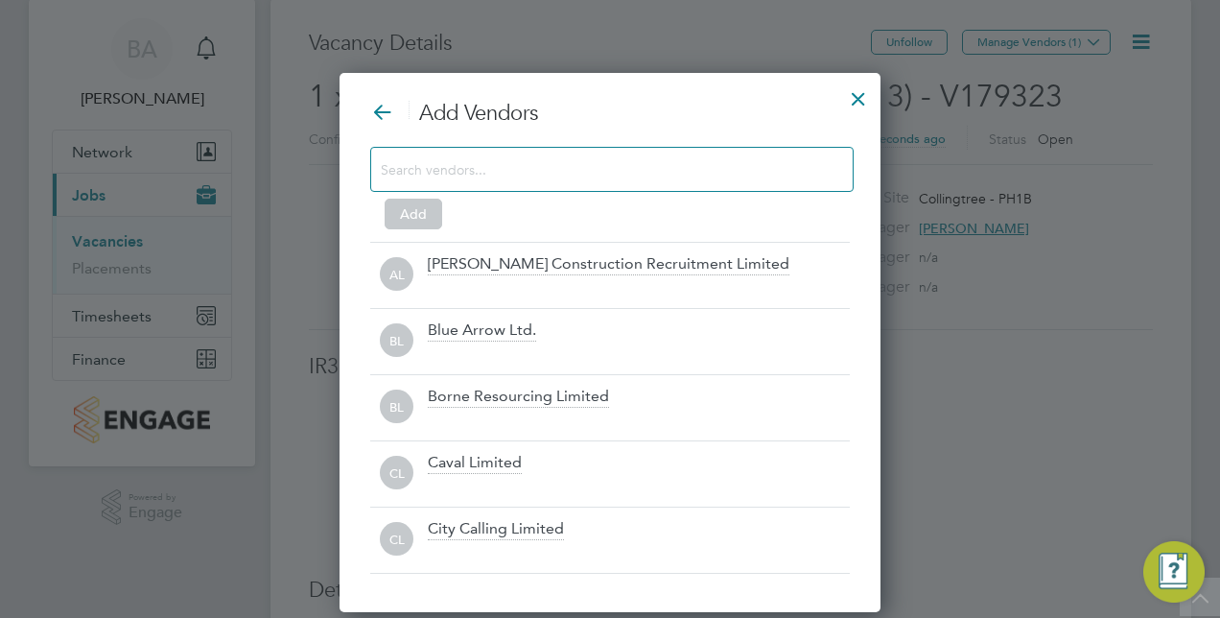
click at [672, 151] on div at bounding box center [611, 169] width 483 height 45
drag, startPoint x: 672, startPoint y: 153, endPoint x: 676, endPoint y: 177, distance: 24.3
click at [676, 177] on div at bounding box center [611, 169] width 483 height 45
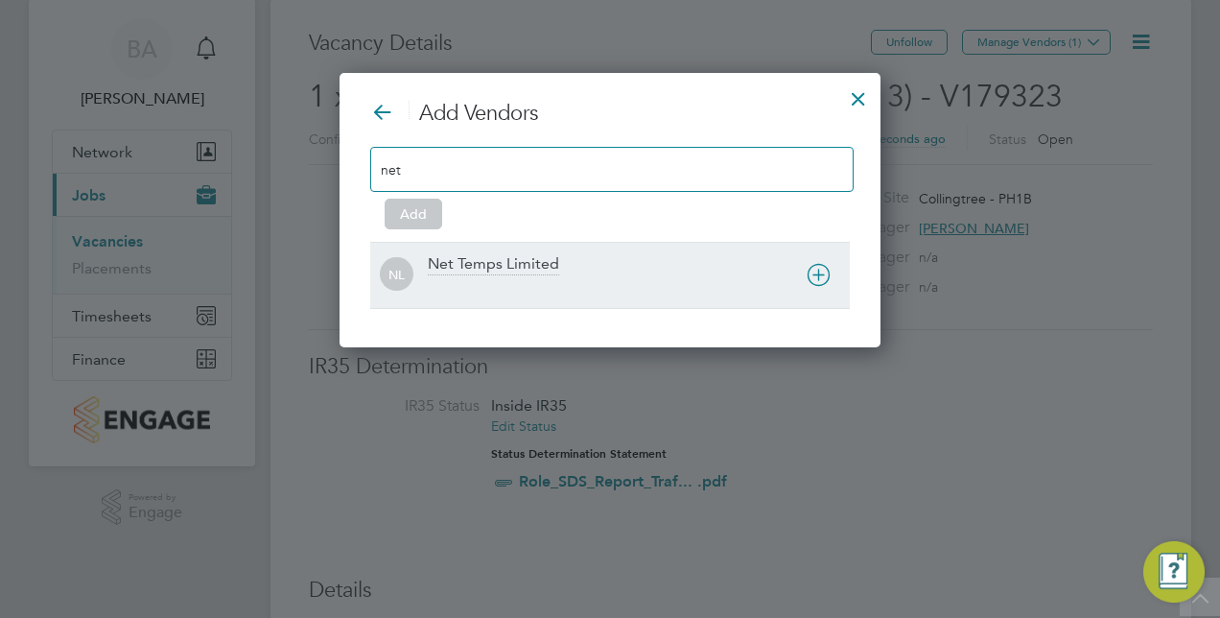
type input "net"
click at [544, 259] on div "Net Temps Limited" at bounding box center [493, 264] width 131 height 21
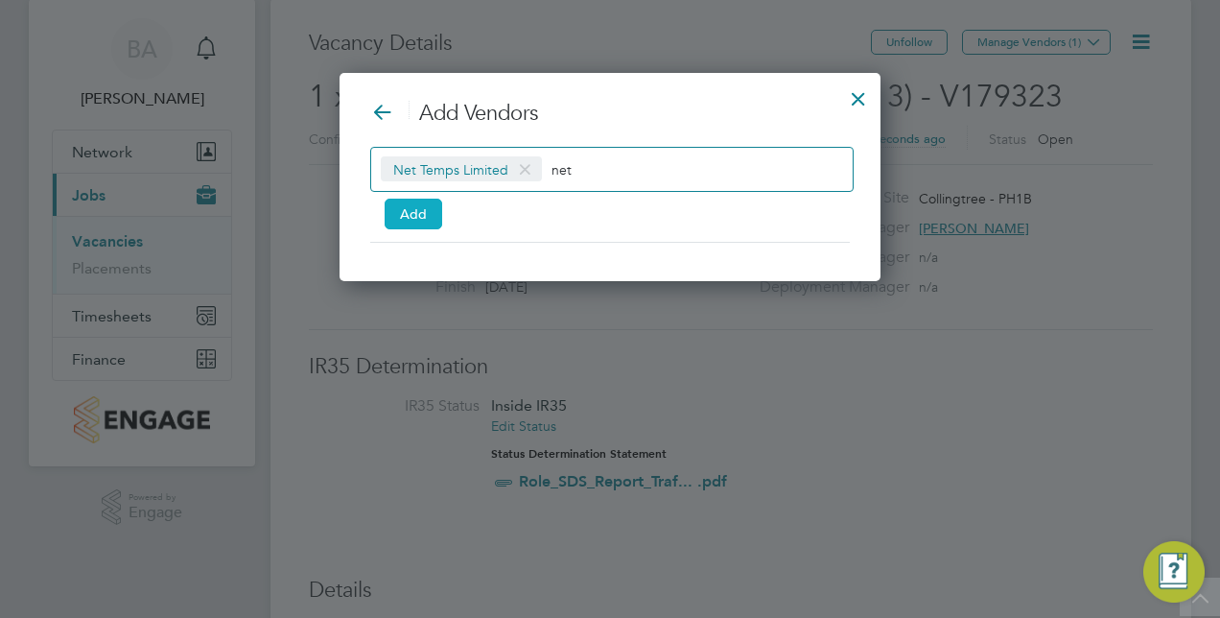
click at [434, 218] on button "Add" at bounding box center [414, 214] width 58 height 31
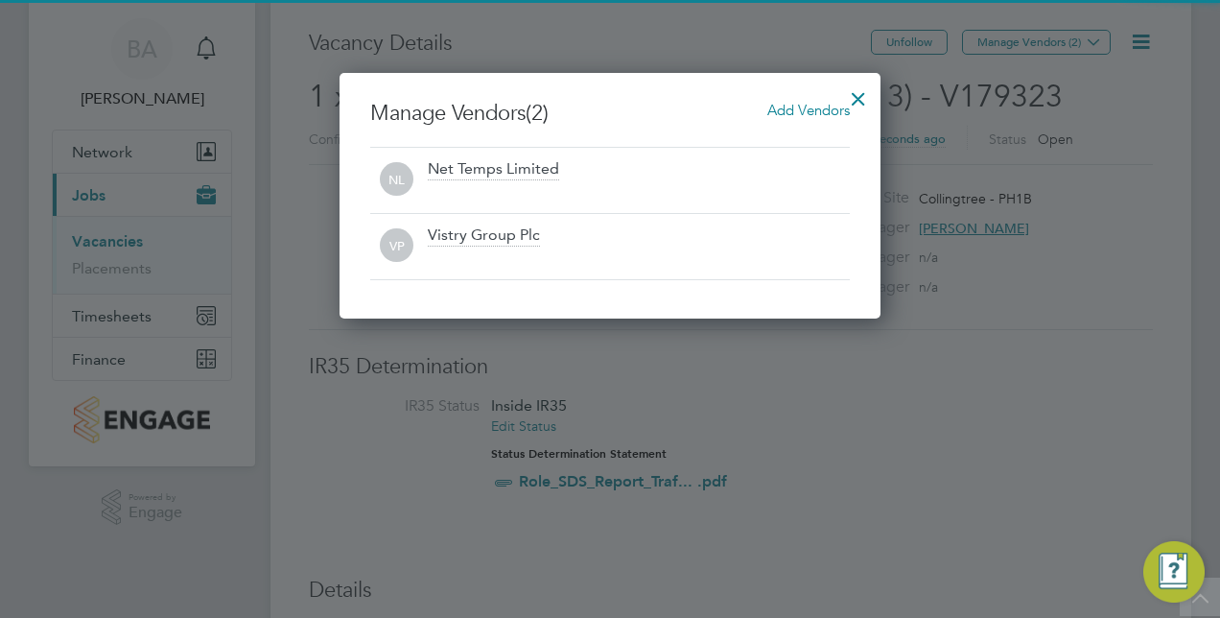
click at [1109, 430] on div at bounding box center [610, 309] width 1220 height 618
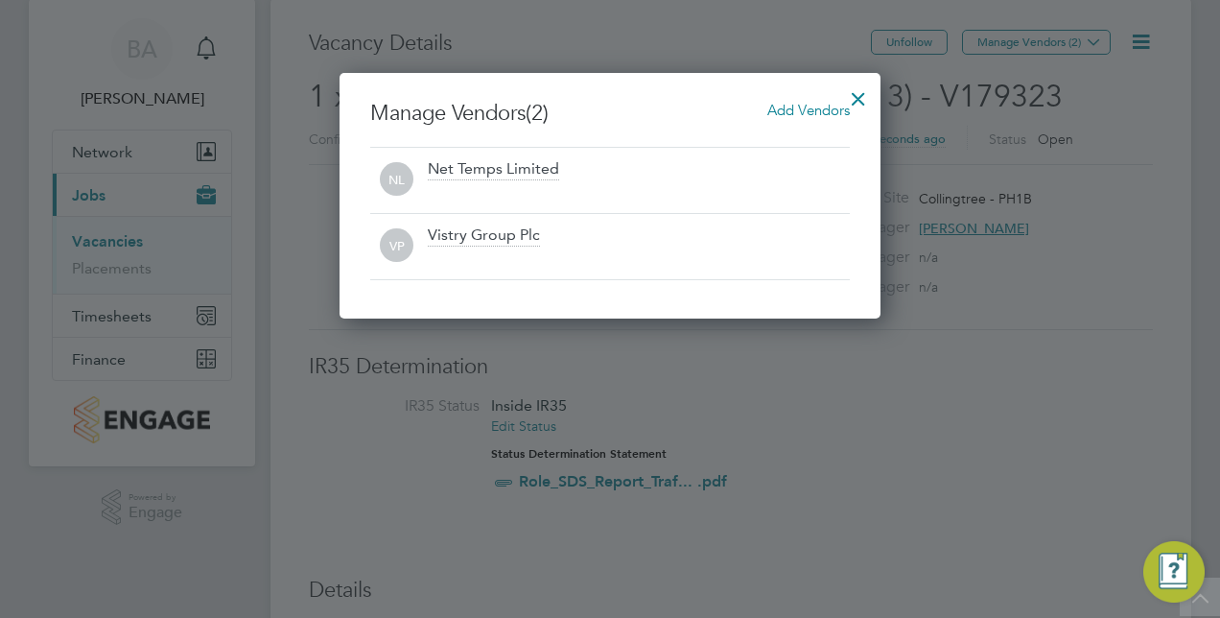
click at [854, 94] on div at bounding box center [858, 94] width 35 height 35
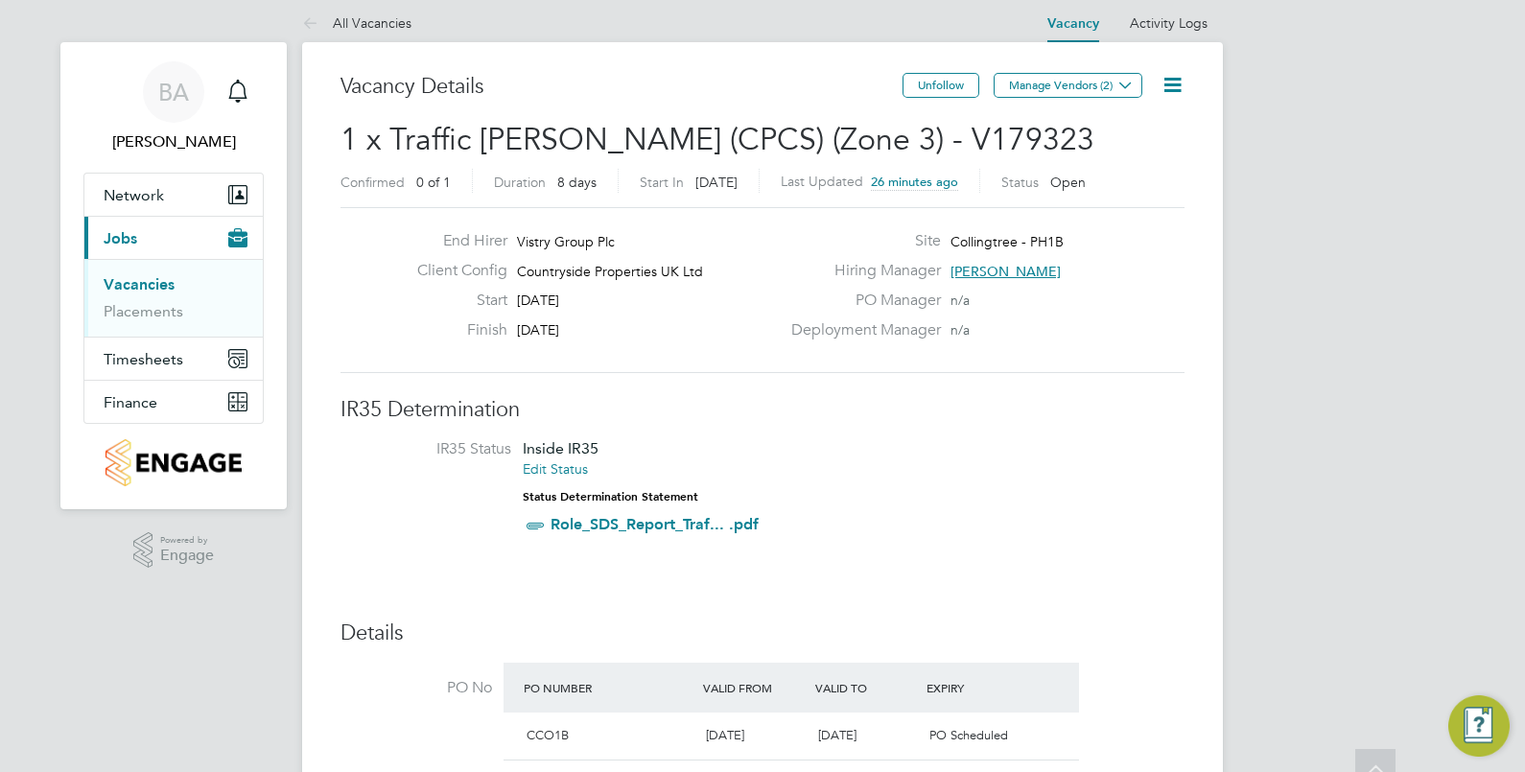
scroll to position [0, 0]
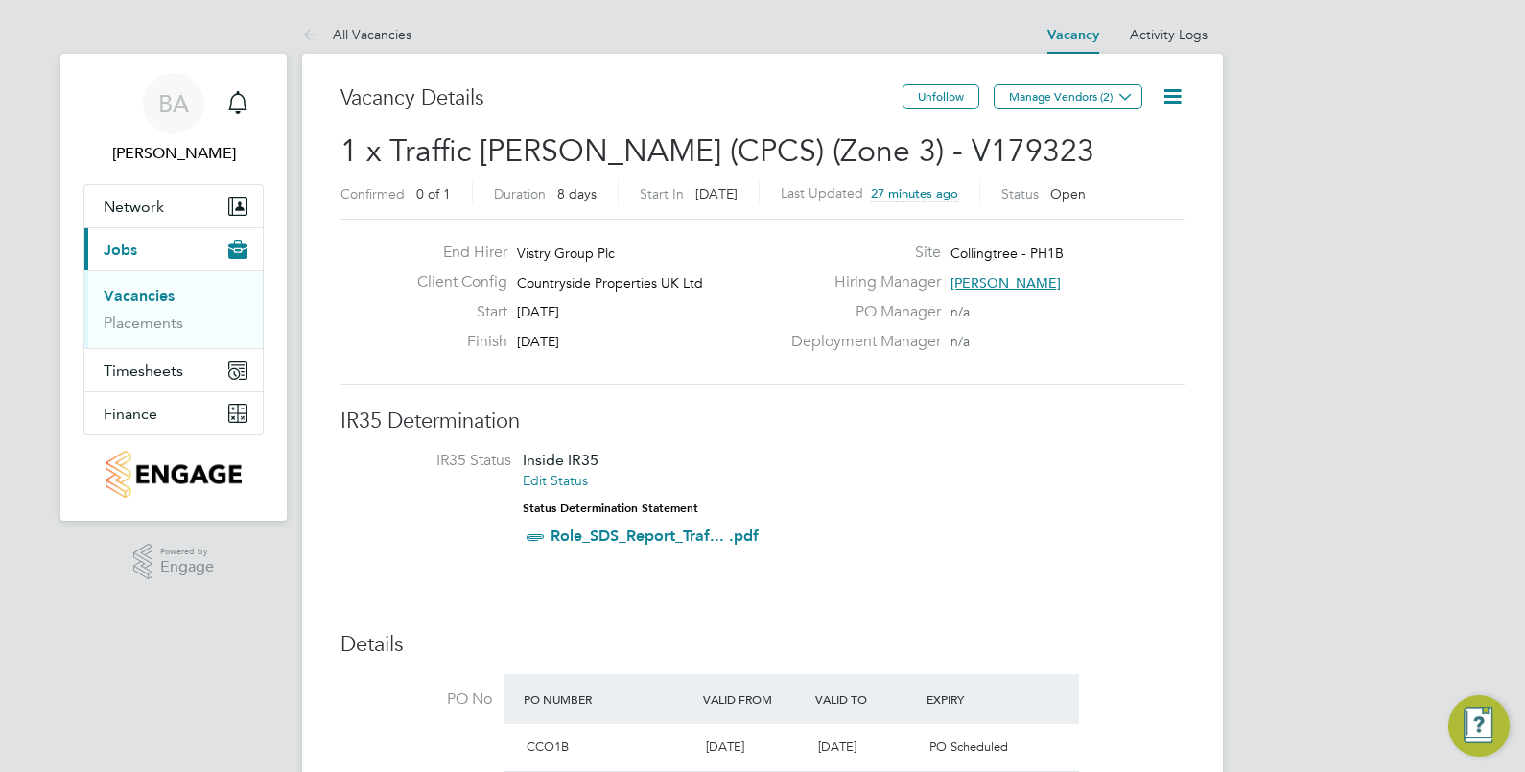
click at [986, 490] on li "IR35 Status Inside IR35 Edit Status Status Determination Statement Role_SDS_Rep…" at bounding box center [763, 503] width 806 height 104
click at [1055, 488] on li "IR35 Status Inside IR35 Edit Status Status Determination Statement Role_SDS_Rep…" at bounding box center [763, 503] width 806 height 104
